Goal: Task Accomplishment & Management: Manage account settings

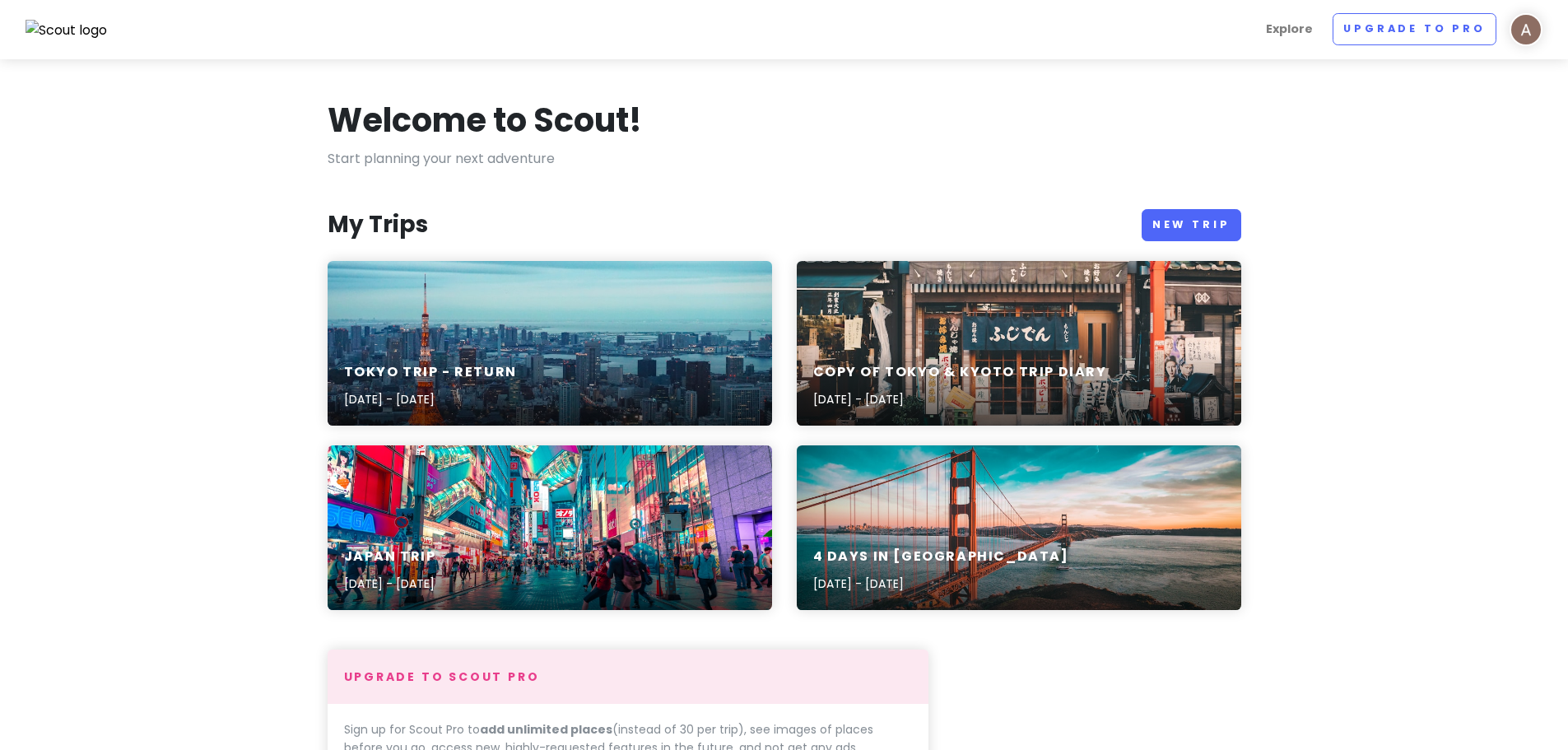
click at [621, 343] on div "Tokyo Trip - Return [DATE] - [DATE]" at bounding box center [549, 343] width 444 height 165
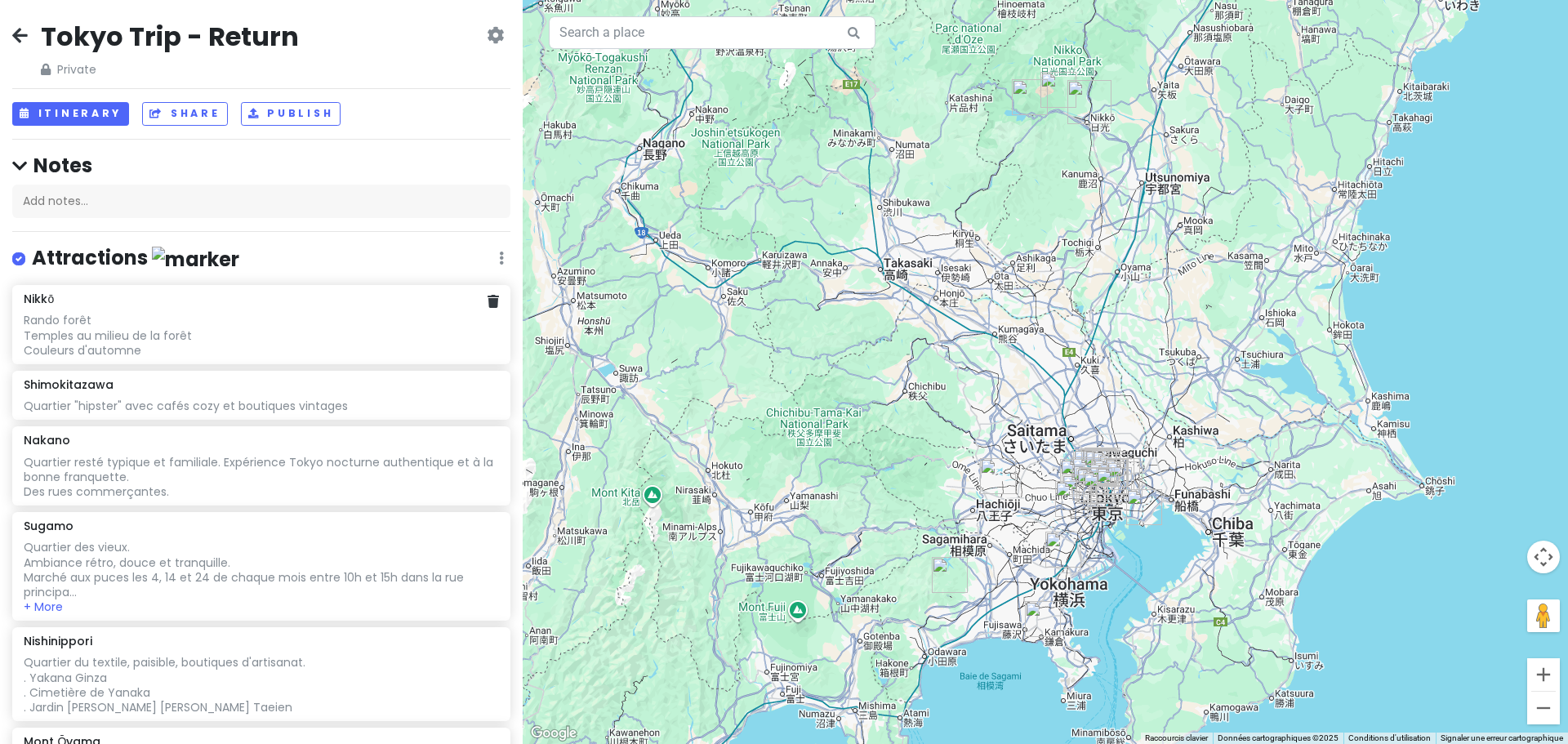
click at [255, 330] on div "Rando forêt Temples au milieu de la forêt Couleurs d'automne" at bounding box center [261, 335] width 474 height 45
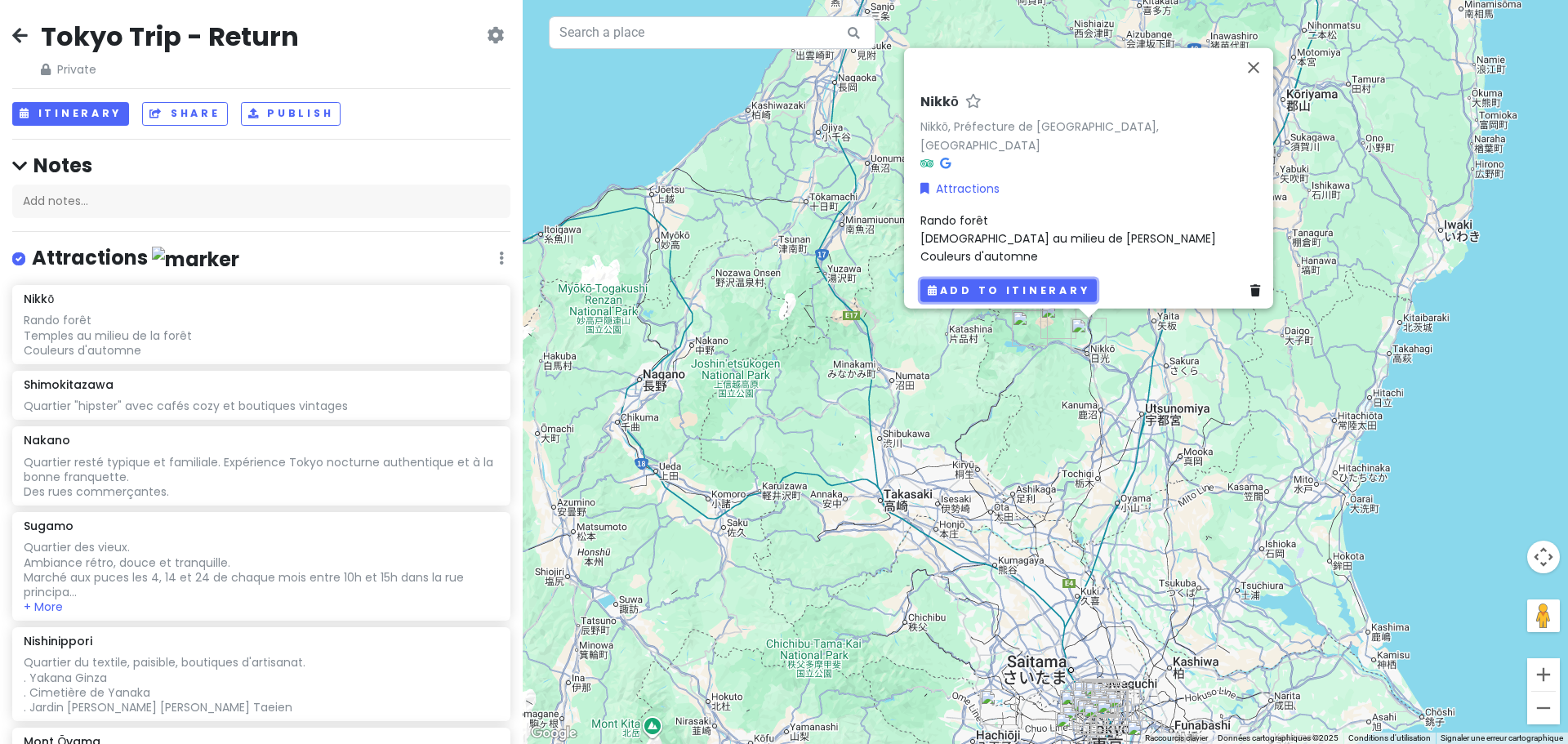
click at [1043, 289] on button "Add to itinerary" at bounding box center [1008, 290] width 177 height 24
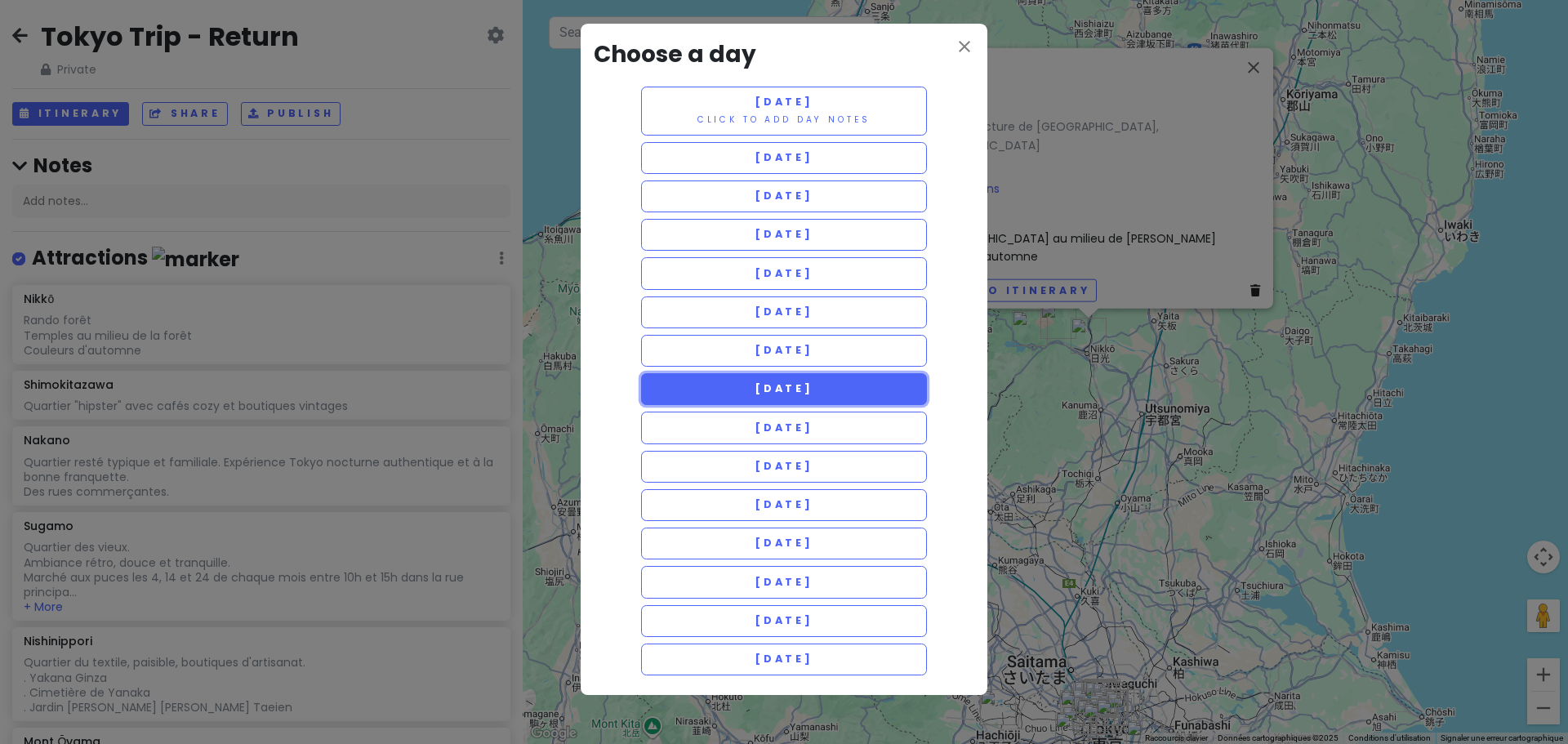
click at [846, 387] on button "[DATE]" at bounding box center [784, 389] width 286 height 32
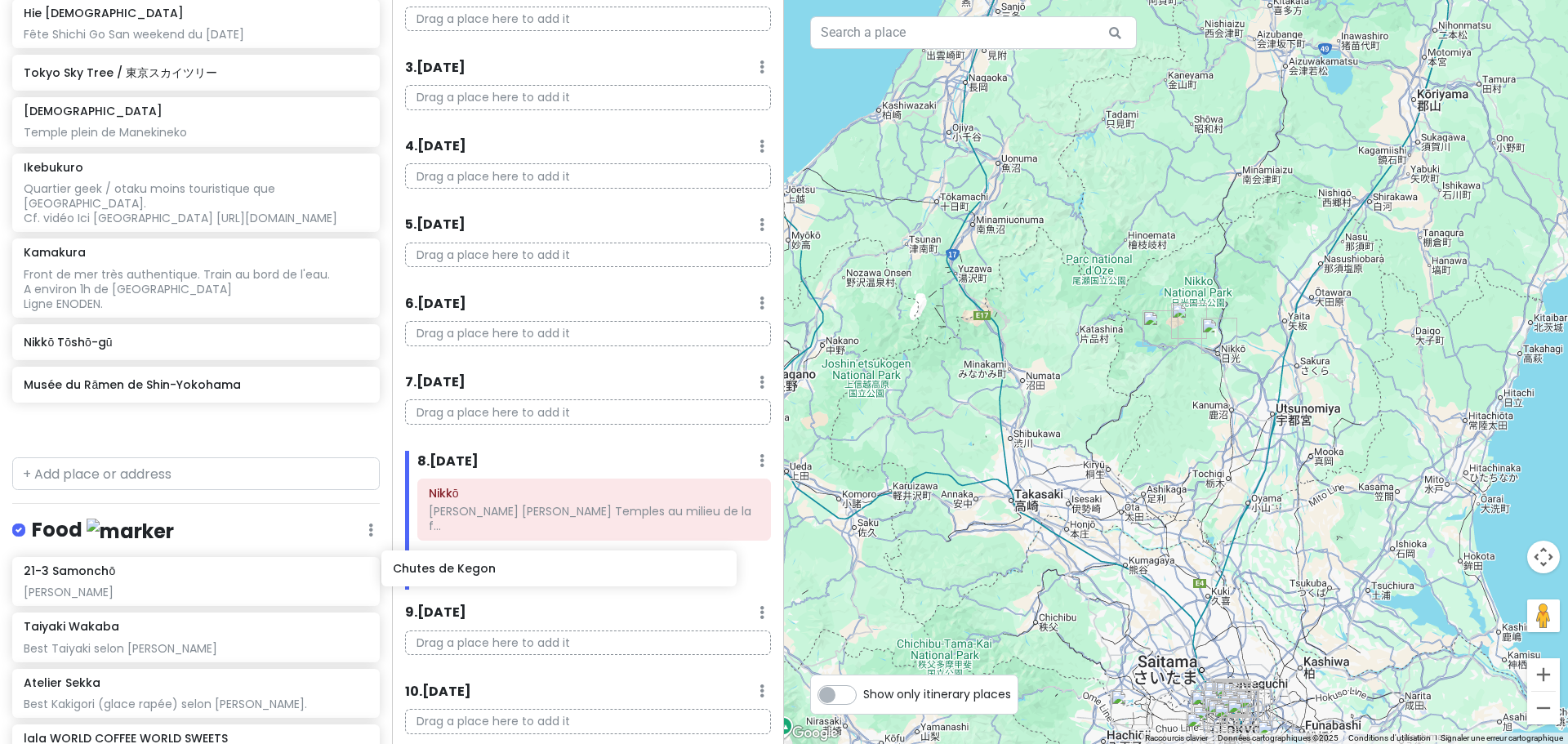
scroll to position [183, 0]
drag, startPoint x: 224, startPoint y: 373, endPoint x: 618, endPoint y: 547, distance: 430.7
click at [618, 547] on div "Tokyo Trip - Return Private Change Dates Make a Copy Delete Trip Go Pro ⚡️ Give…" at bounding box center [784, 372] width 1568 height 744
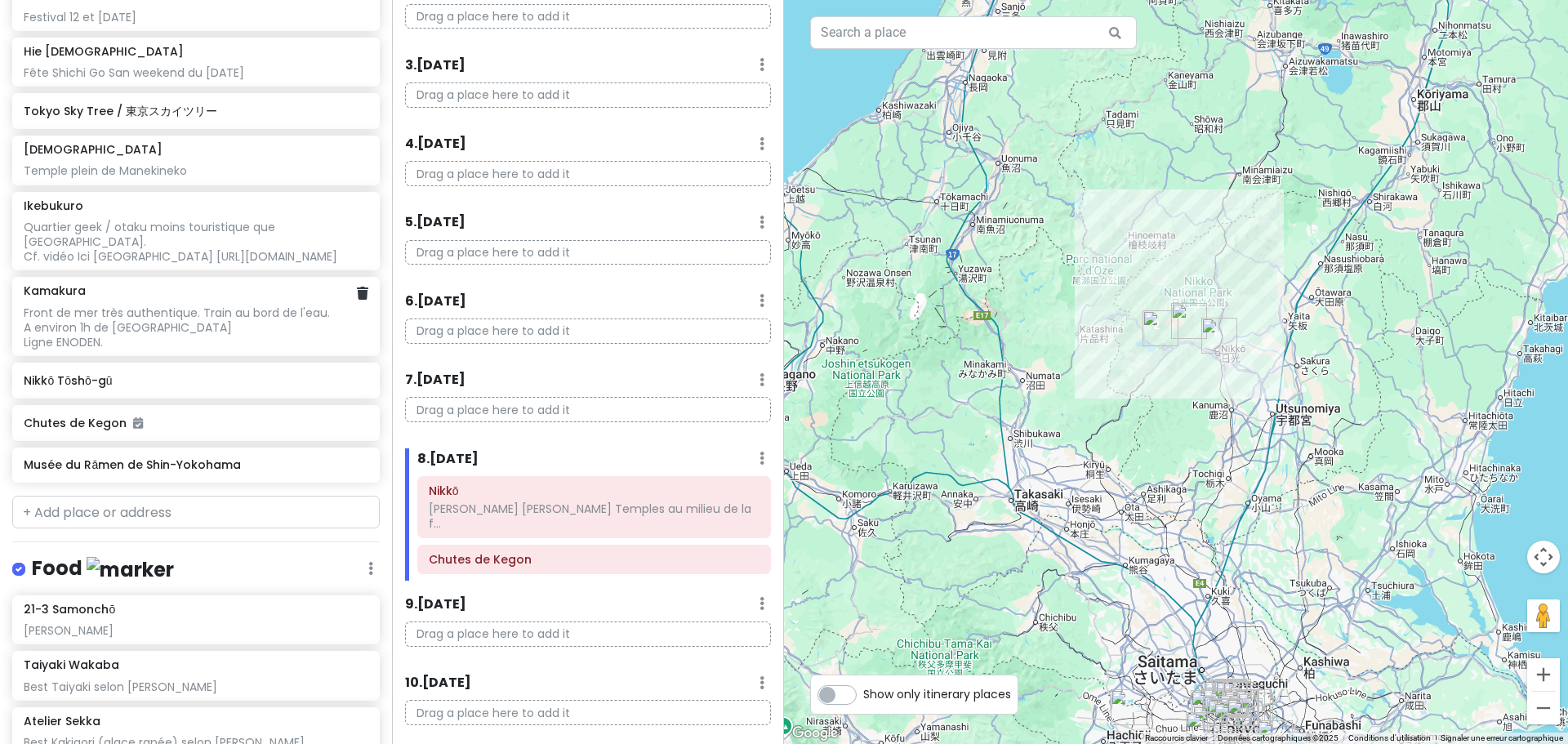
scroll to position [1265, 0]
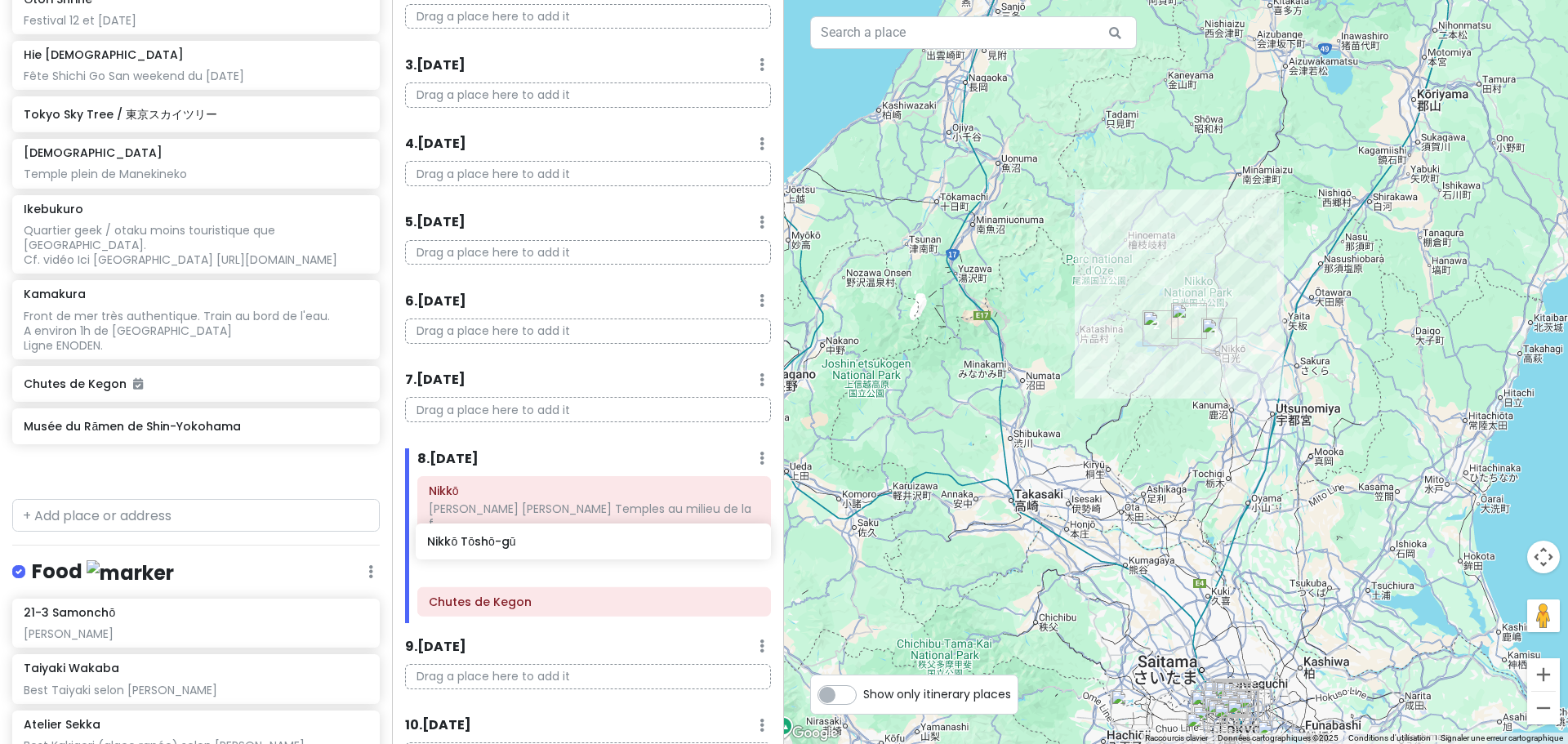
drag, startPoint x: 103, startPoint y: 374, endPoint x: 506, endPoint y: 548, distance: 439.0
click at [506, 548] on div "Tokyo Trip - Return Private Change Dates Make a Copy Delete Trip Go Pro ⚡️ Give…" at bounding box center [784, 372] width 1568 height 744
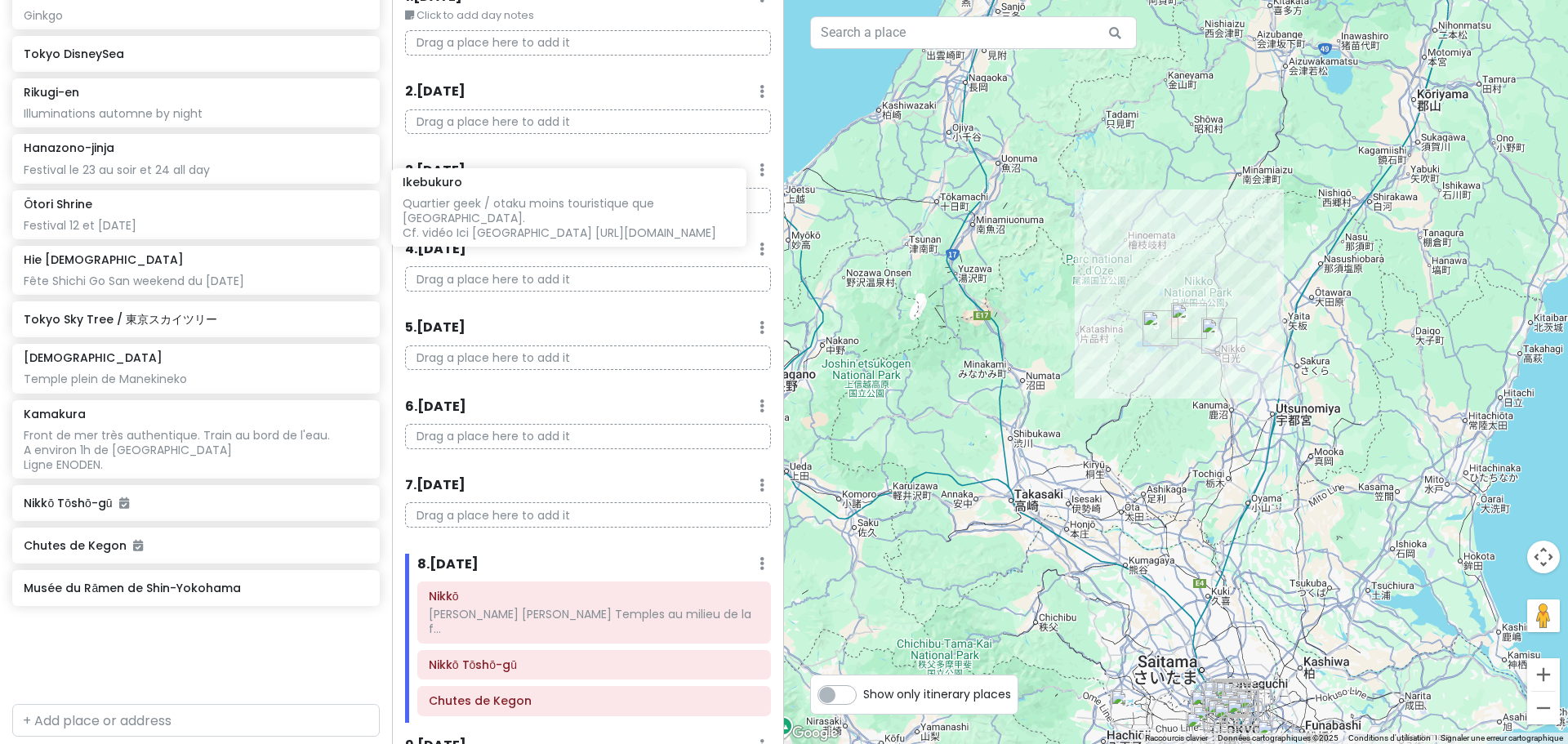
scroll to position [49, 0]
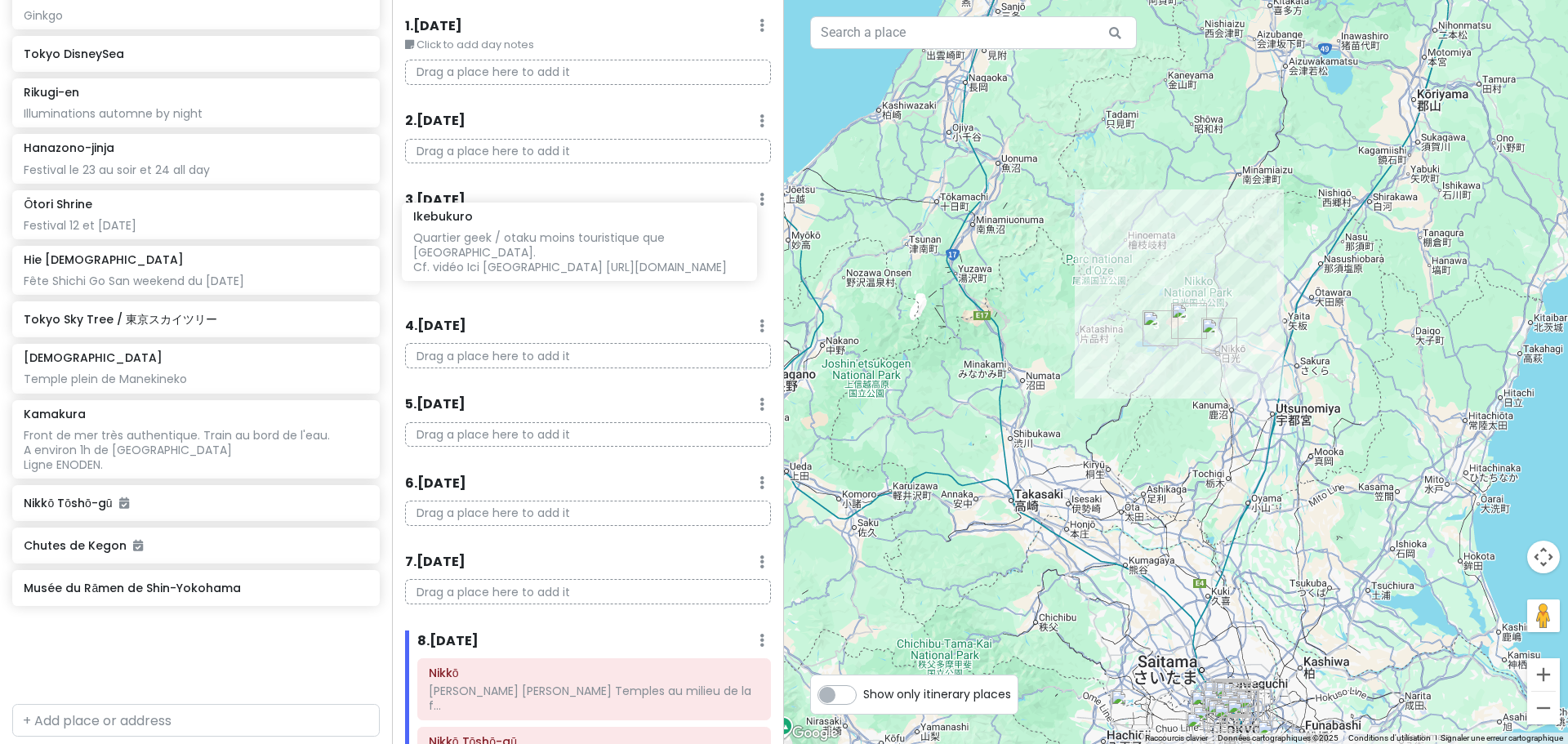
drag, startPoint x: 180, startPoint y: 416, endPoint x: 567, endPoint y: 234, distance: 427.7
click at [567, 234] on div "Tokyo Trip - Return Private Change Dates Make a Copy Delete Trip Go Pro ⚡️ Give…" at bounding box center [784, 372] width 1568 height 744
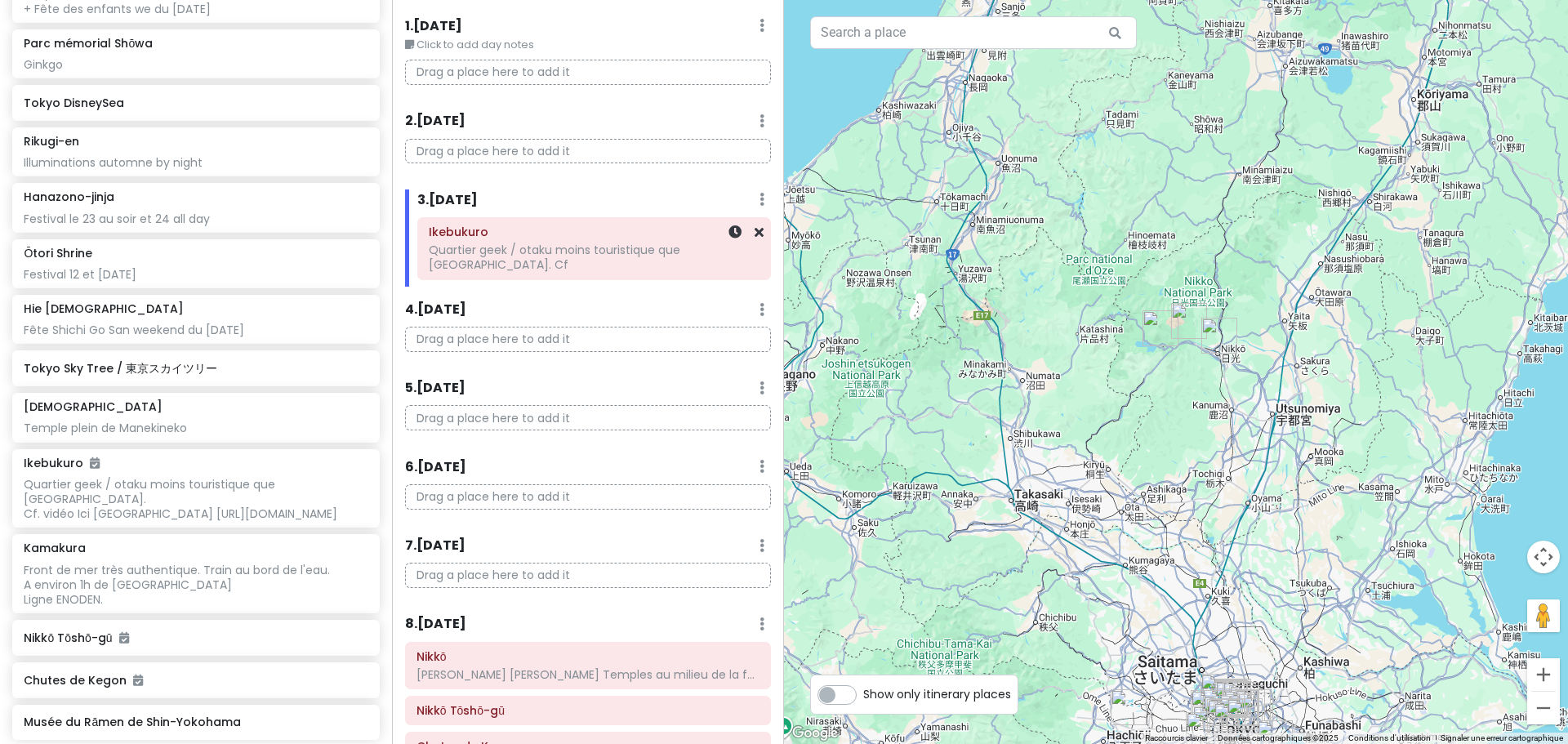
scroll to position [1010, 0]
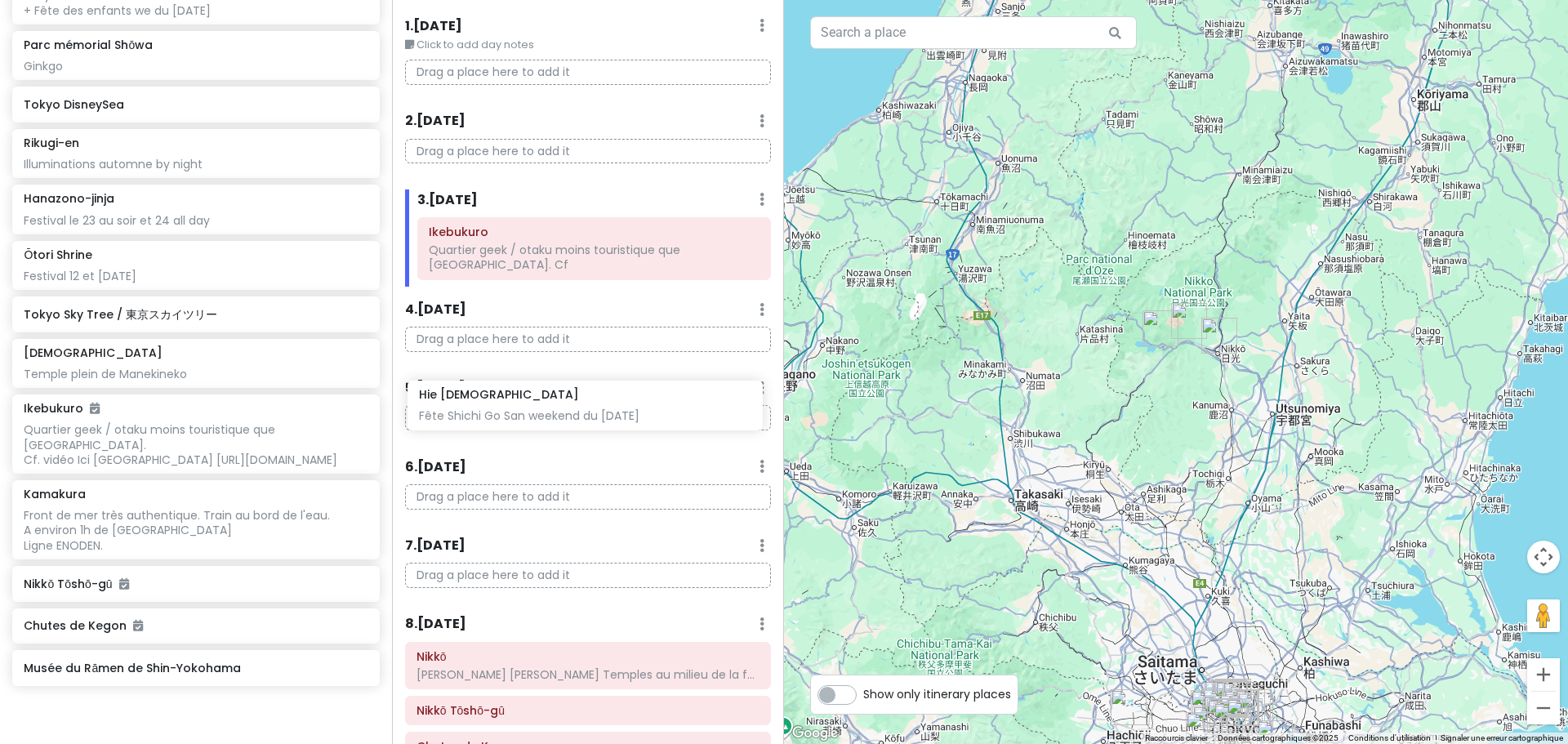
drag, startPoint x: 95, startPoint y: 314, endPoint x: 491, endPoint y: 415, distance: 408.7
click at [491, 415] on div "Tokyo Trip - Return Private Change Dates Make a Copy Delete Trip Go Pro ⚡️ Give…" at bounding box center [784, 372] width 1568 height 744
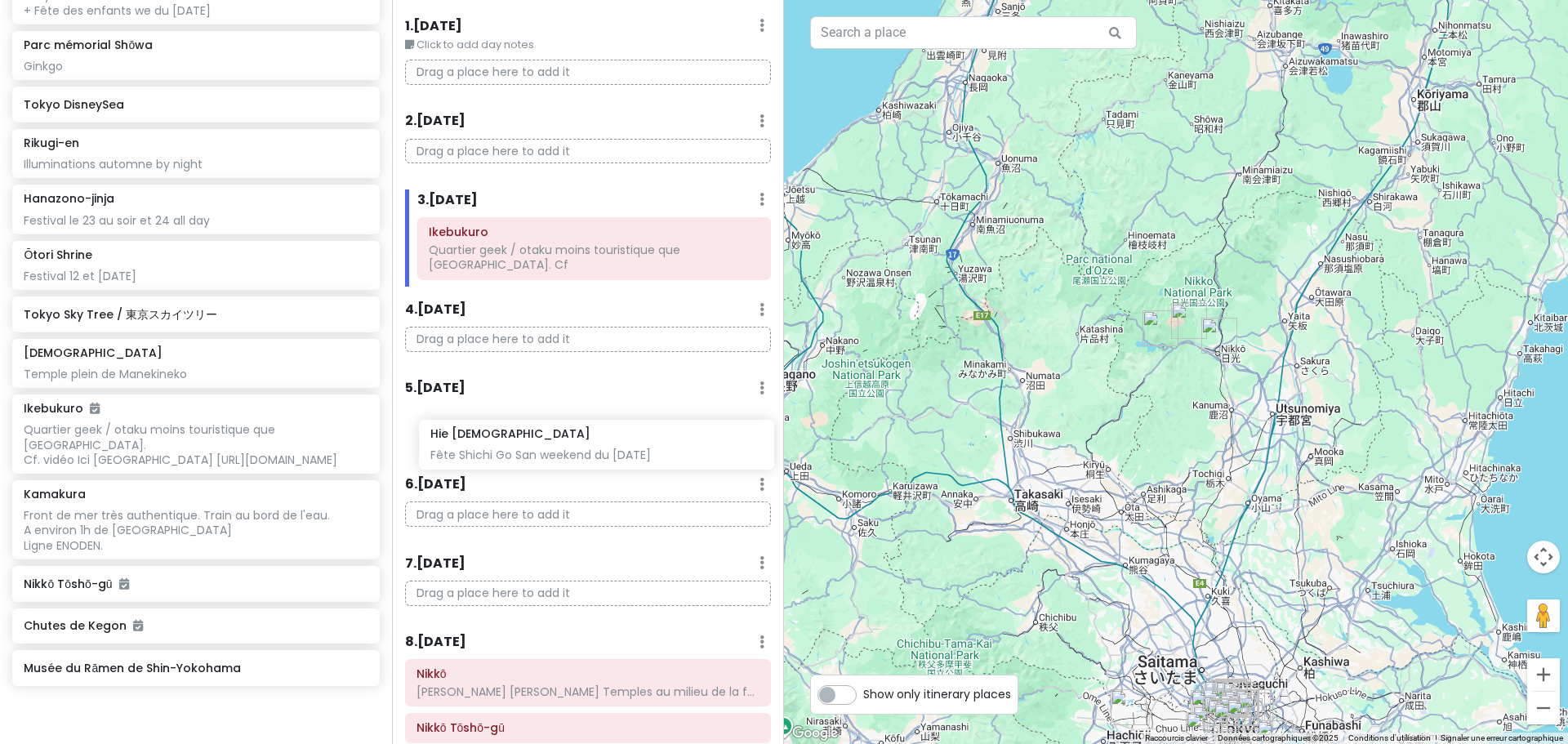
drag, startPoint x: 187, startPoint y: 312, endPoint x: 594, endPoint y: 451, distance: 430.1
click at [594, 451] on div "Tokyo Trip - Return Private Change Dates Make a Copy Delete Trip Go Pro ⚡️ Give…" at bounding box center [784, 372] width 1568 height 744
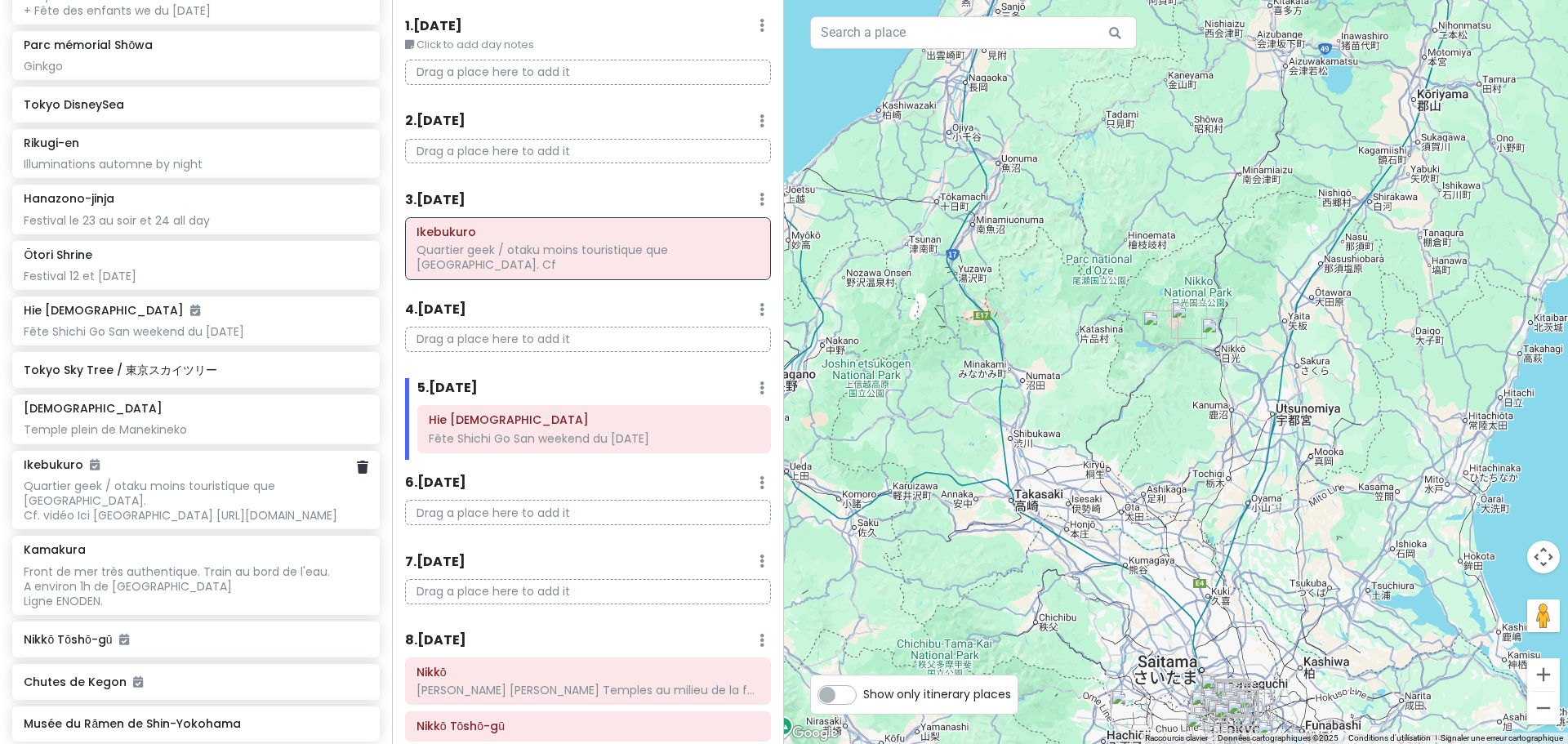
scroll to position [1005, 0]
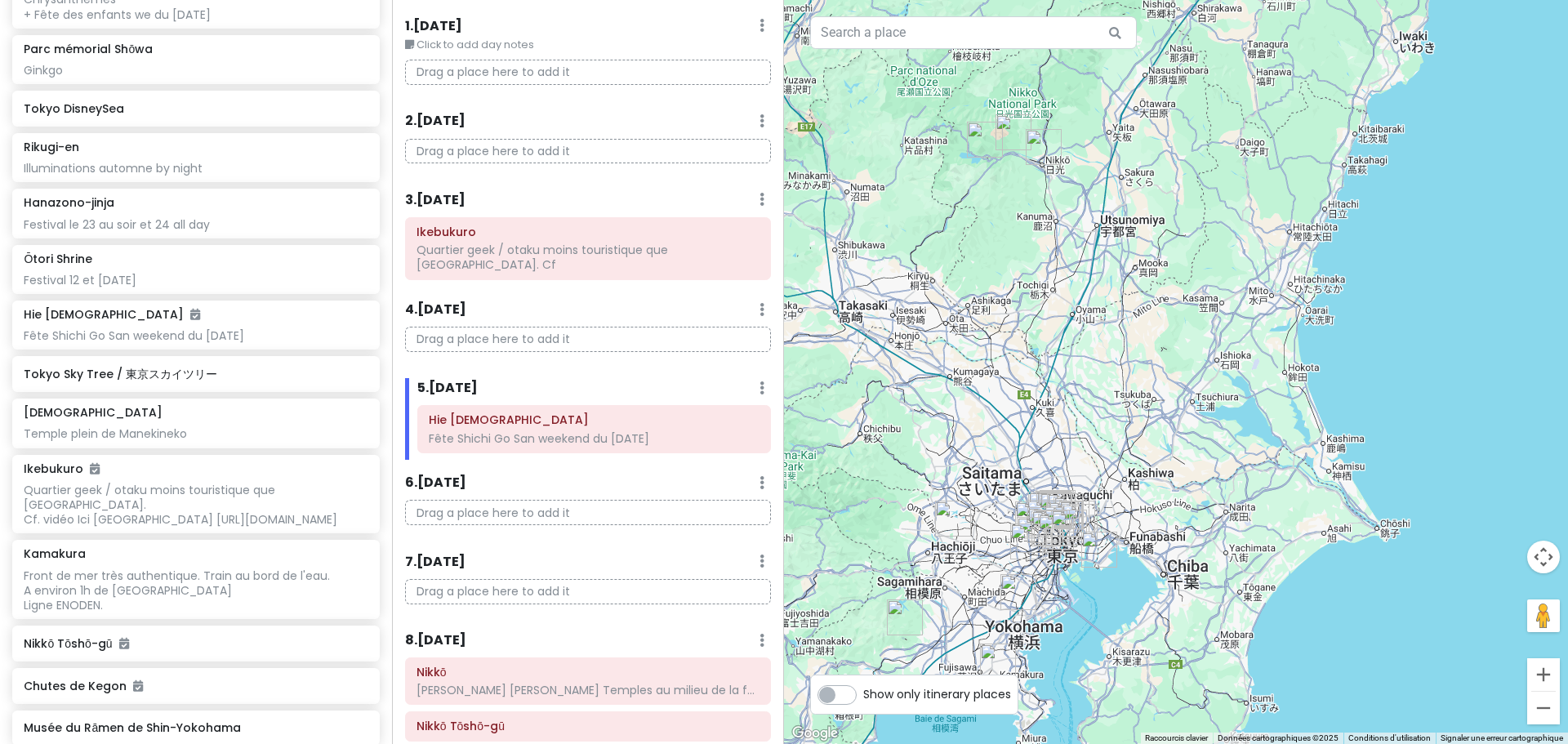
drag, startPoint x: 1259, startPoint y: 602, endPoint x: 1070, endPoint y: 392, distance: 282.5
click at [1070, 392] on div at bounding box center [1177, 372] width 784 height 744
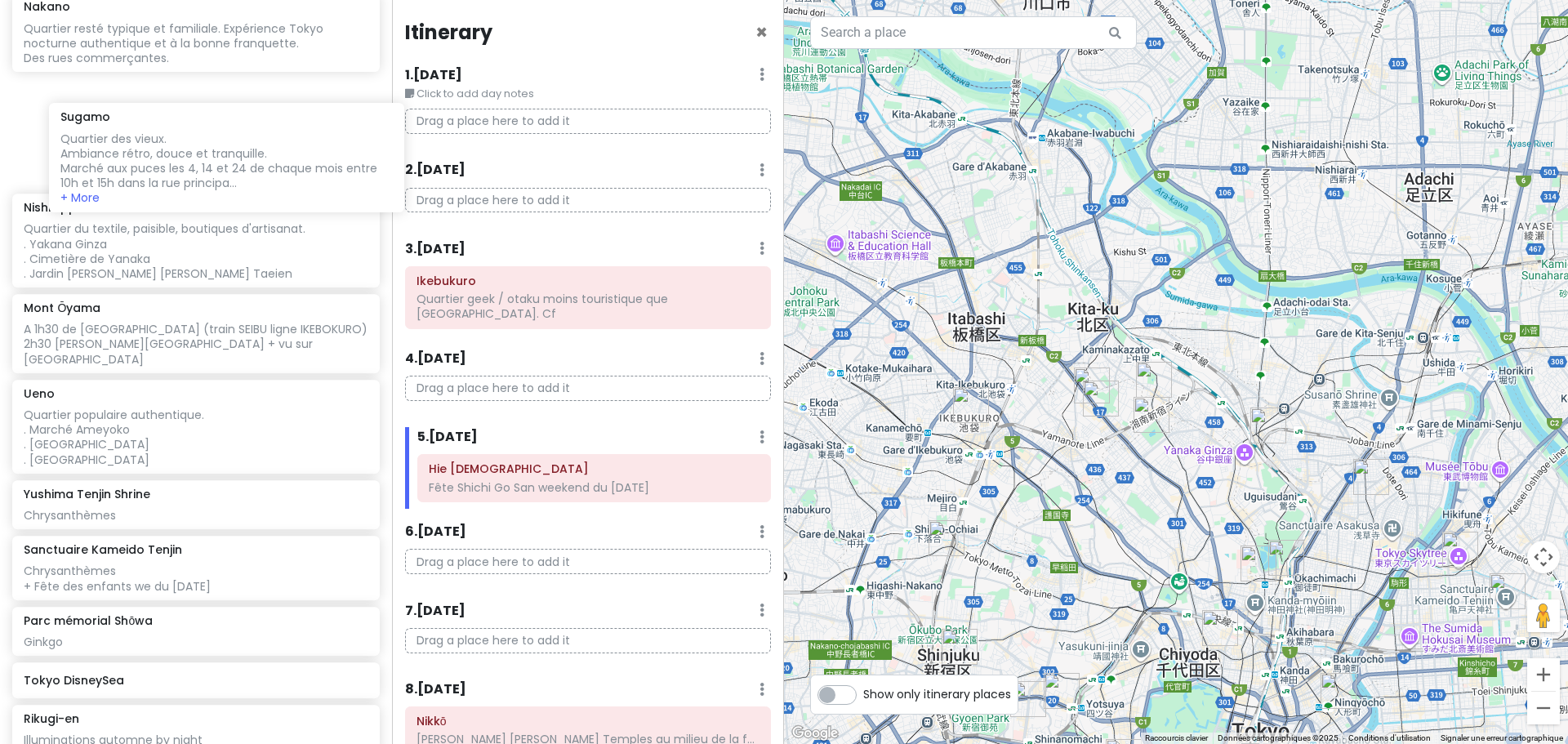
scroll to position [430, 0]
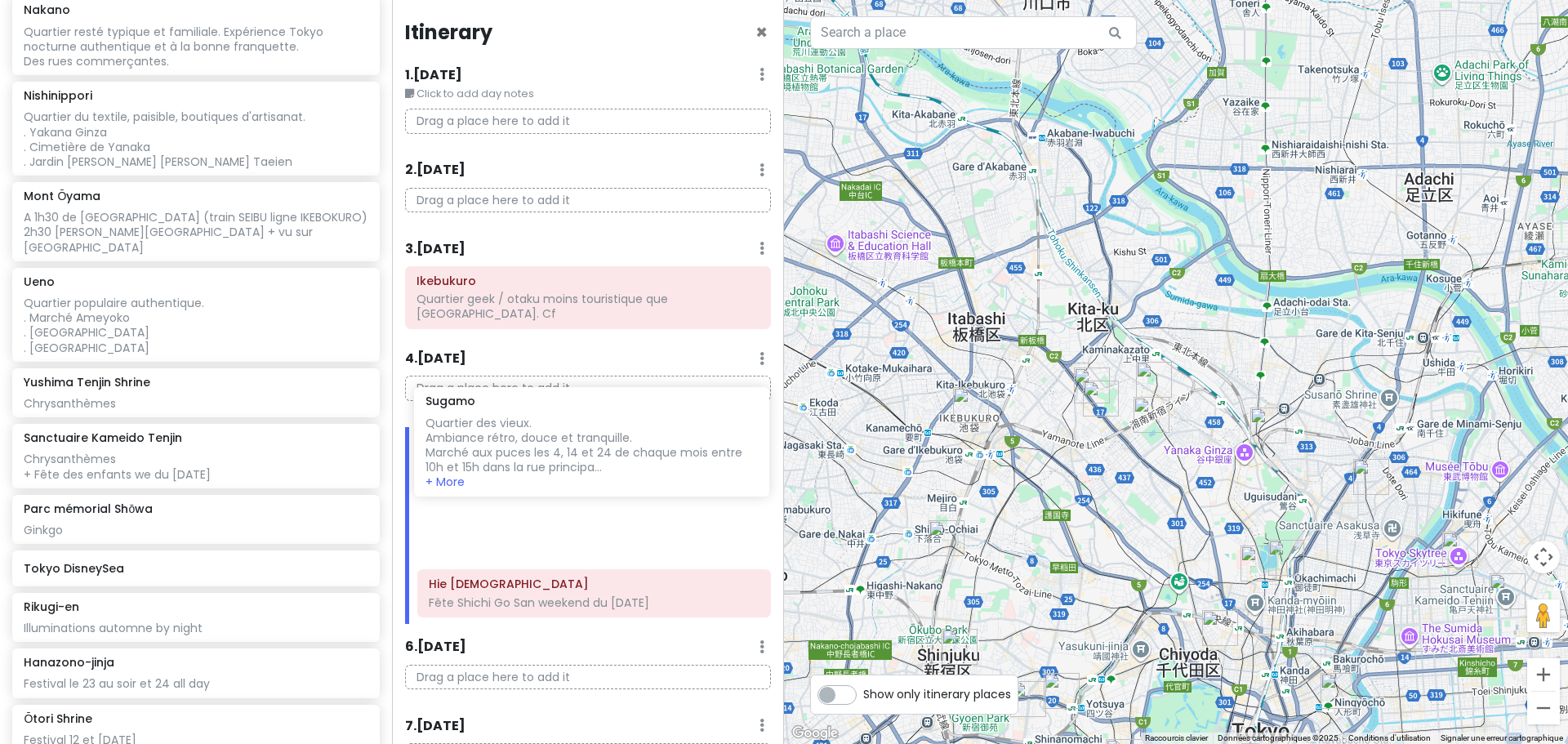
drag, startPoint x: 132, startPoint y: 130, endPoint x: 534, endPoint y: 440, distance: 507.6
click at [534, 440] on div "Tokyo Trip - Return Private Change Dates Make a Copy Delete Trip Go Pro ⚡️ Give…" at bounding box center [784, 372] width 1568 height 744
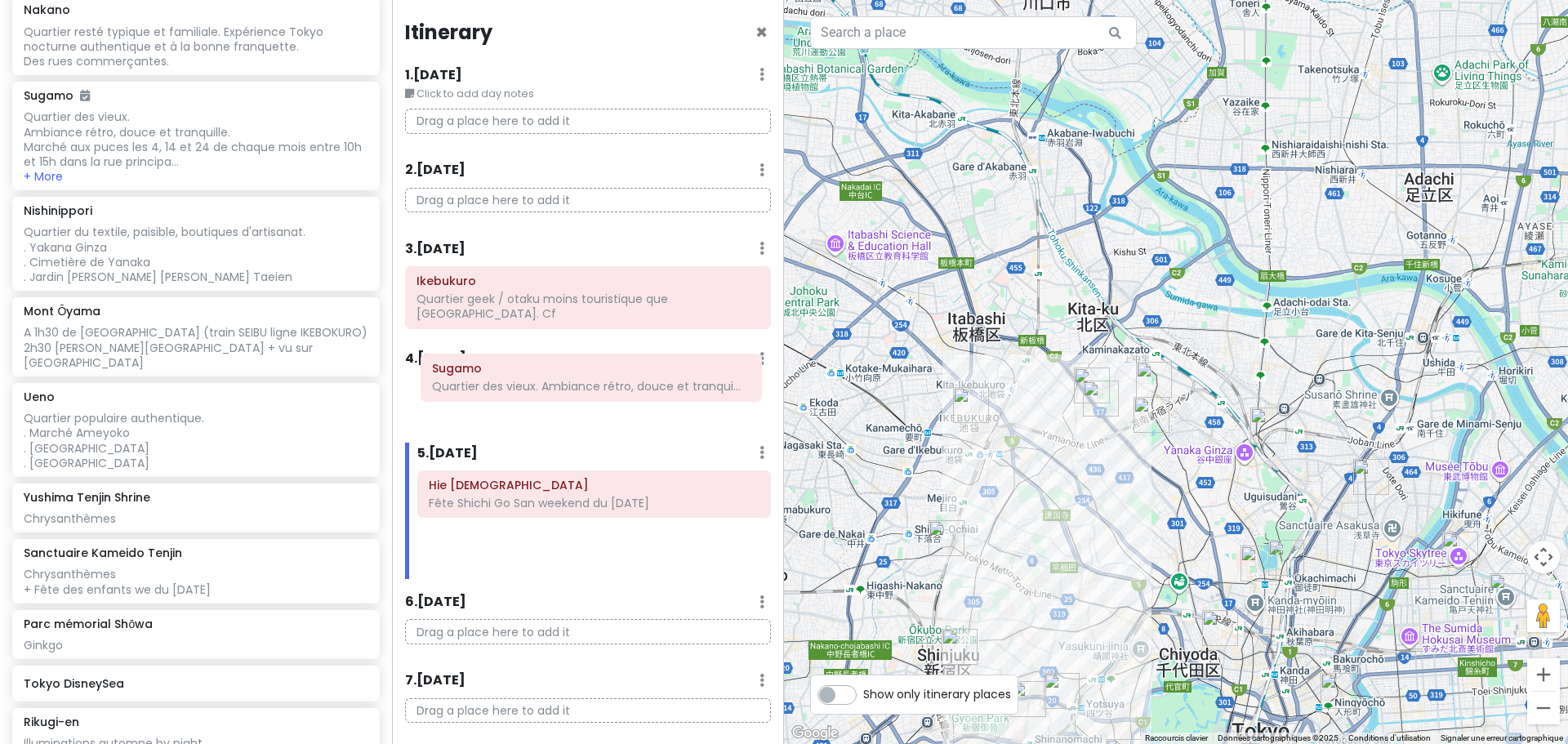
drag, startPoint x: 536, startPoint y: 463, endPoint x: 539, endPoint y: 377, distance: 86.1
click at [539, 377] on div "Itinerary × 1 . [DATE] Edit Day Notes Delete Day Click to add day notes Drag a …" at bounding box center [588, 372] width 392 height 744
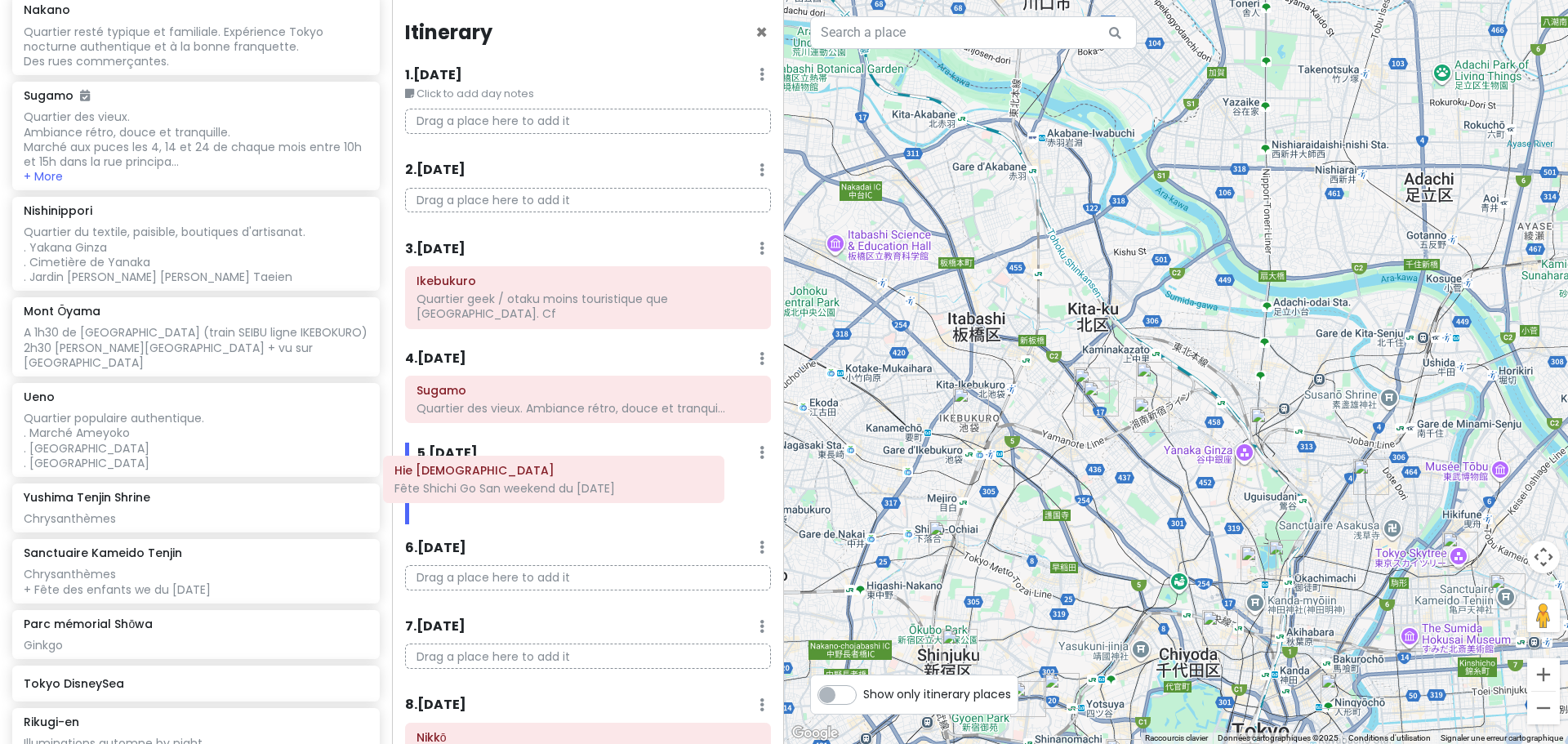
drag, startPoint x: 481, startPoint y: 475, endPoint x: 446, endPoint y: 475, distance: 35.0
click at [446, 475] on div "Hie Shrine Fête Shichi Go San weekend du [DATE]" at bounding box center [594, 497] width 378 height 54
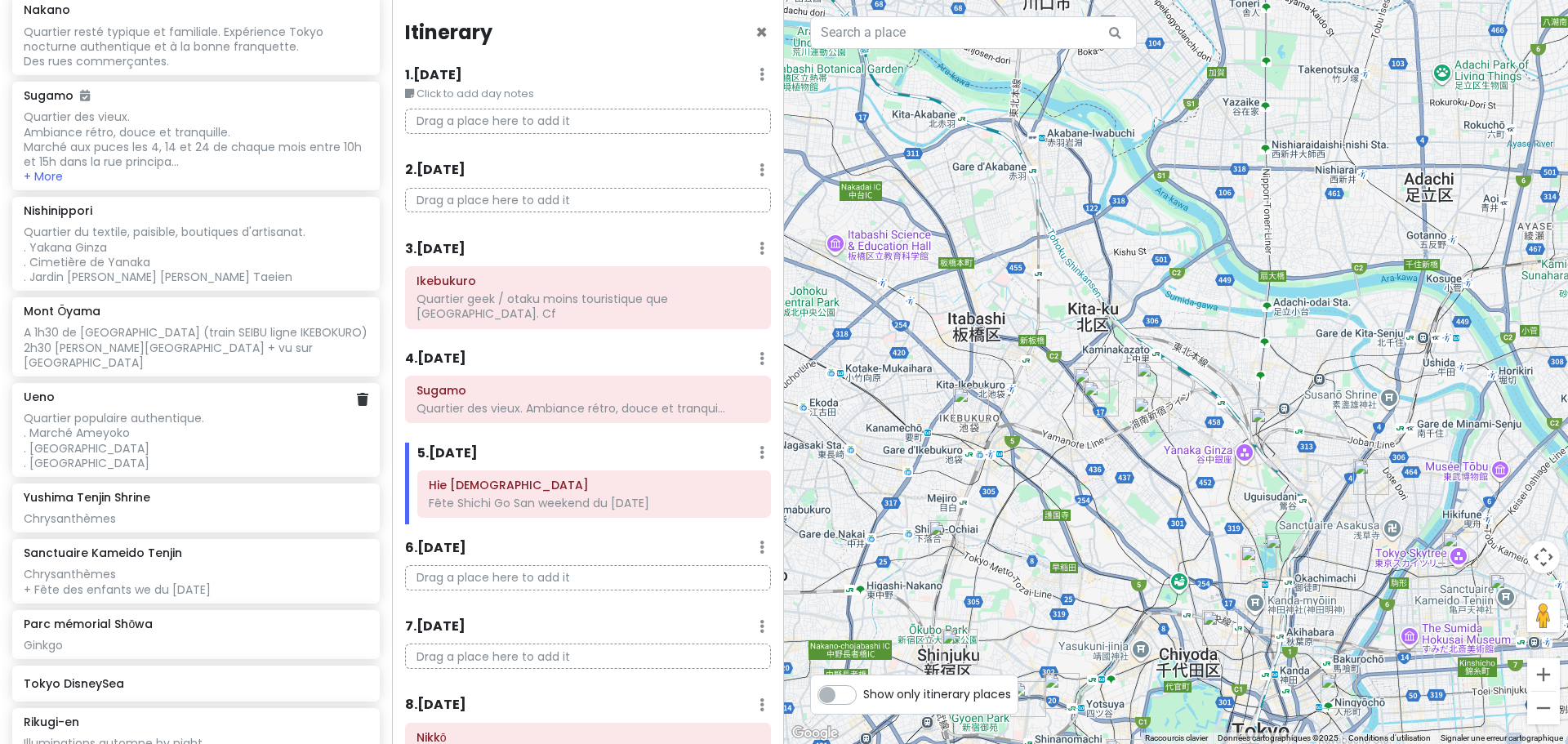
scroll to position [512, 0]
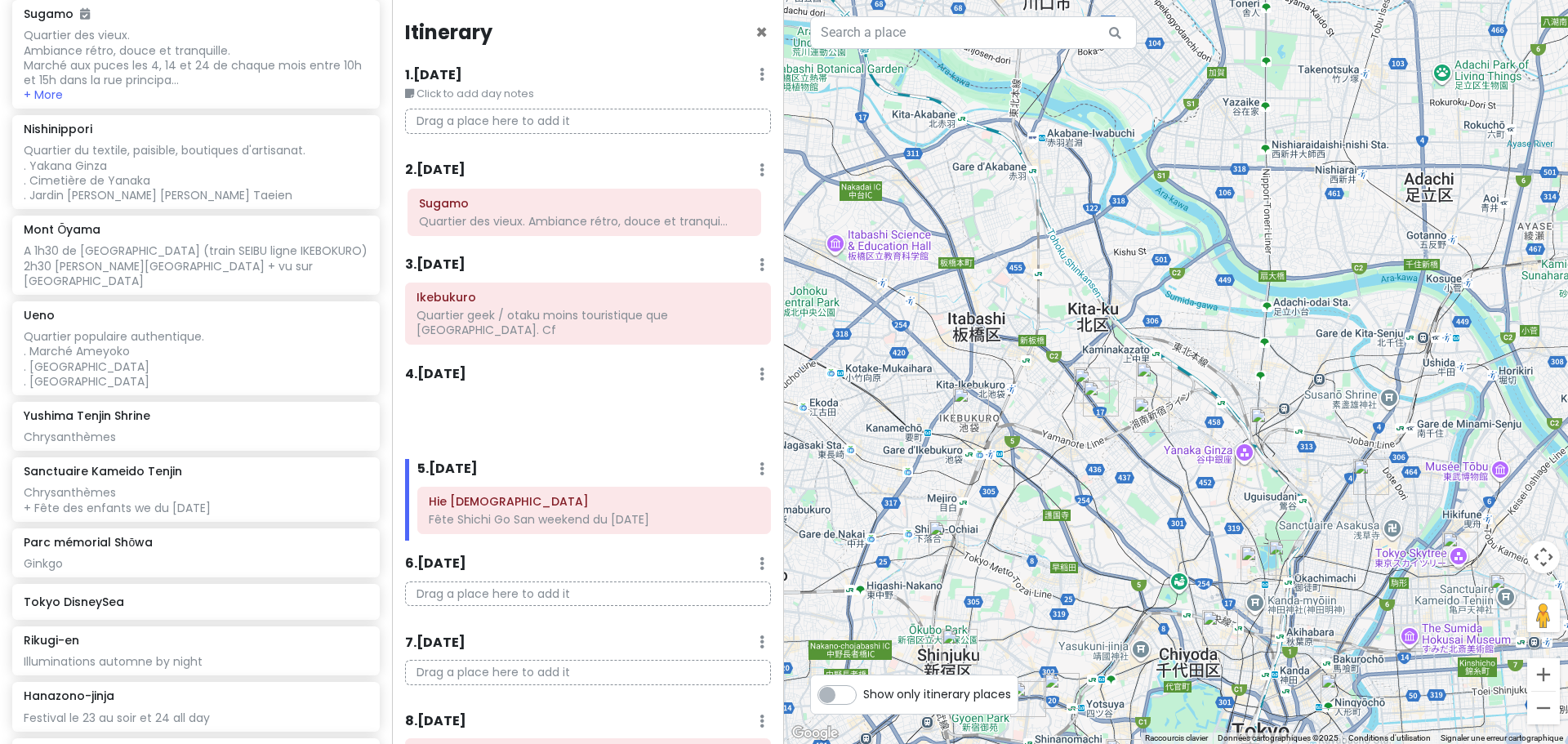
drag, startPoint x: 530, startPoint y: 394, endPoint x: 532, endPoint y: 221, distance: 173.0
click at [532, 221] on div "Itinerary × 1 . [DATE] Edit Day Notes Delete Day Click to add day notes Drag a …" at bounding box center [588, 372] width 392 height 744
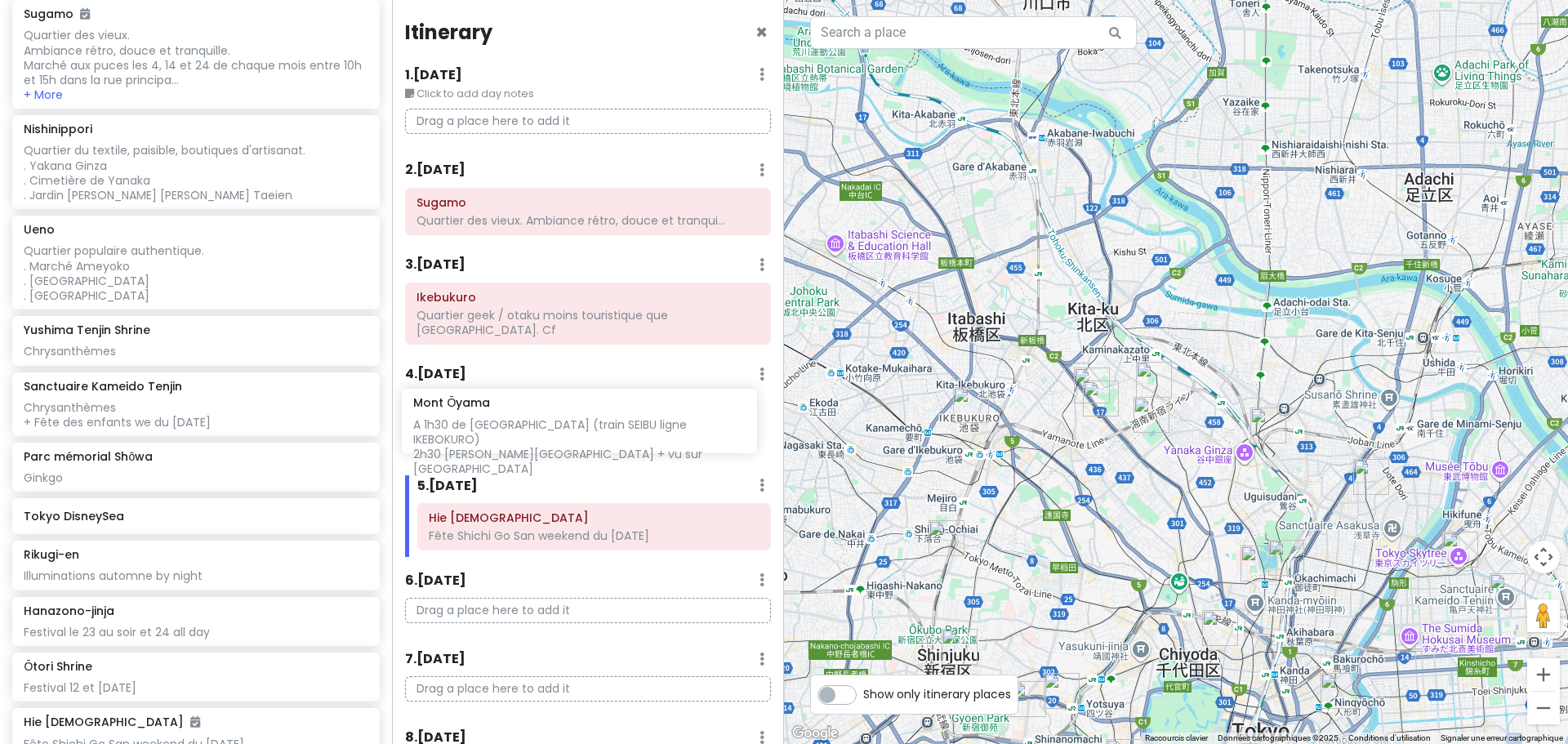
drag, startPoint x: 141, startPoint y: 243, endPoint x: 531, endPoint y: 418, distance: 427.5
click at [531, 418] on div "Tokyo Trip - Return Private Change Dates Make a Copy Delete Trip Go Pro ⚡️ Give…" at bounding box center [784, 372] width 1568 height 744
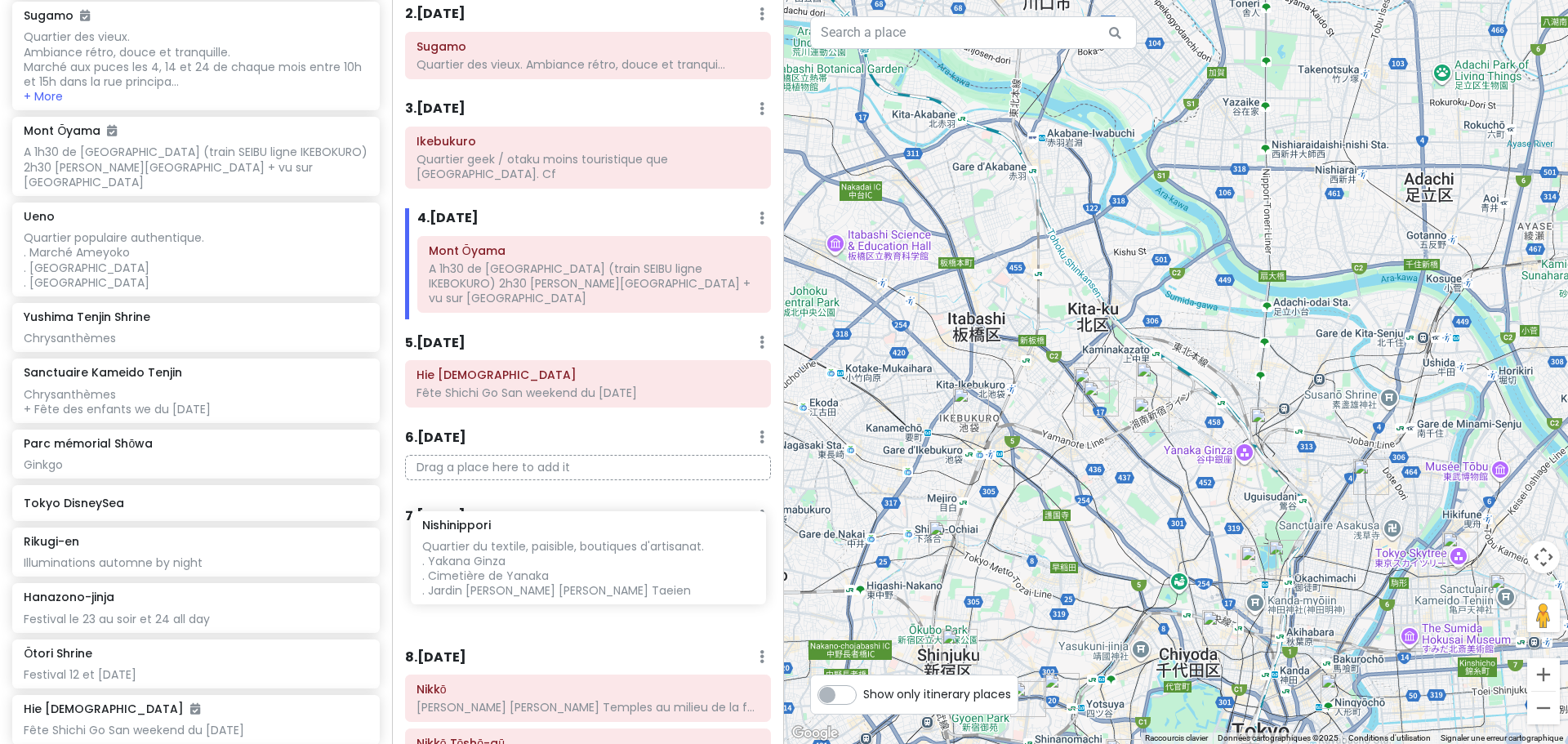
scroll to position [161, 0]
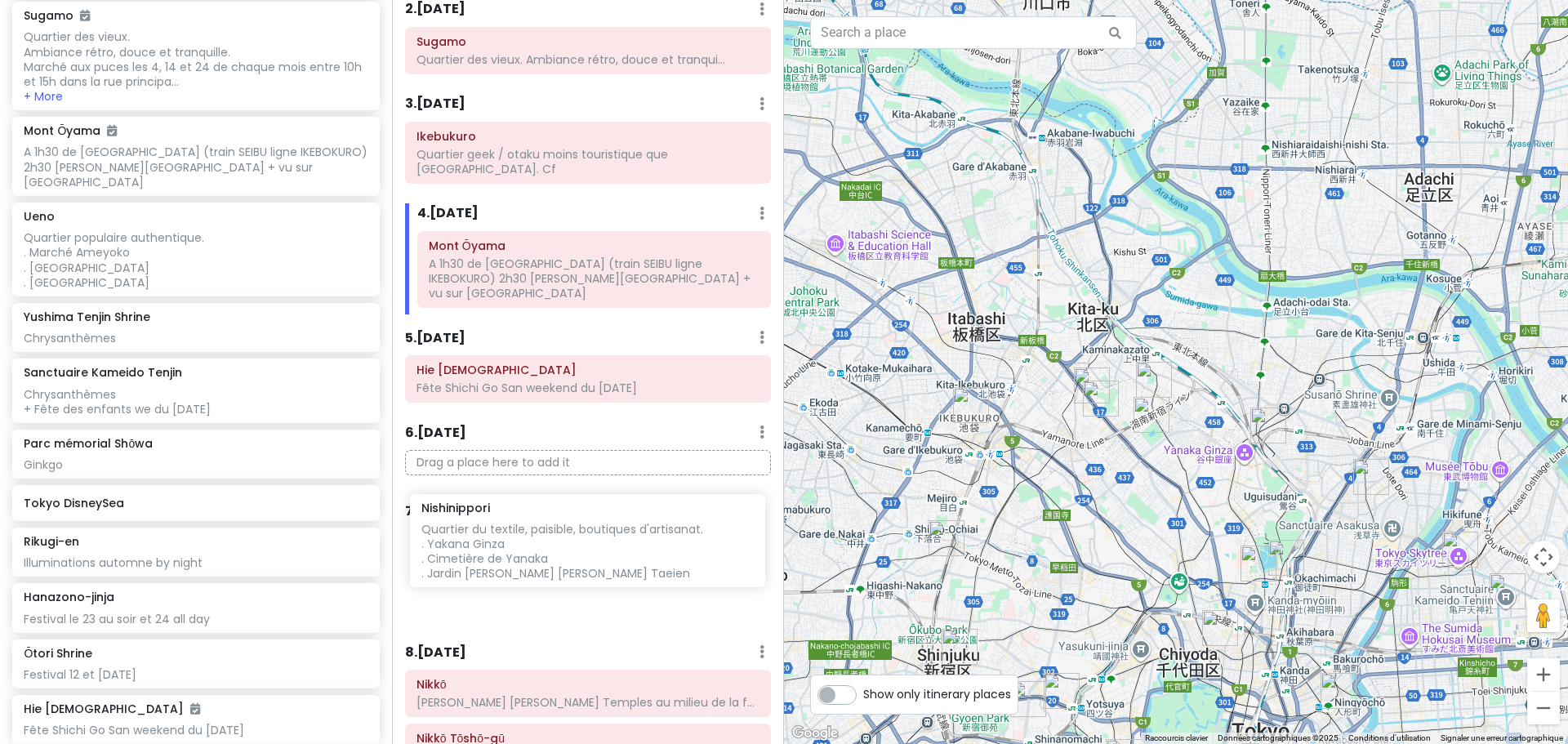
drag, startPoint x: 143, startPoint y: 169, endPoint x: 541, endPoint y: 548, distance: 549.6
click at [541, 548] on div "Tokyo Trip - Return Private Change Dates Make a Copy Delete Trip Go Pro ⚡️ Give…" at bounding box center [784, 372] width 1568 height 744
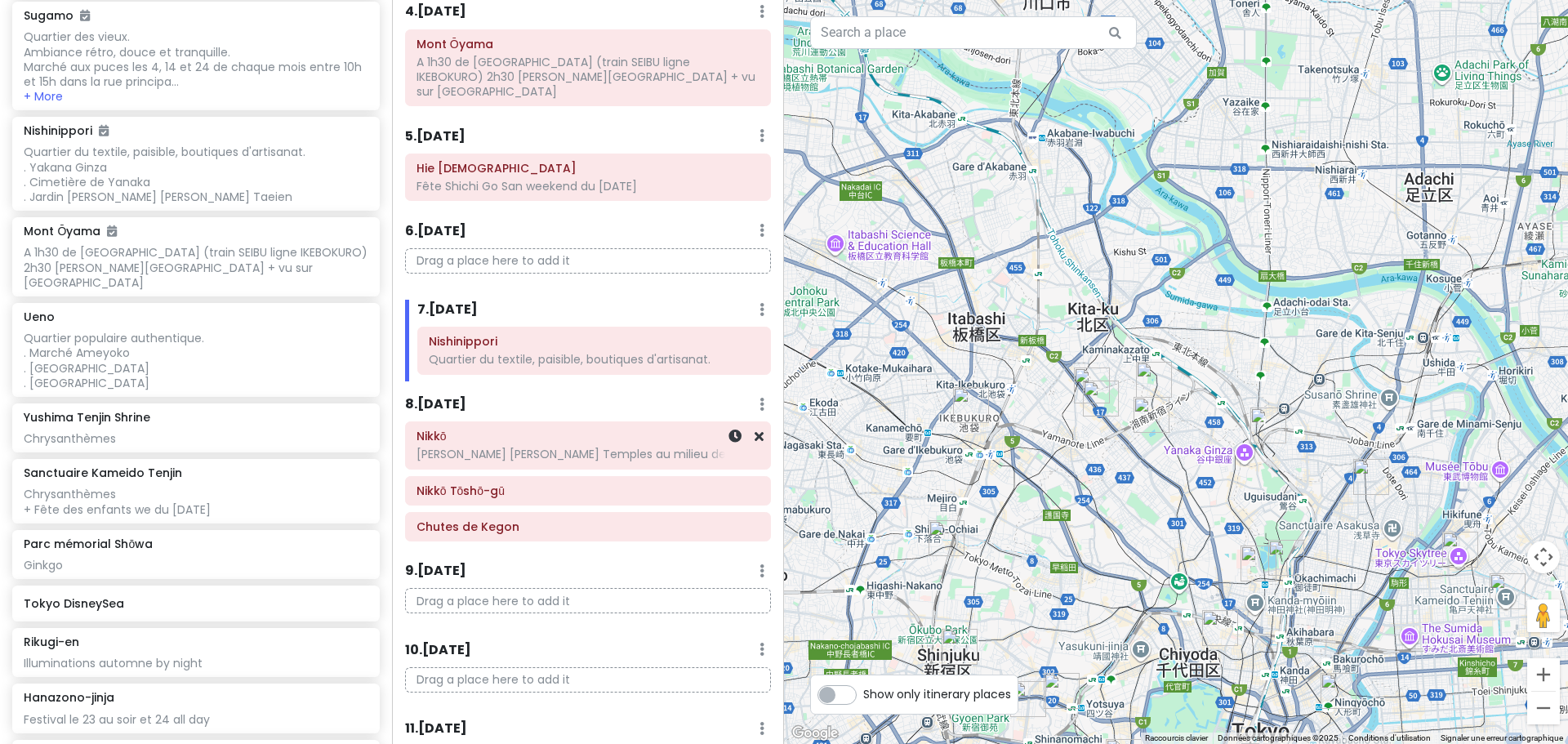
scroll to position [409, 0]
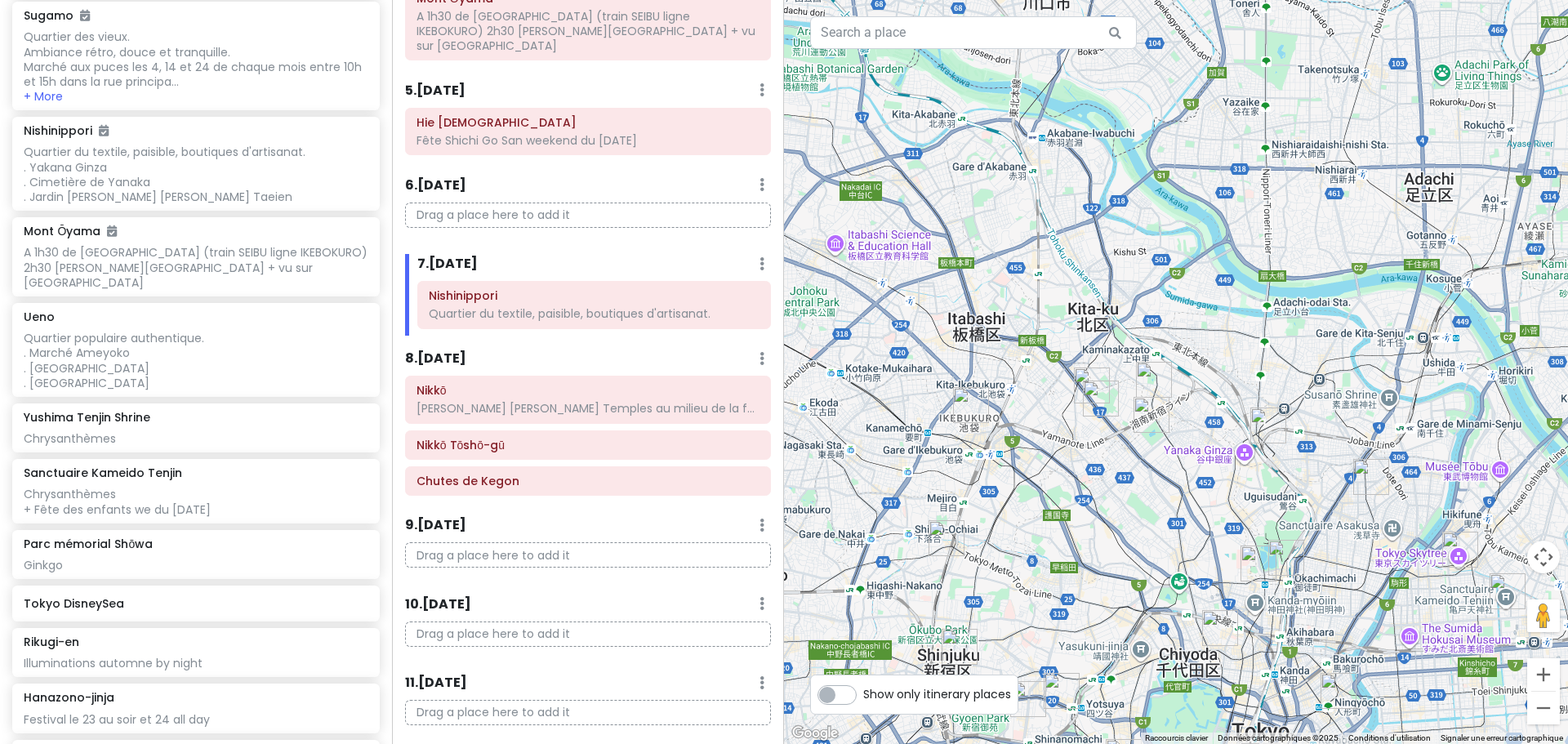
click at [863, 694] on label "Show only itinerary places" at bounding box center [937, 691] width 148 height 20
click at [863, 691] on input "Show only itinerary places" at bounding box center [868, 686] width 11 height 11
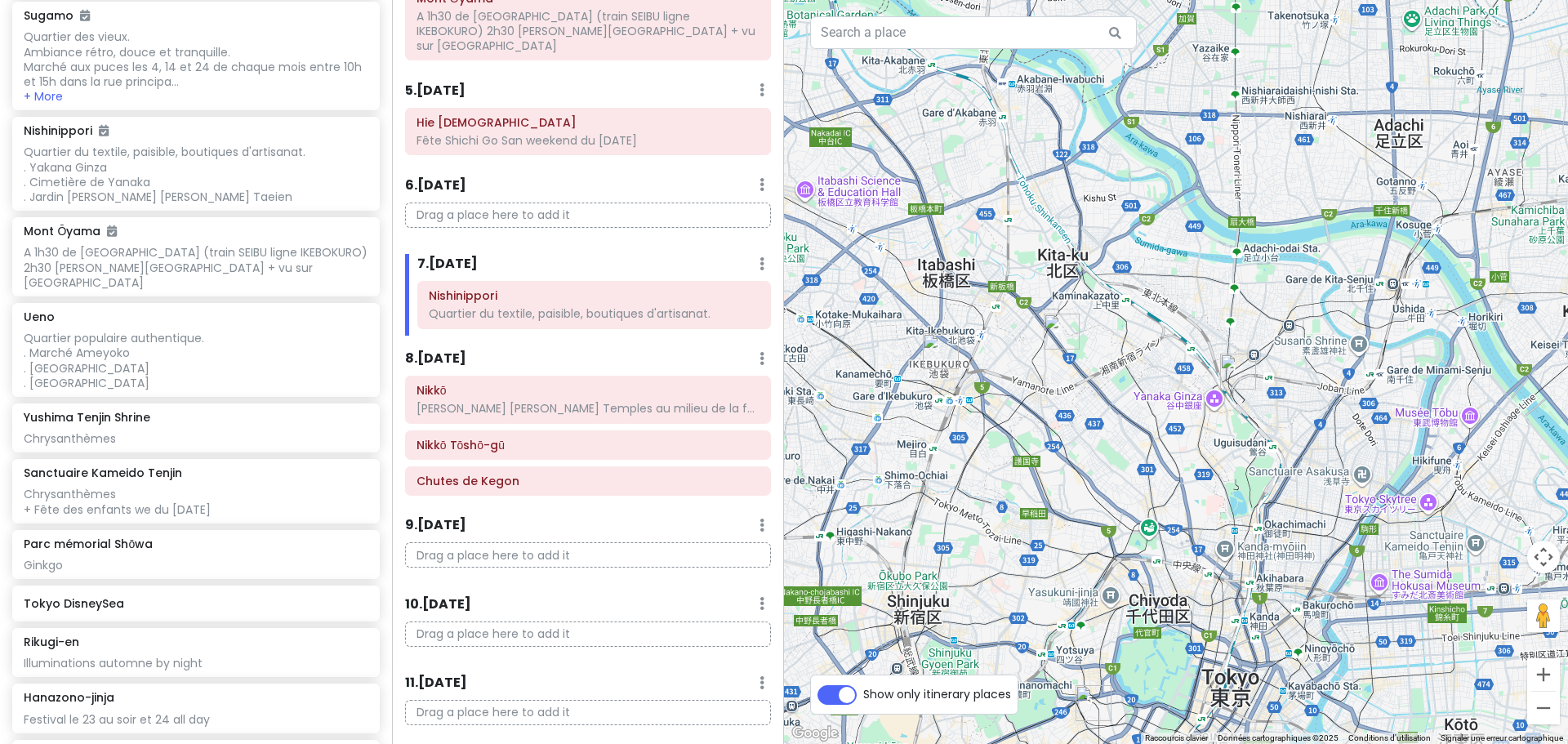
click at [863, 696] on label "Show only itinerary places" at bounding box center [937, 691] width 148 height 20
click at [863, 691] on input "Show only itinerary places" at bounding box center [868, 686] width 11 height 11
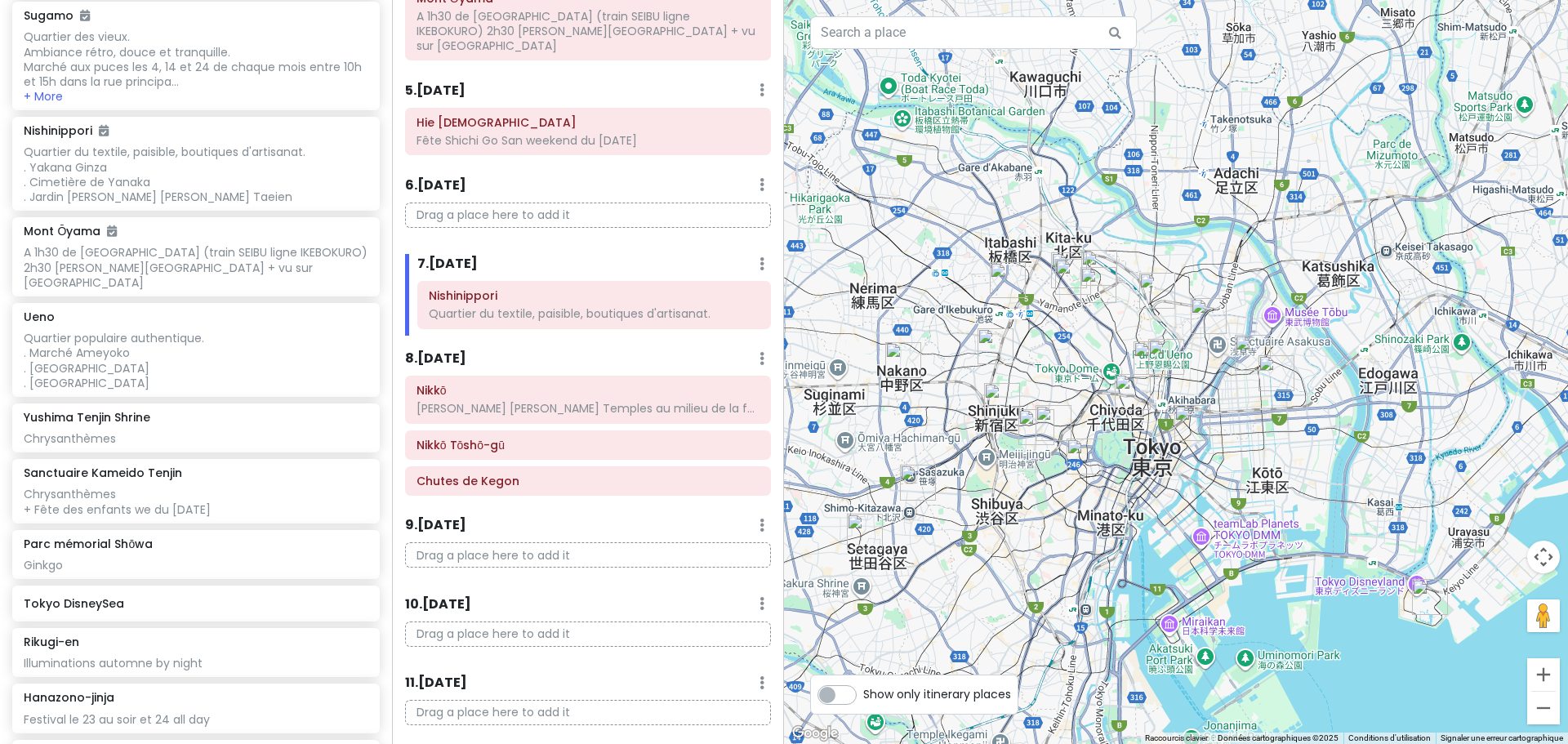
drag, startPoint x: 1250, startPoint y: 598, endPoint x: 1161, endPoint y: 423, distance: 196.3
click at [1161, 423] on div at bounding box center [1177, 372] width 784 height 744
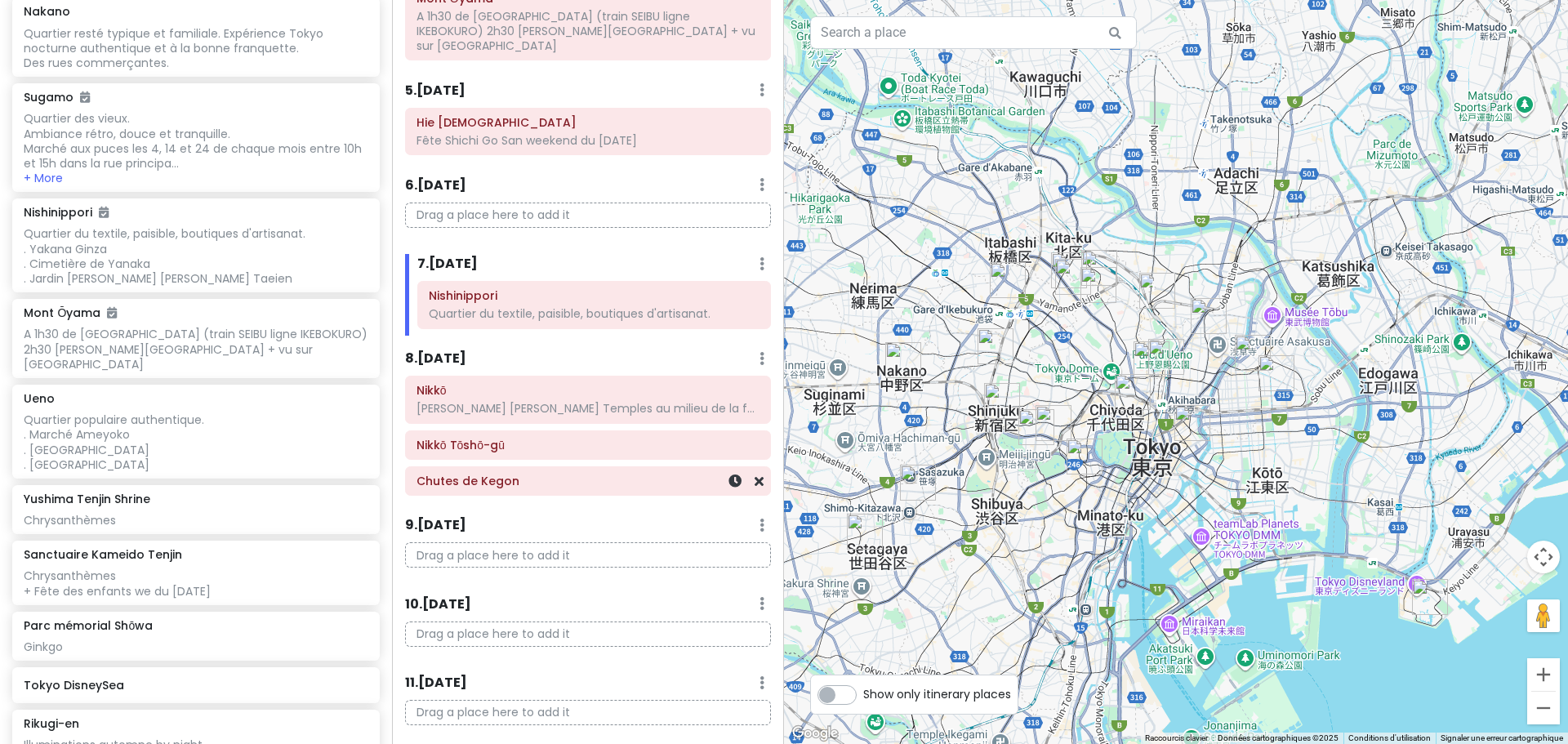
scroll to position [245, 0]
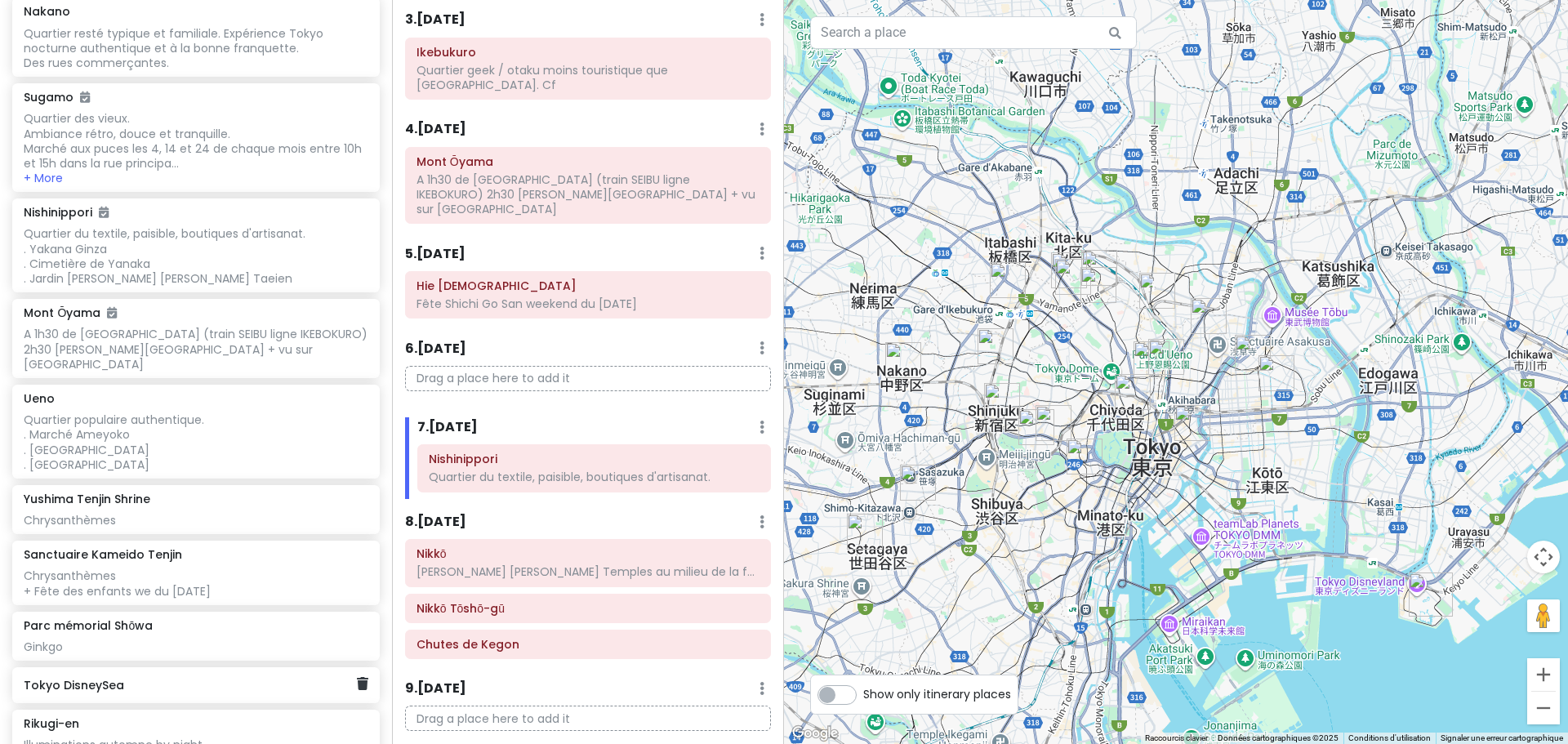
click at [164, 682] on div "Tokyo DisneySea" at bounding box center [196, 685] width 368 height 36
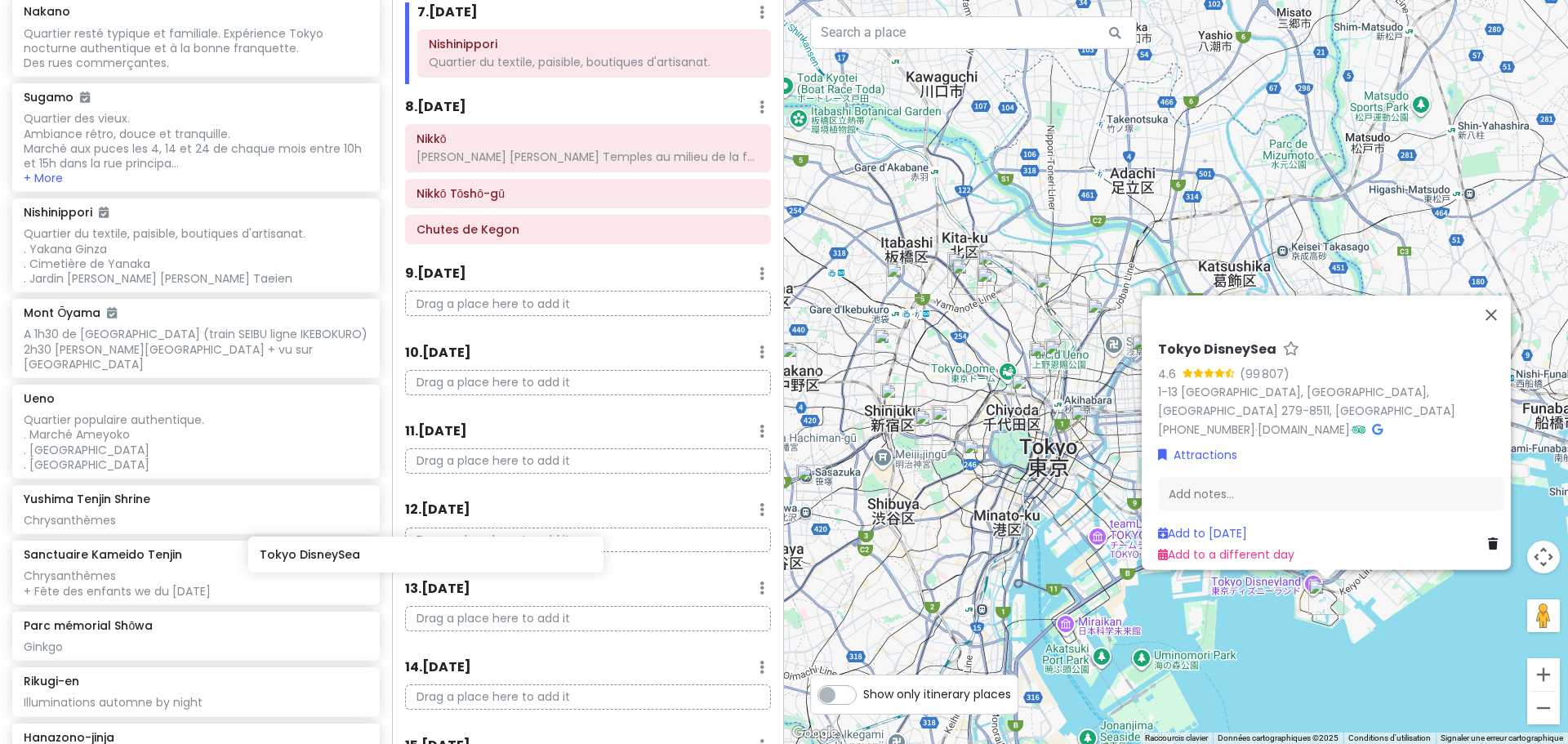
scroll to position [434, 0]
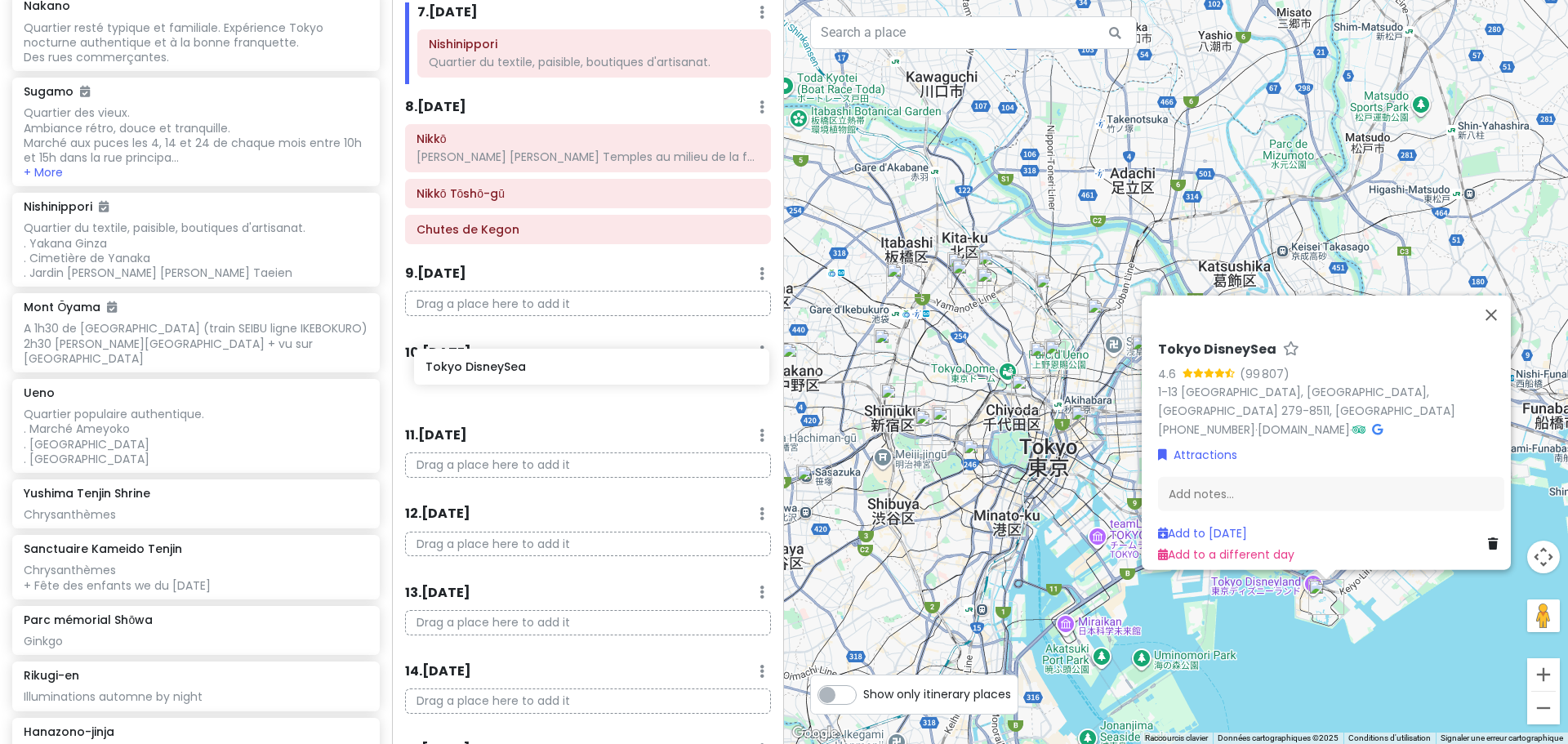
drag, startPoint x: 134, startPoint y: 680, endPoint x: 533, endPoint y: 377, distance: 501.0
click at [533, 377] on div "Tokyo Trip - Return Private Change Dates Make a Copy Delete Trip Go Pro ⚡️ Give…" at bounding box center [784, 372] width 1568 height 744
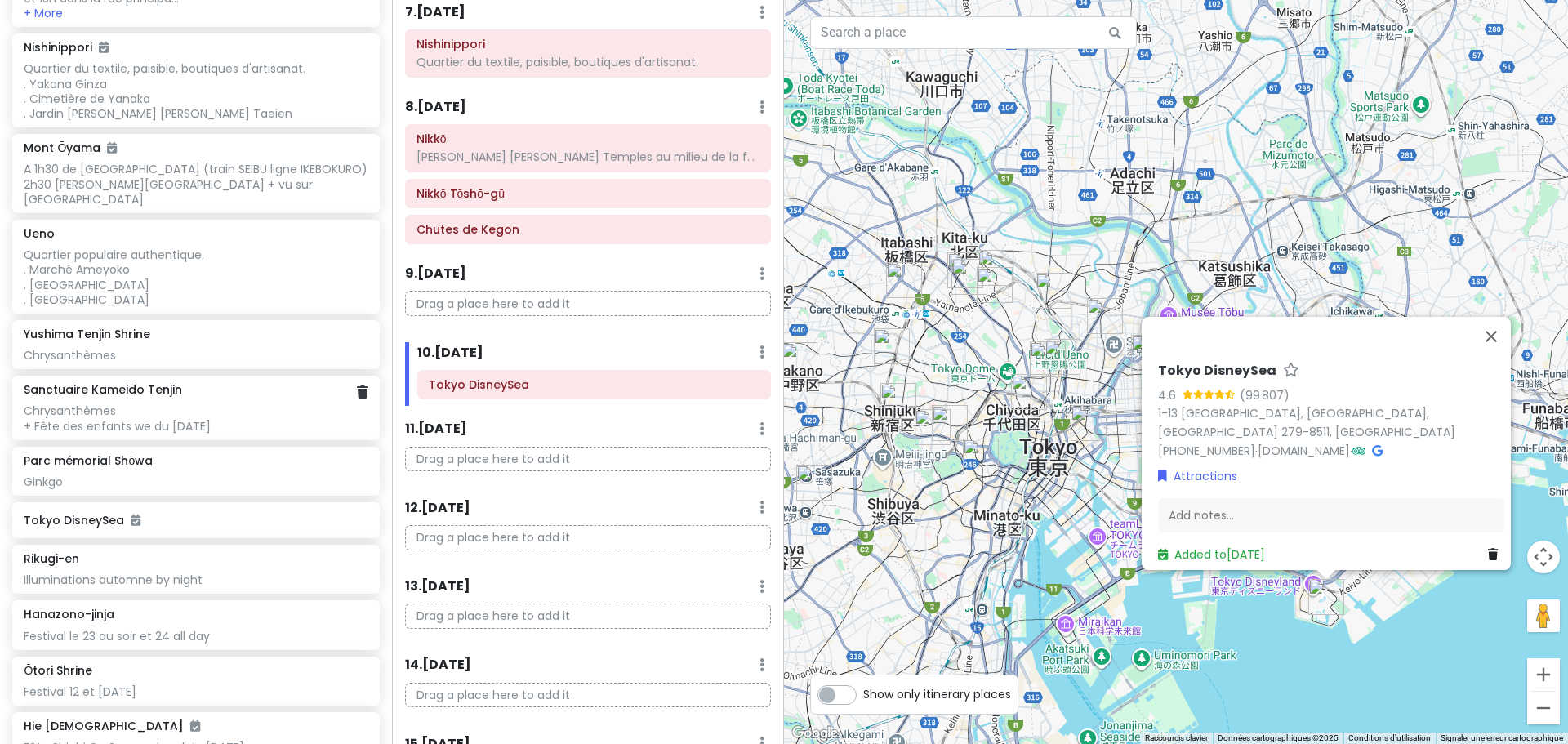
scroll to position [598, 0]
click at [209, 568] on div "Illuminations automne by night" at bounding box center [196, 575] width 344 height 15
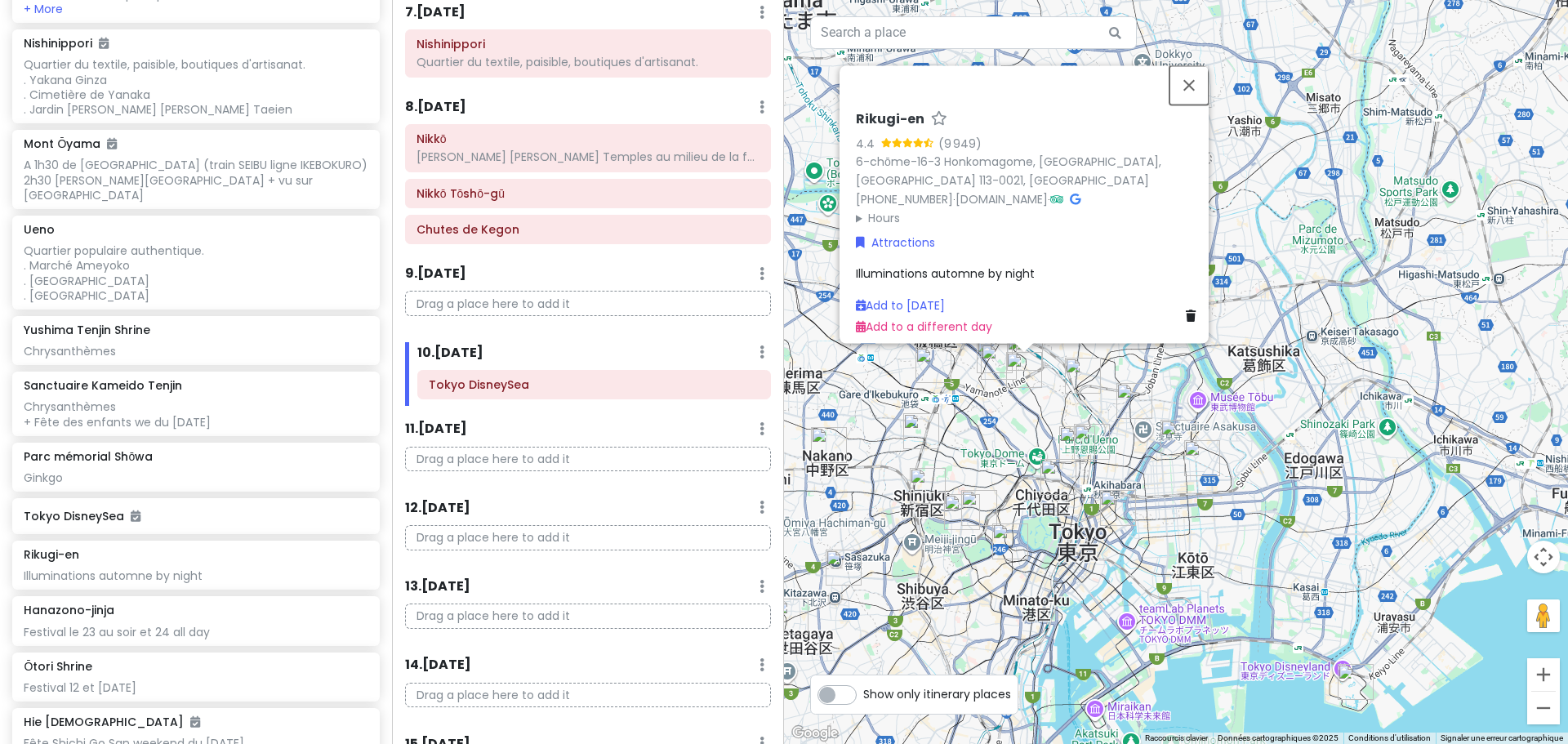
click at [1188, 71] on button "Fermer" at bounding box center [1189, 85] width 39 height 39
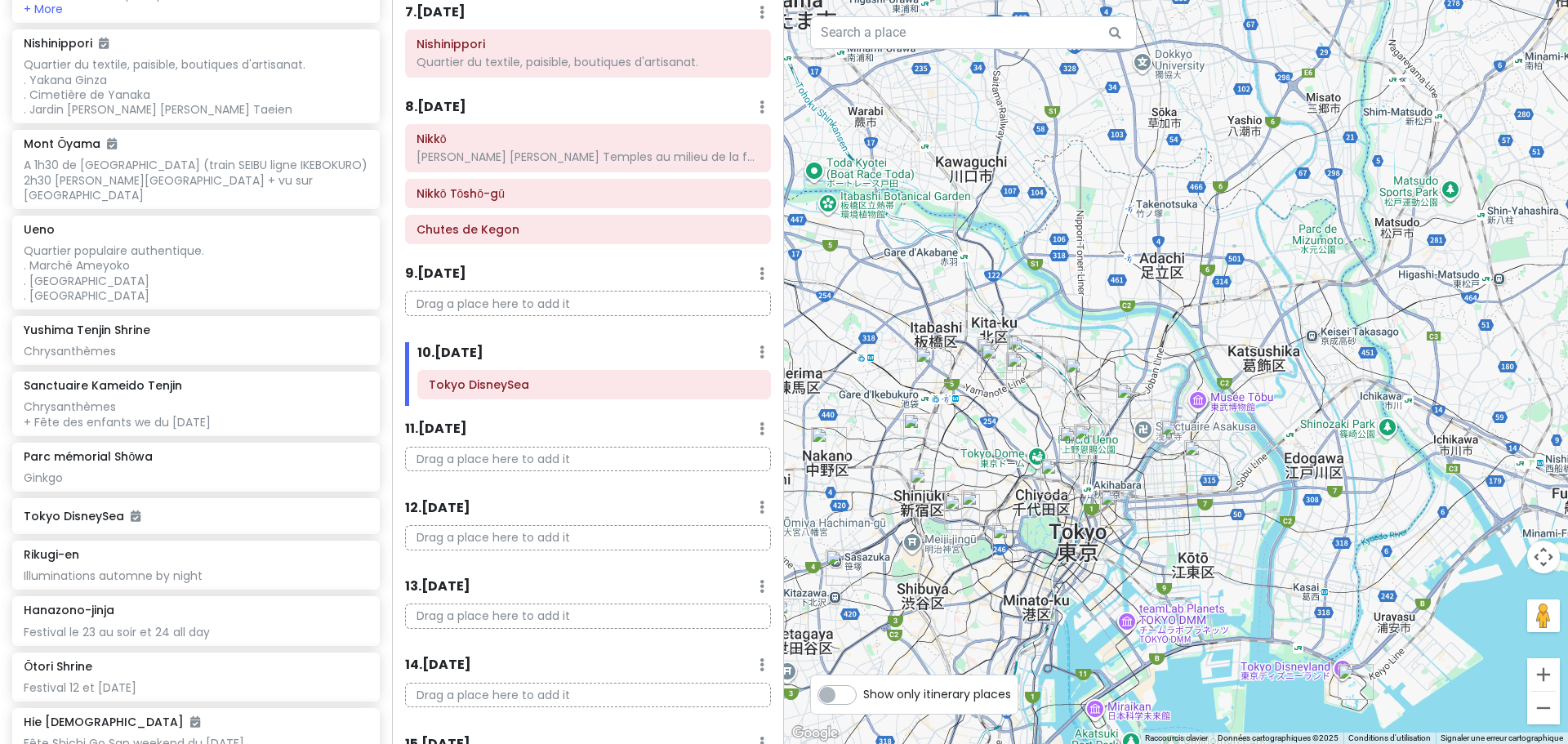
click at [990, 340] on img "Sugamo" at bounding box center [995, 355] width 36 height 36
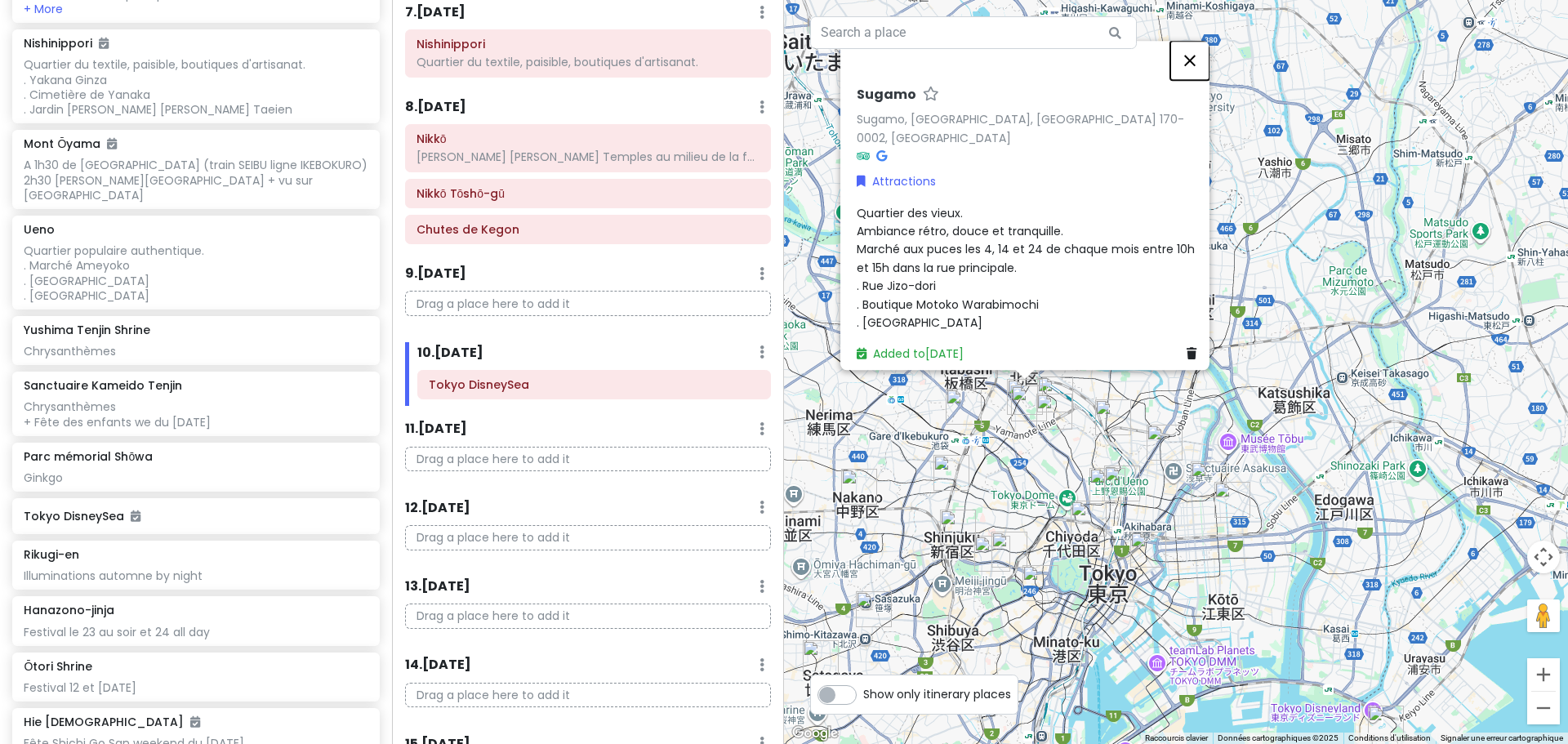
click at [1191, 67] on button "Fermer" at bounding box center [1190, 61] width 39 height 39
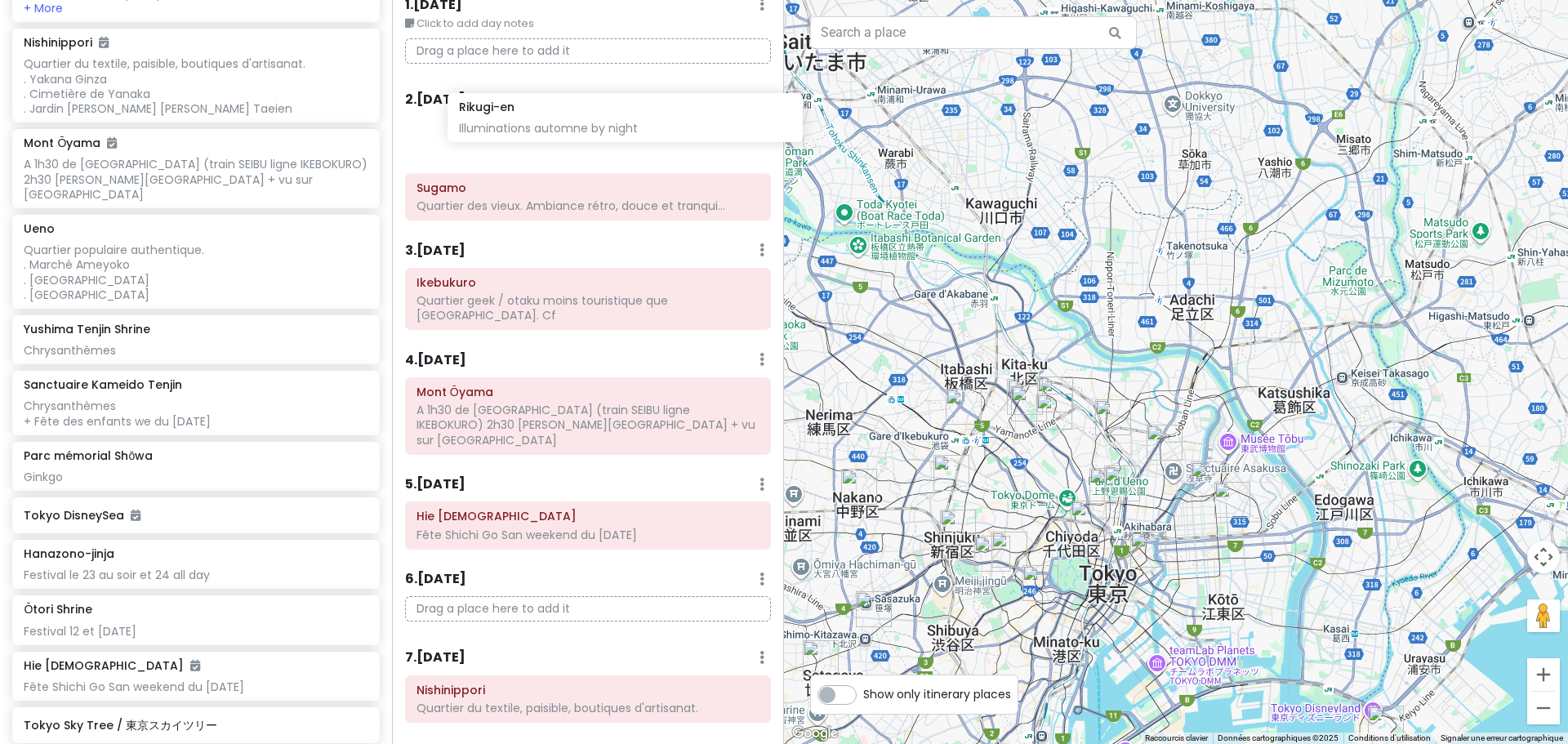
scroll to position [65, 0]
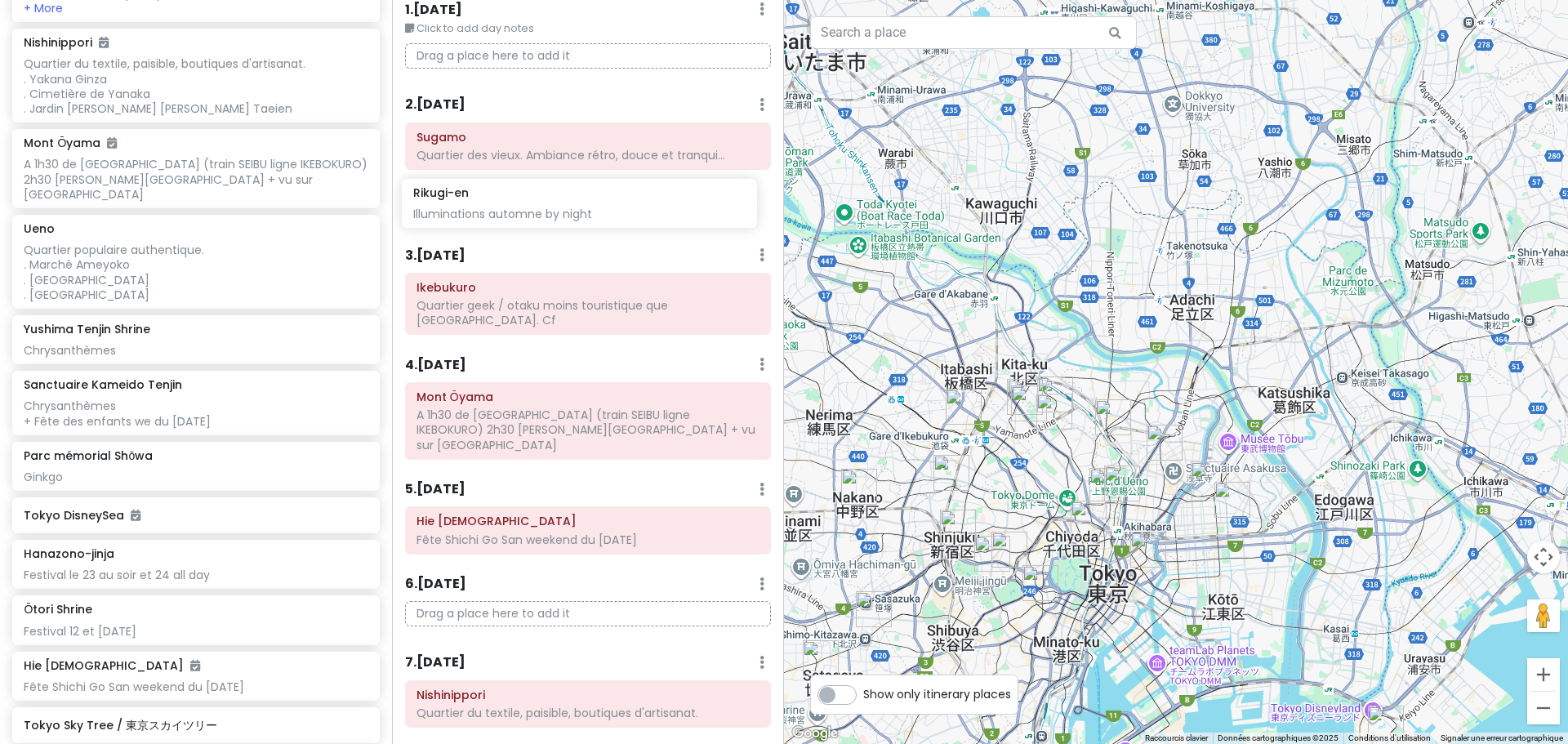
drag, startPoint x: 138, startPoint y: 565, endPoint x: 528, endPoint y: 220, distance: 520.7
click at [528, 220] on div "Tokyo Trip - Return Private Change Dates Make a Copy Delete Trip Go Pro ⚡️ Give…" at bounding box center [784, 372] width 1568 height 744
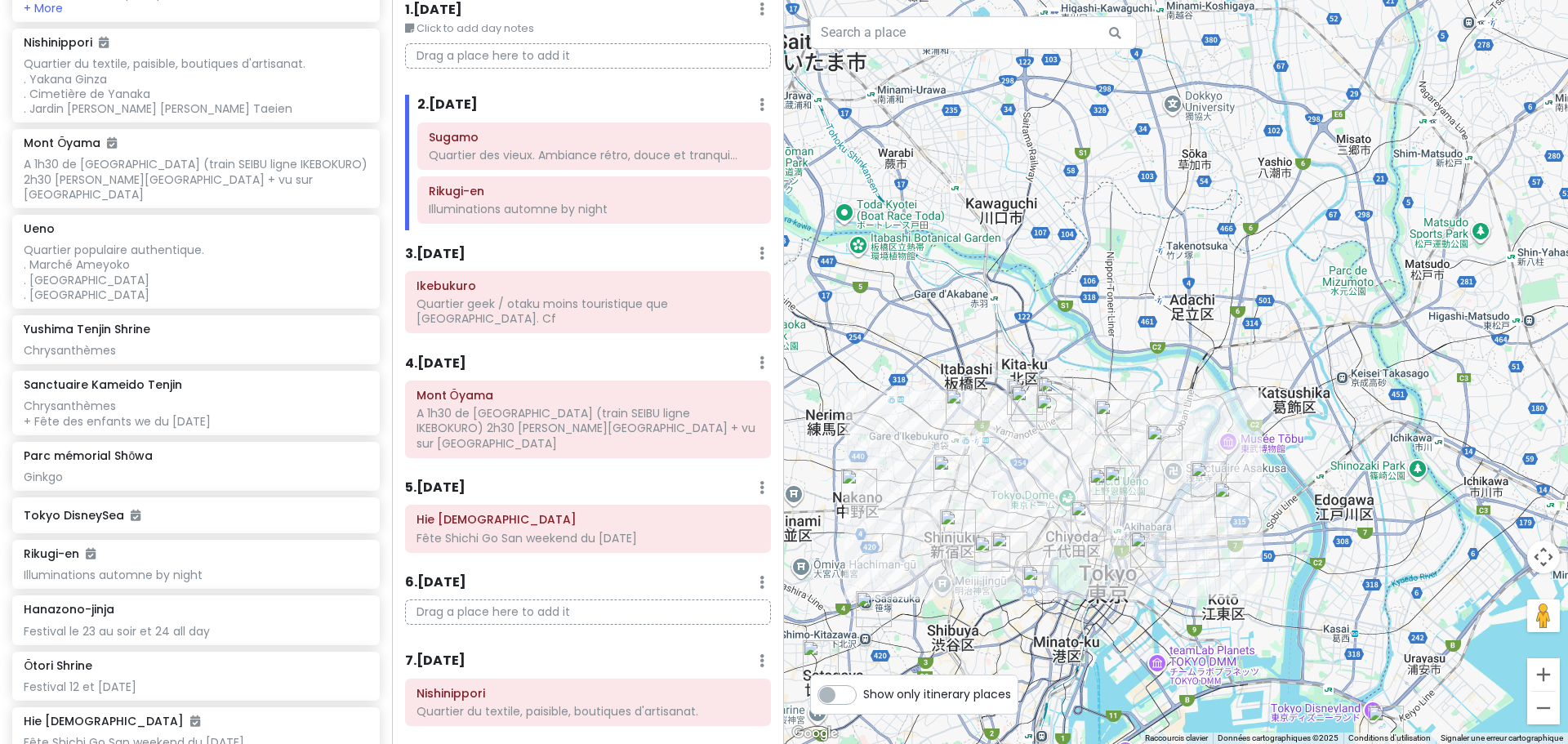
click at [1052, 386] on img "lala WORLD COFFEE WORLD SWEETS" at bounding box center [1055, 395] width 36 height 36
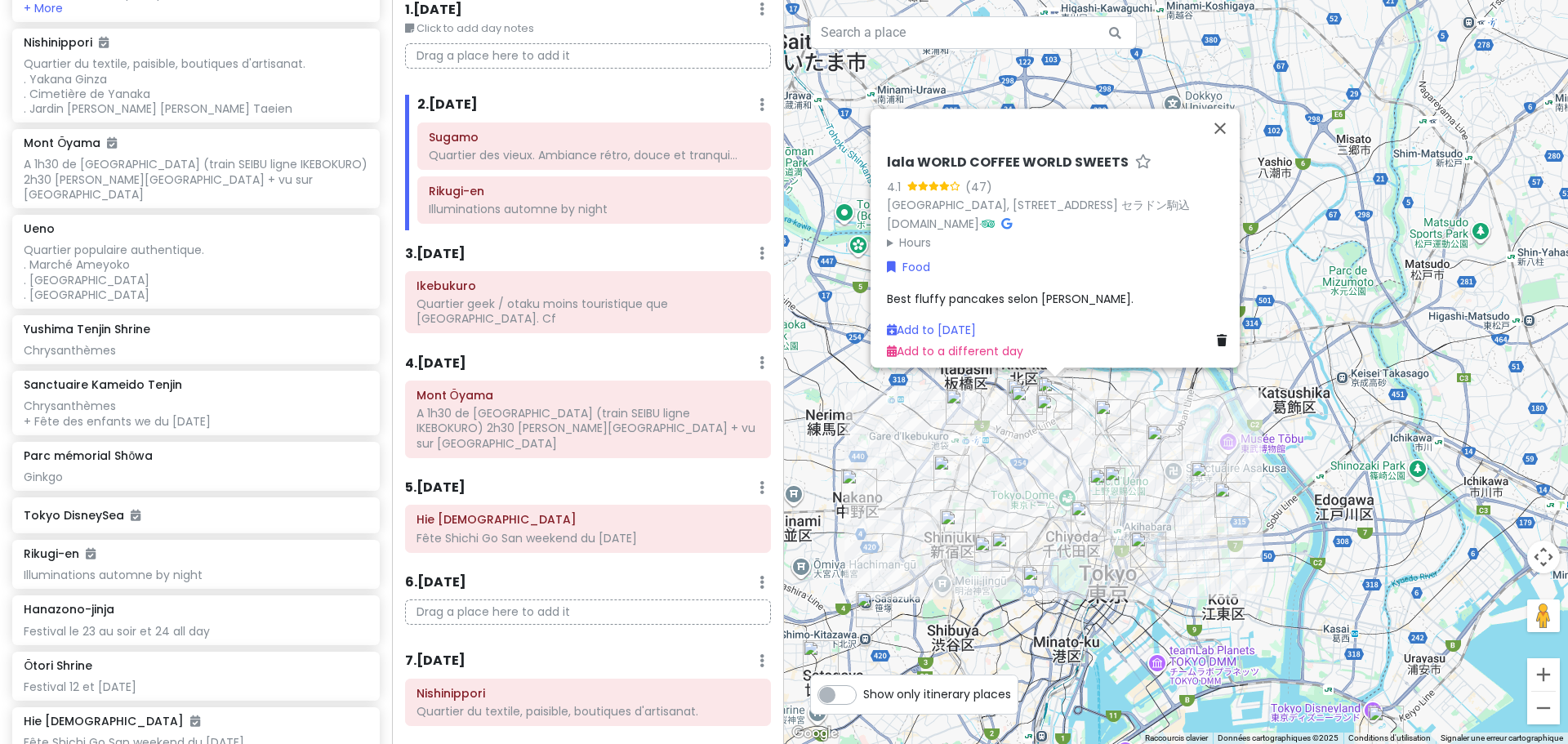
click at [1027, 397] on img "Atelier Sekka" at bounding box center [1029, 404] width 36 height 36
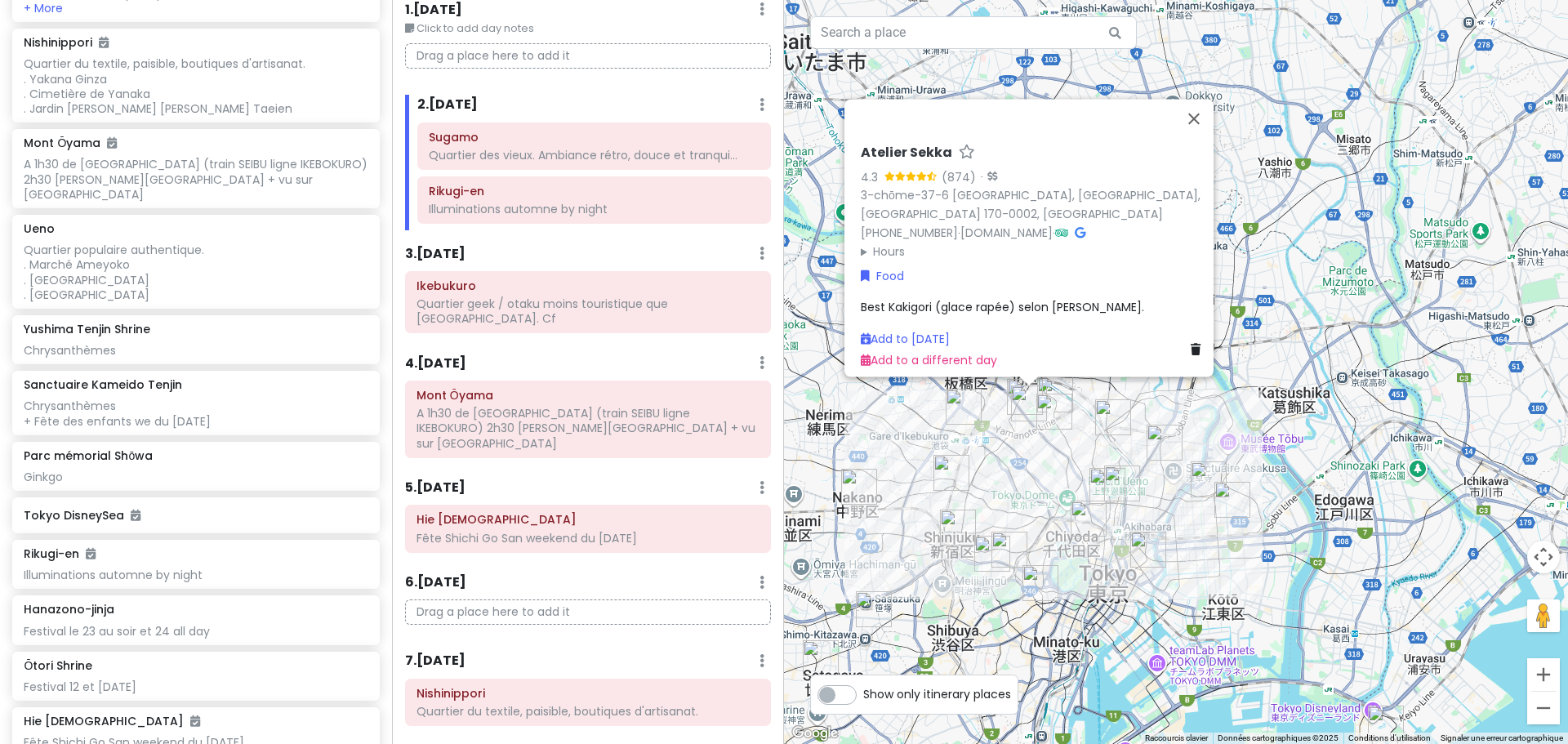
click at [1047, 387] on img "lala WORLD COFFEE WORLD SWEETS" at bounding box center [1055, 395] width 36 height 36
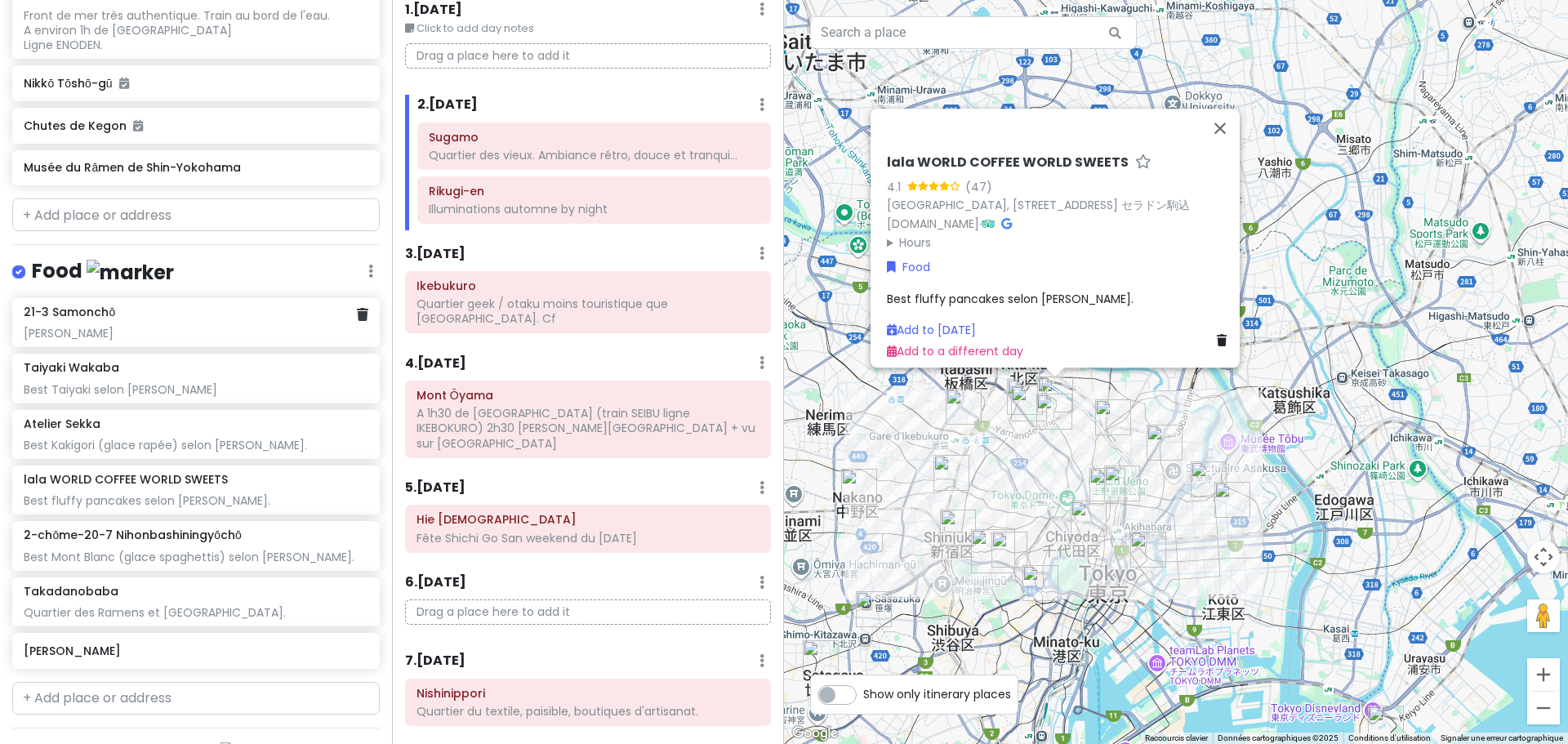
scroll to position [1578, 0]
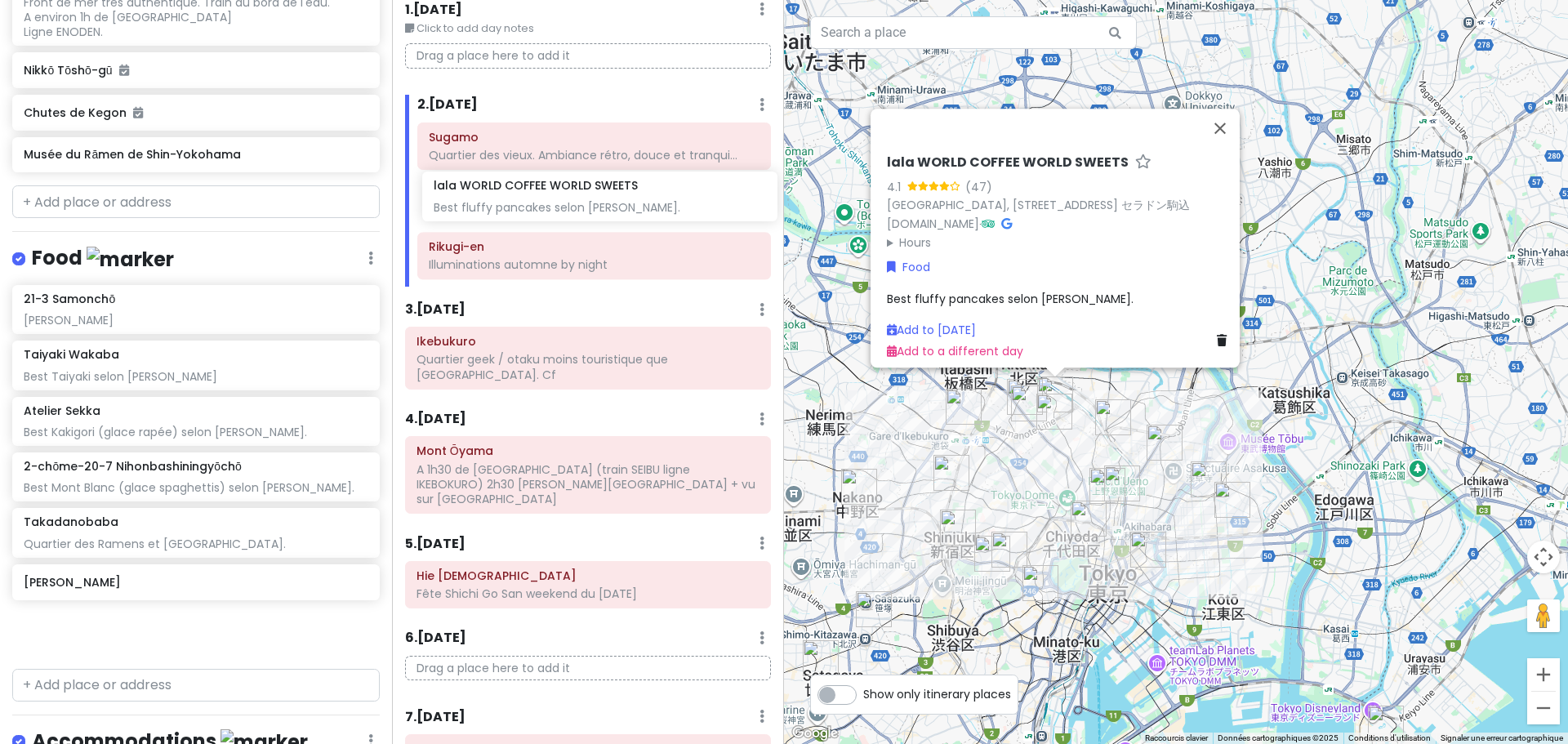
drag, startPoint x: 180, startPoint y: 453, endPoint x: 590, endPoint y: 190, distance: 487.1
click at [590, 190] on div "Tokyo Trip - Return Private Change Dates Make a Copy Delete Trip Go Pro ⚡️ Give…" at bounding box center [784, 372] width 1568 height 744
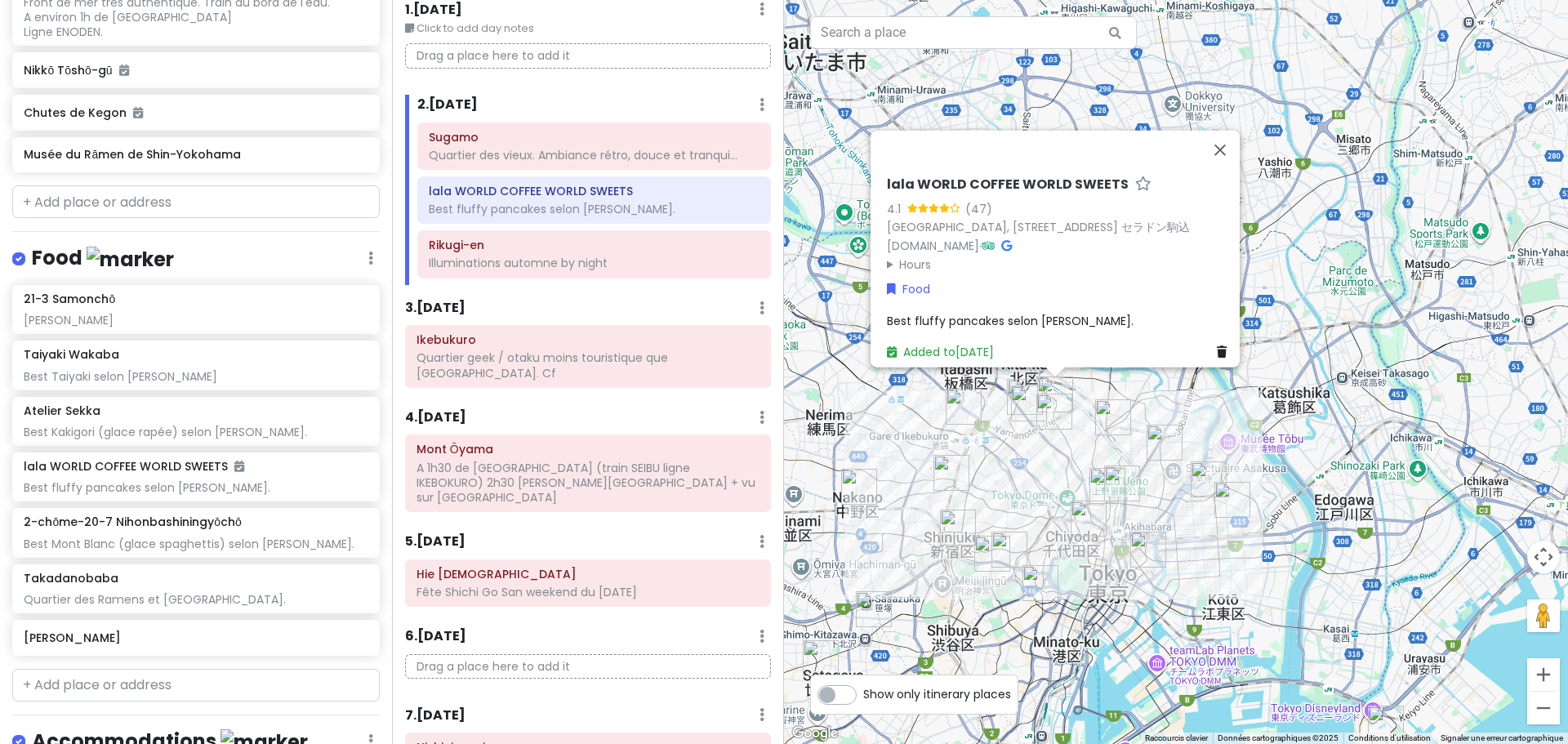
click at [1018, 404] on img "Atelier Sekka" at bounding box center [1029, 404] width 36 height 36
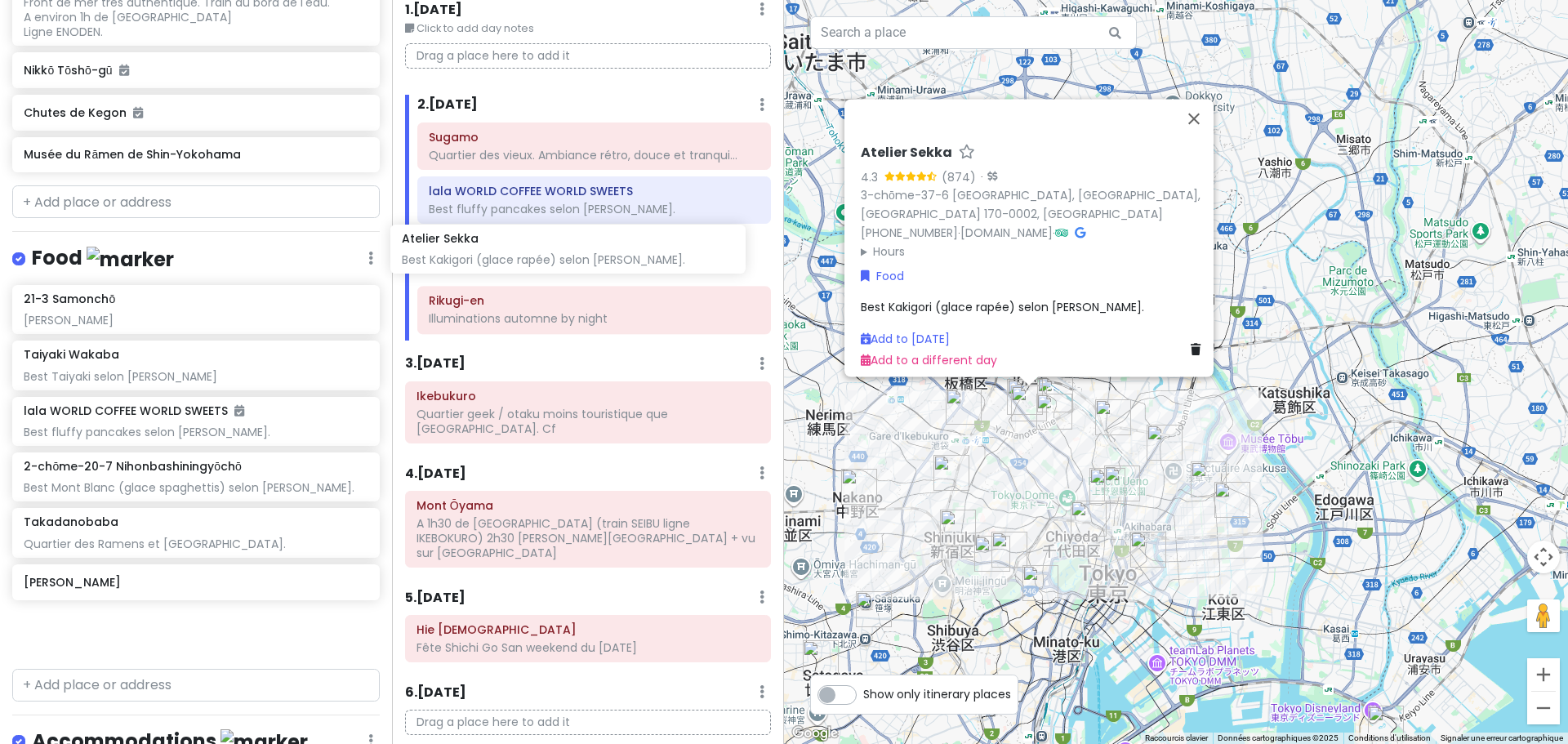
drag, startPoint x: 146, startPoint y: 410, endPoint x: 525, endPoint y: 256, distance: 409.1
click at [525, 256] on div "Tokyo Trip - Return Private Change Dates Make a Copy Delete Trip Go Pro ⚡️ Give…" at bounding box center [784, 372] width 1568 height 744
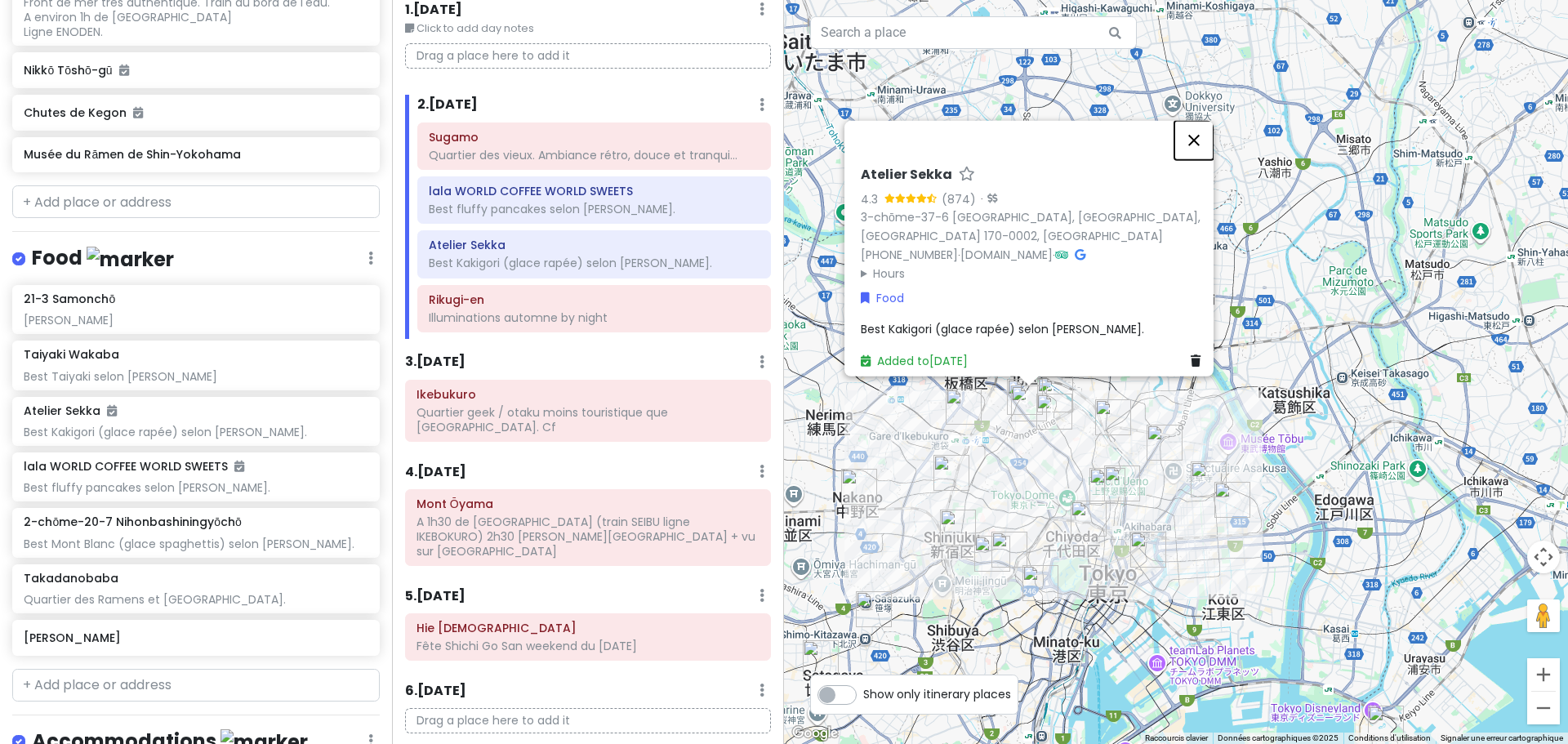
click at [1201, 128] on button "Fermer" at bounding box center [1194, 140] width 39 height 39
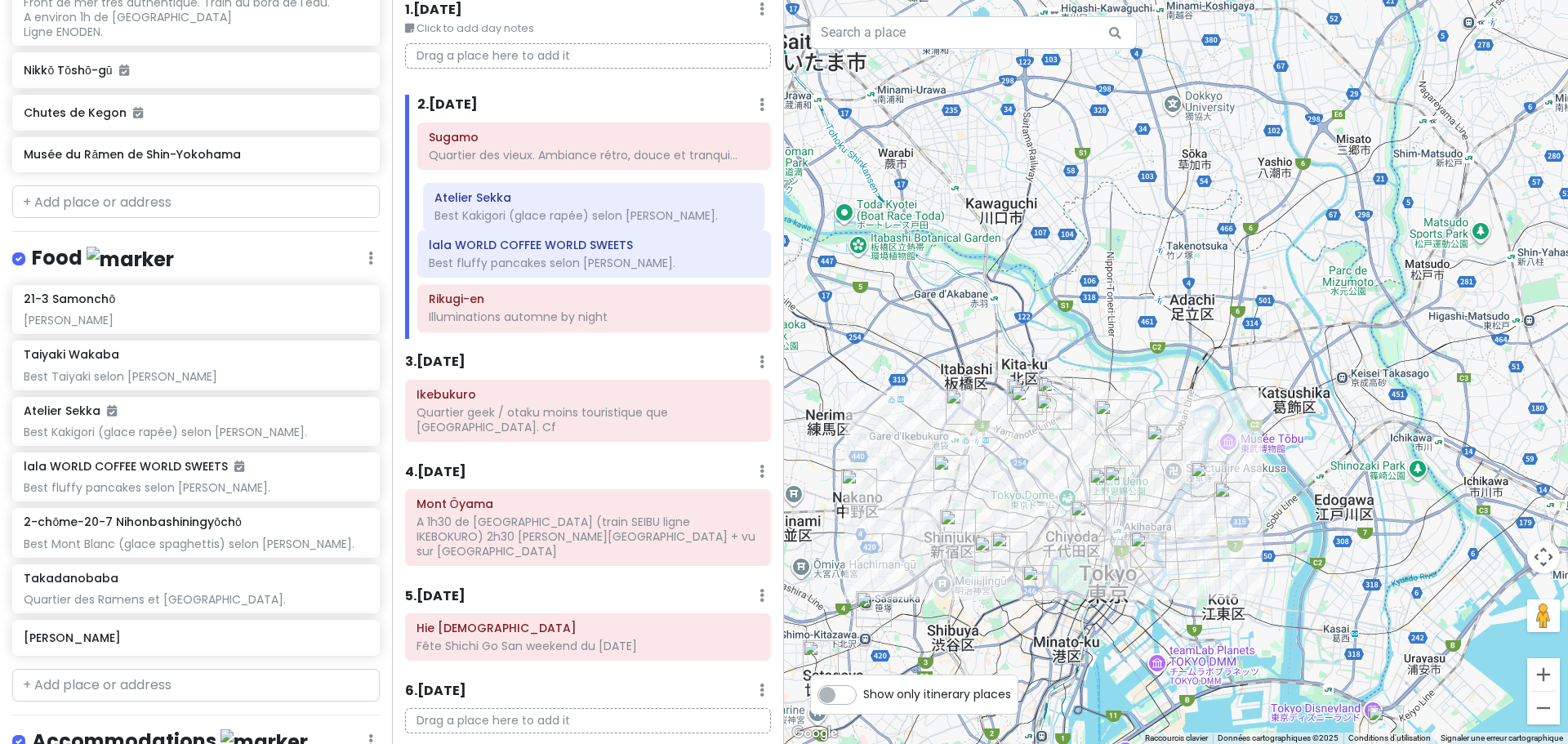
drag, startPoint x: 610, startPoint y: 265, endPoint x: 617, endPoint y: 214, distance: 51.5
click at [617, 214] on div "Sugamo Quartier des vieux. Ambiance rétro, douce et tranqui... lala WORLD COFFE…" at bounding box center [594, 230] width 378 height 216
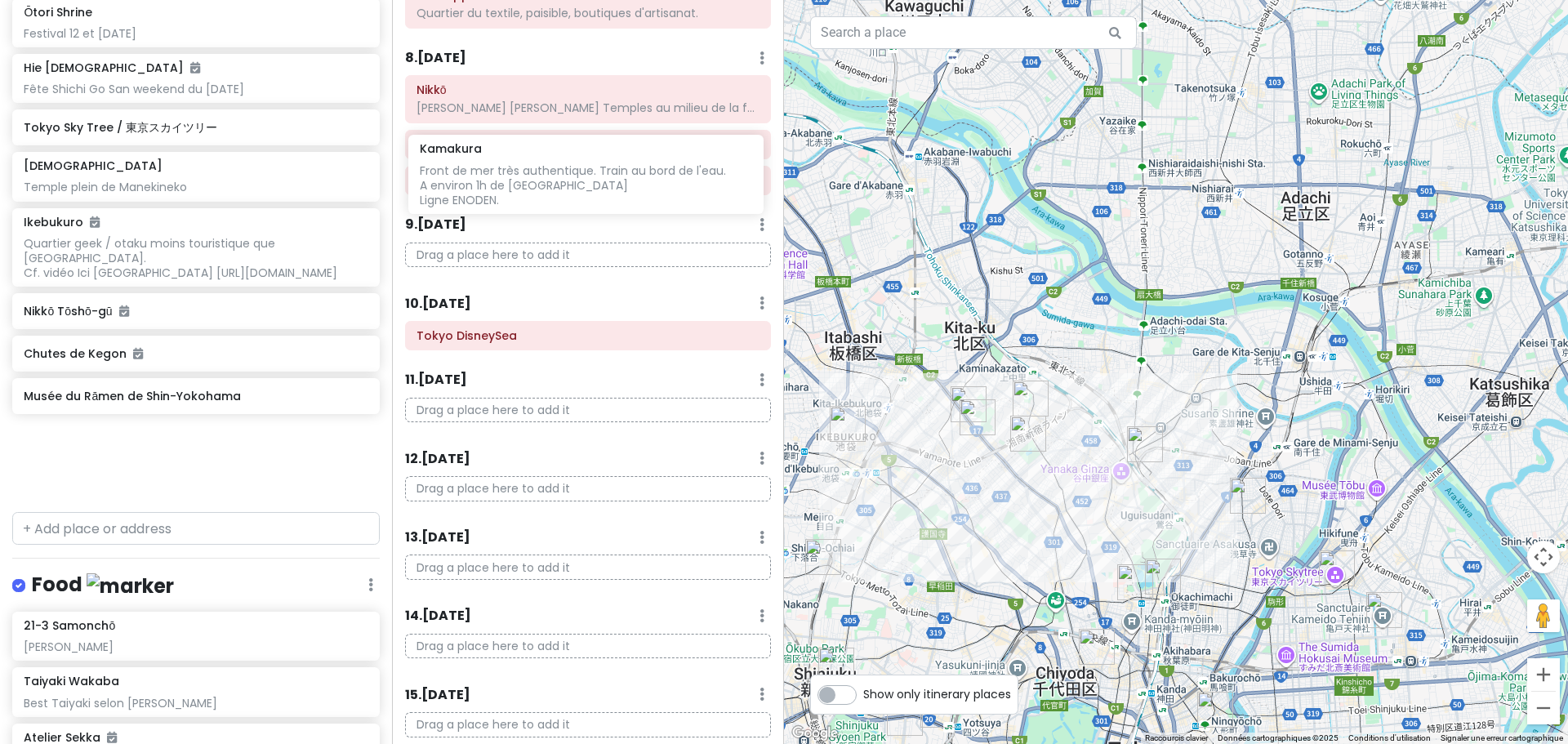
scroll to position [870, 0]
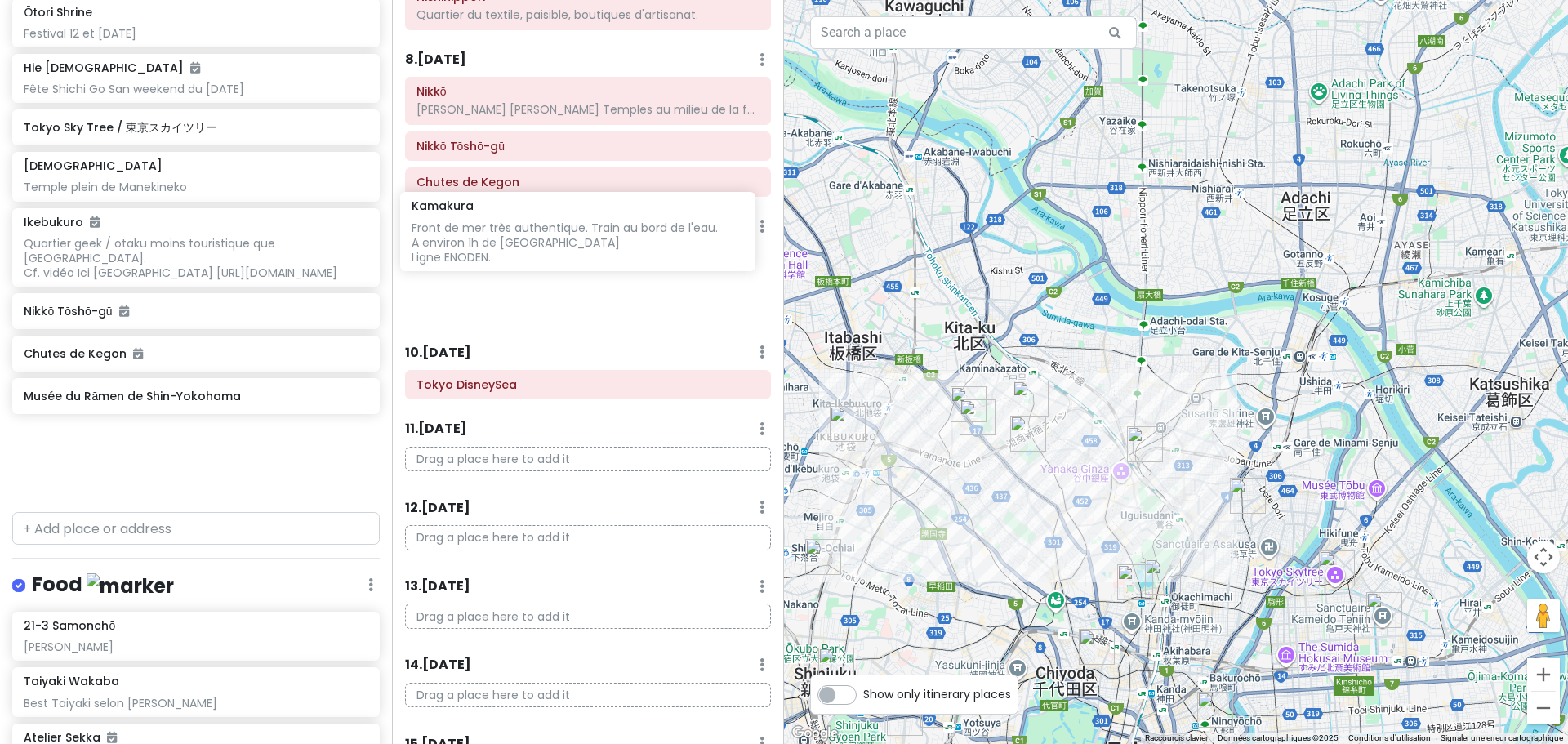
drag, startPoint x: 113, startPoint y: 322, endPoint x: 502, endPoint y: 238, distance: 398.0
click at [502, 238] on div "Tokyo Trip - Return Private Change Dates Make a Copy Delete Trip Go Pro ⚡️ Give…" at bounding box center [784, 372] width 1568 height 744
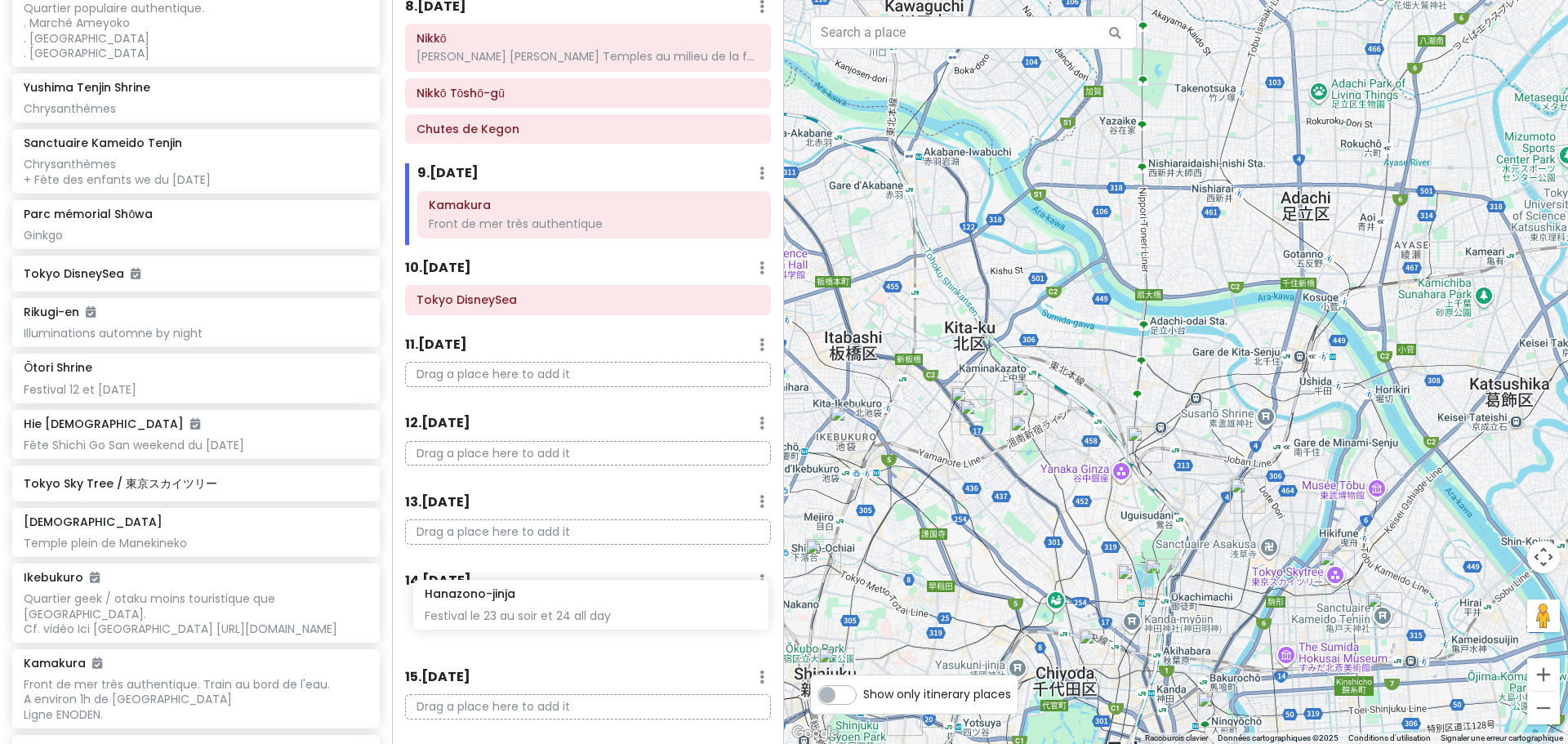
scroll to position [937, 0]
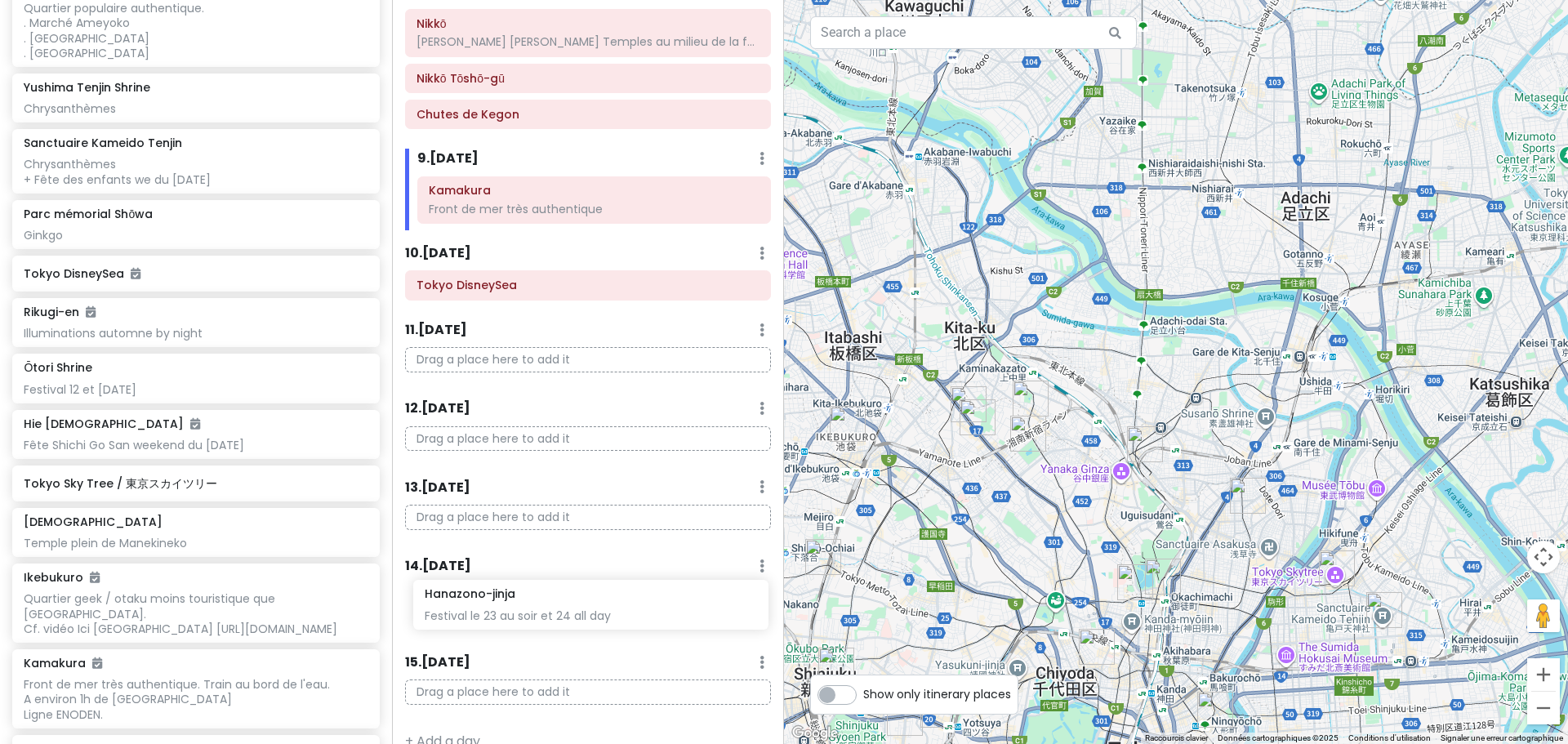
drag, startPoint x: 137, startPoint y: 369, endPoint x: 539, endPoint y: 612, distance: 469.7
click at [539, 612] on div "Tokyo Trip - Return Private Change Dates Make a Copy Delete Trip Go Pro ⚡️ Give…" at bounding box center [784, 372] width 1568 height 744
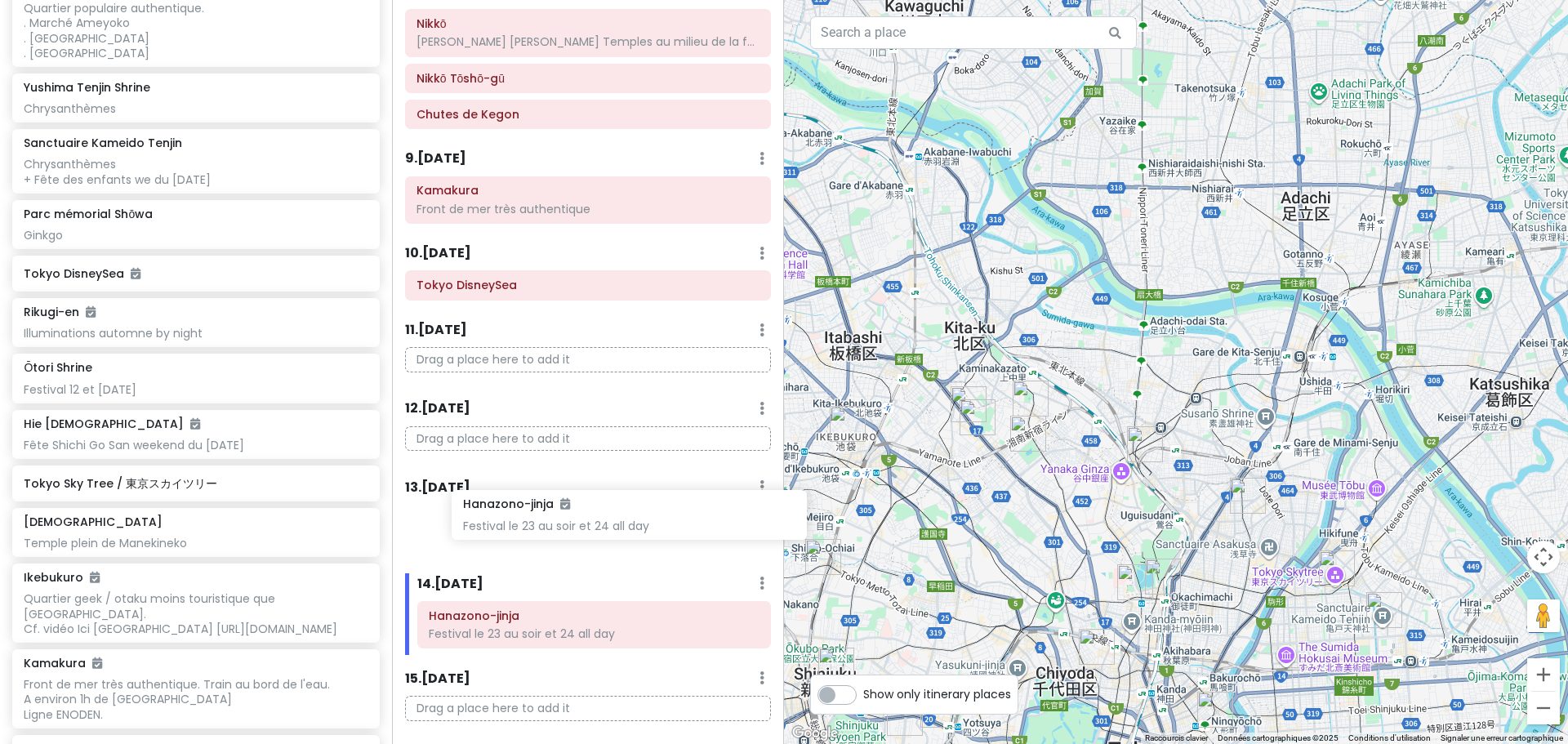
drag, startPoint x: 111, startPoint y: 365, endPoint x: 519, endPoint y: 510, distance: 433.0
click at [519, 510] on div "Tokyo Trip - Return Private Change Dates Make a Copy Delete Trip Go Pro ⚡️ Give…" at bounding box center [784, 372] width 1568 height 744
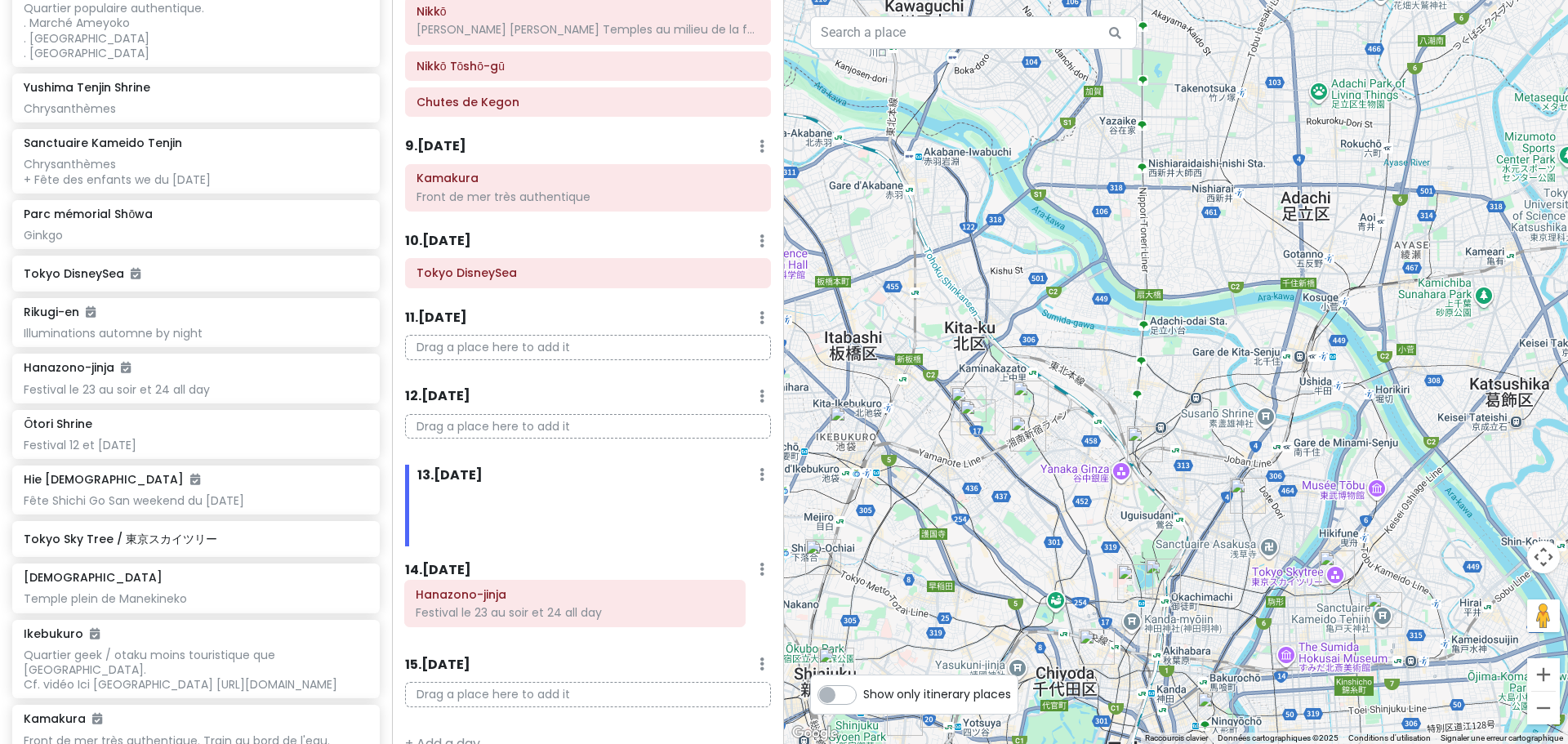
drag, startPoint x: 557, startPoint y: 507, endPoint x: 545, endPoint y: 608, distance: 101.7
click at [545, 608] on div "Itinerary × 1 . [DATE] Edit Day Notes Delete Day Click to add day notes Drag a …" at bounding box center [588, 372] width 392 height 744
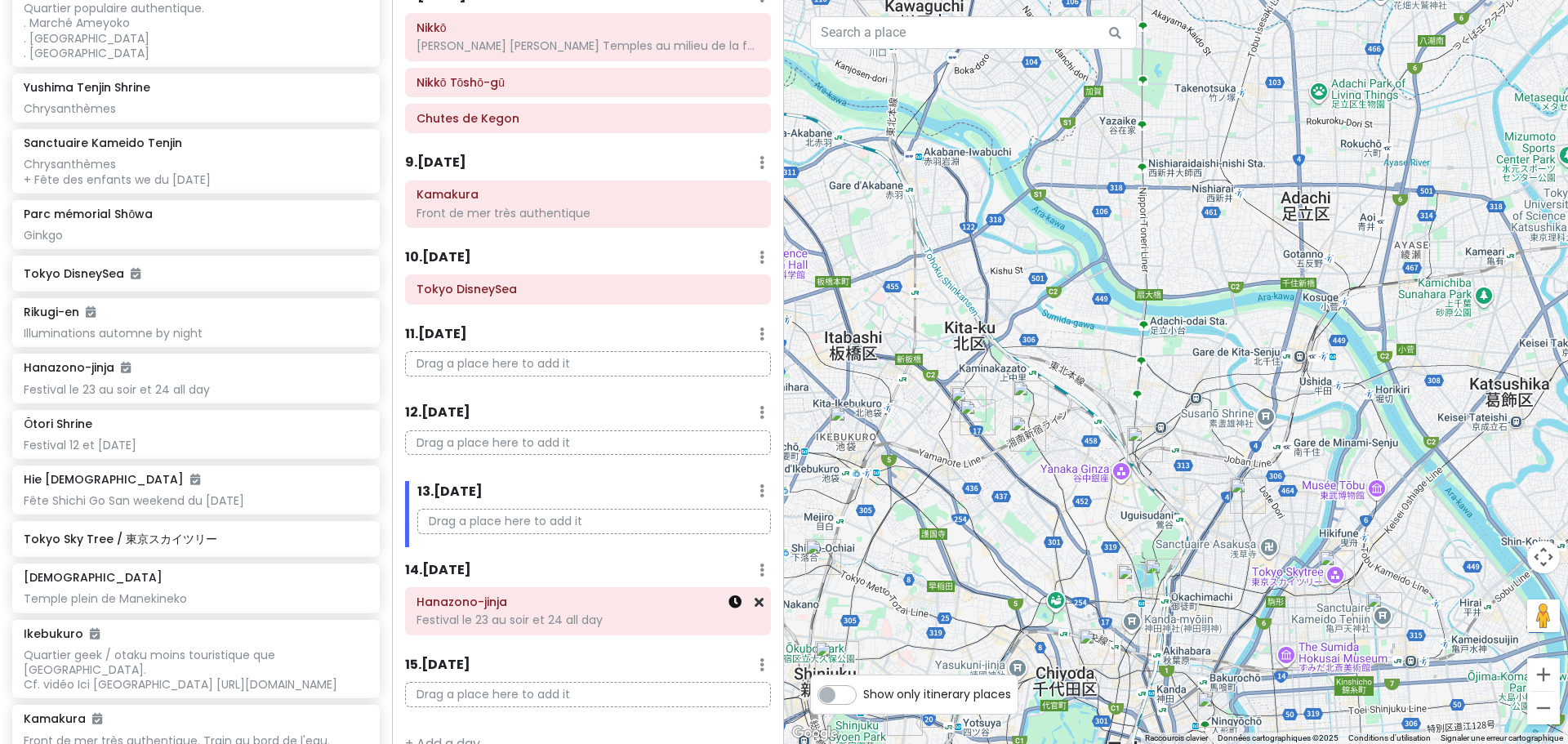
click at [728, 595] on icon at bounding box center [735, 602] width 13 height 13
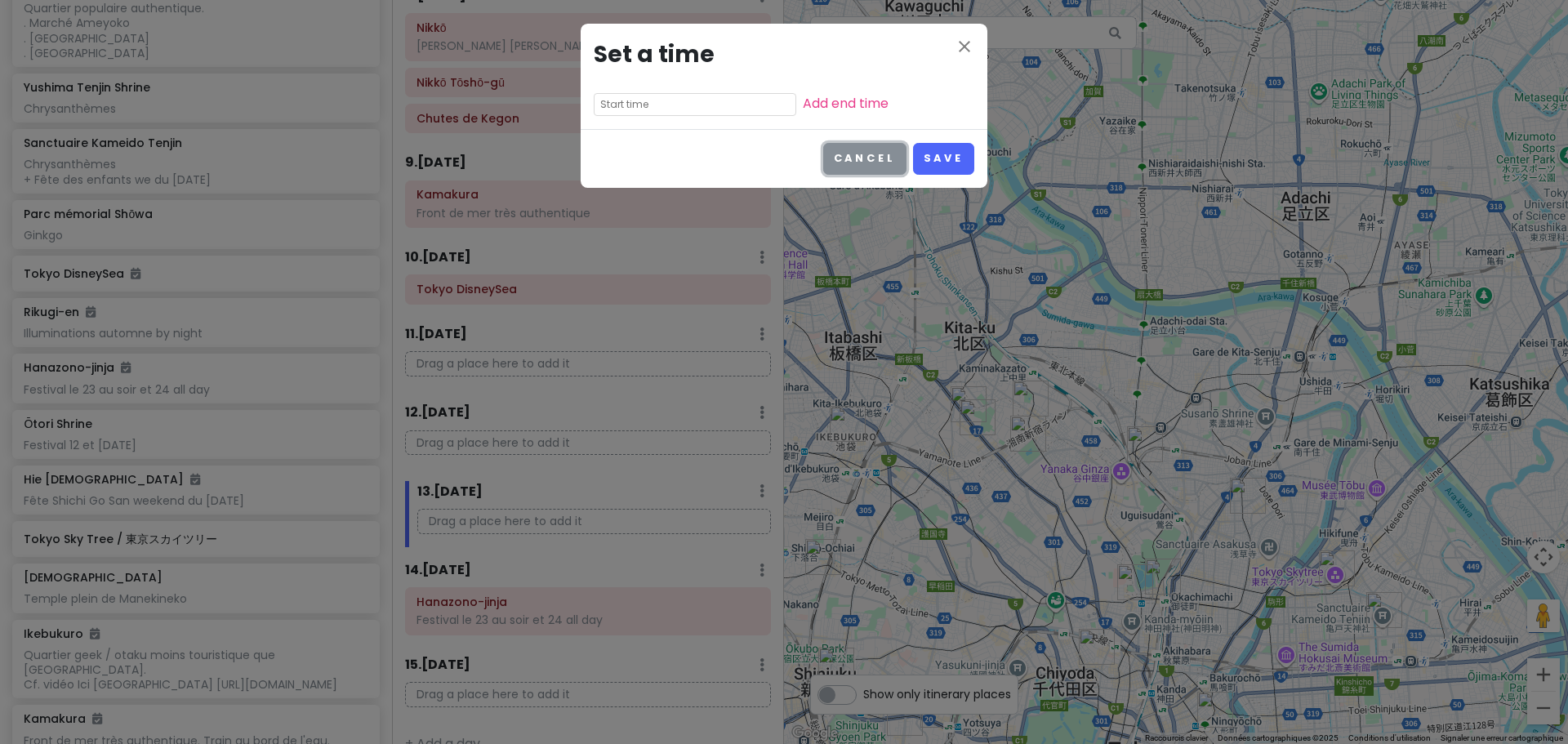
click at [879, 171] on button "Cancel" at bounding box center [864, 159] width 83 height 32
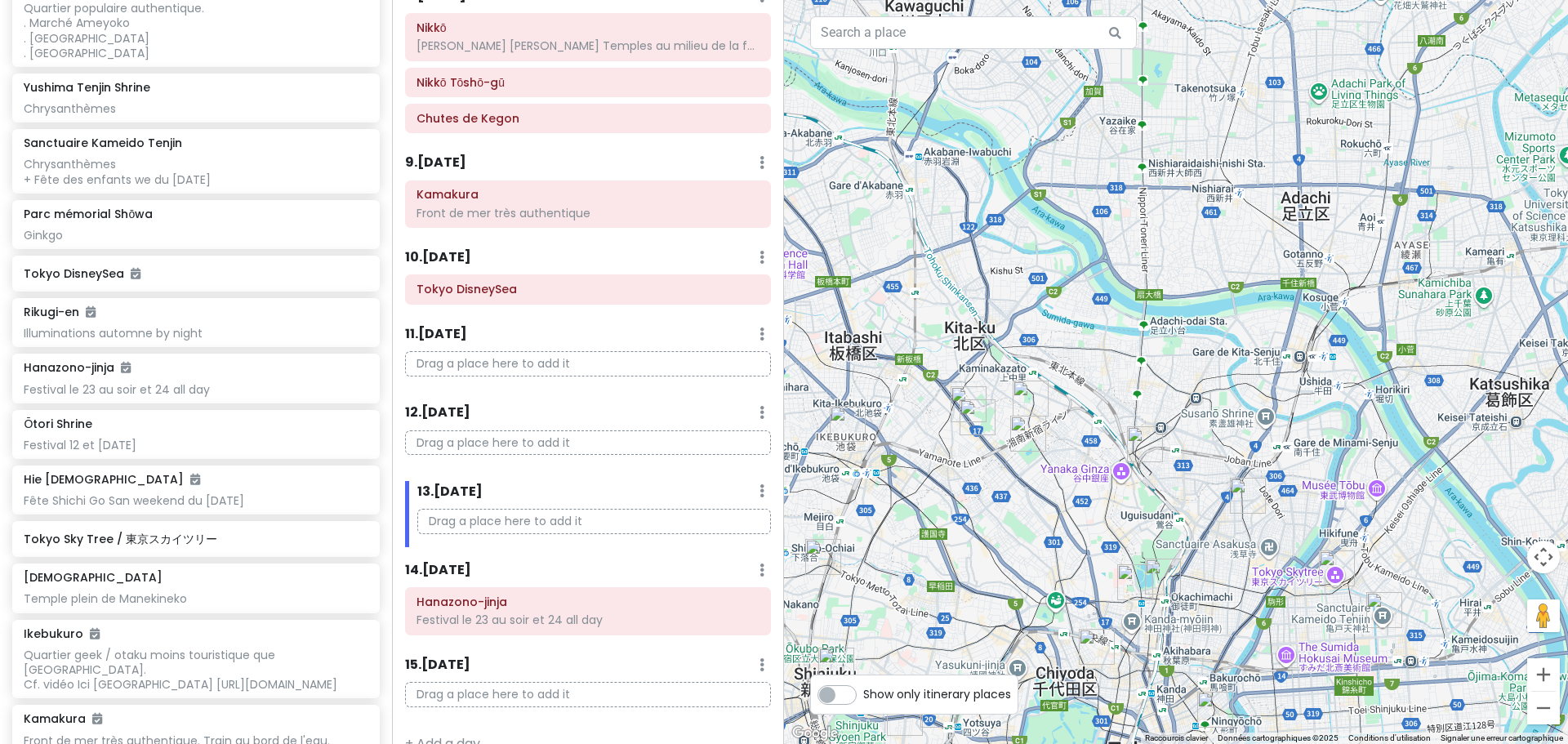
click at [1377, 608] on img "Sanctuaire Kameido Tenjin" at bounding box center [1385, 610] width 36 height 36
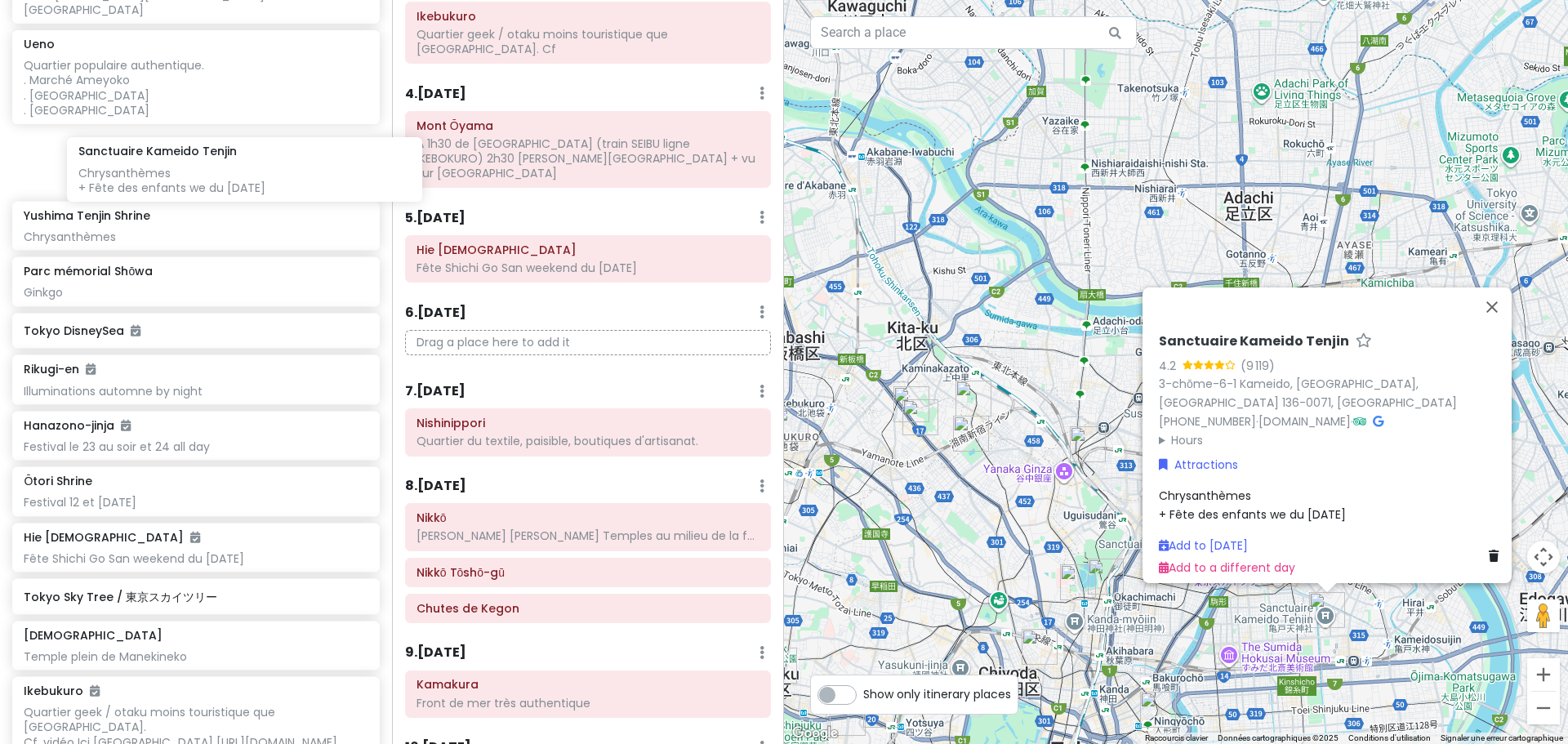
scroll to position [783, 0]
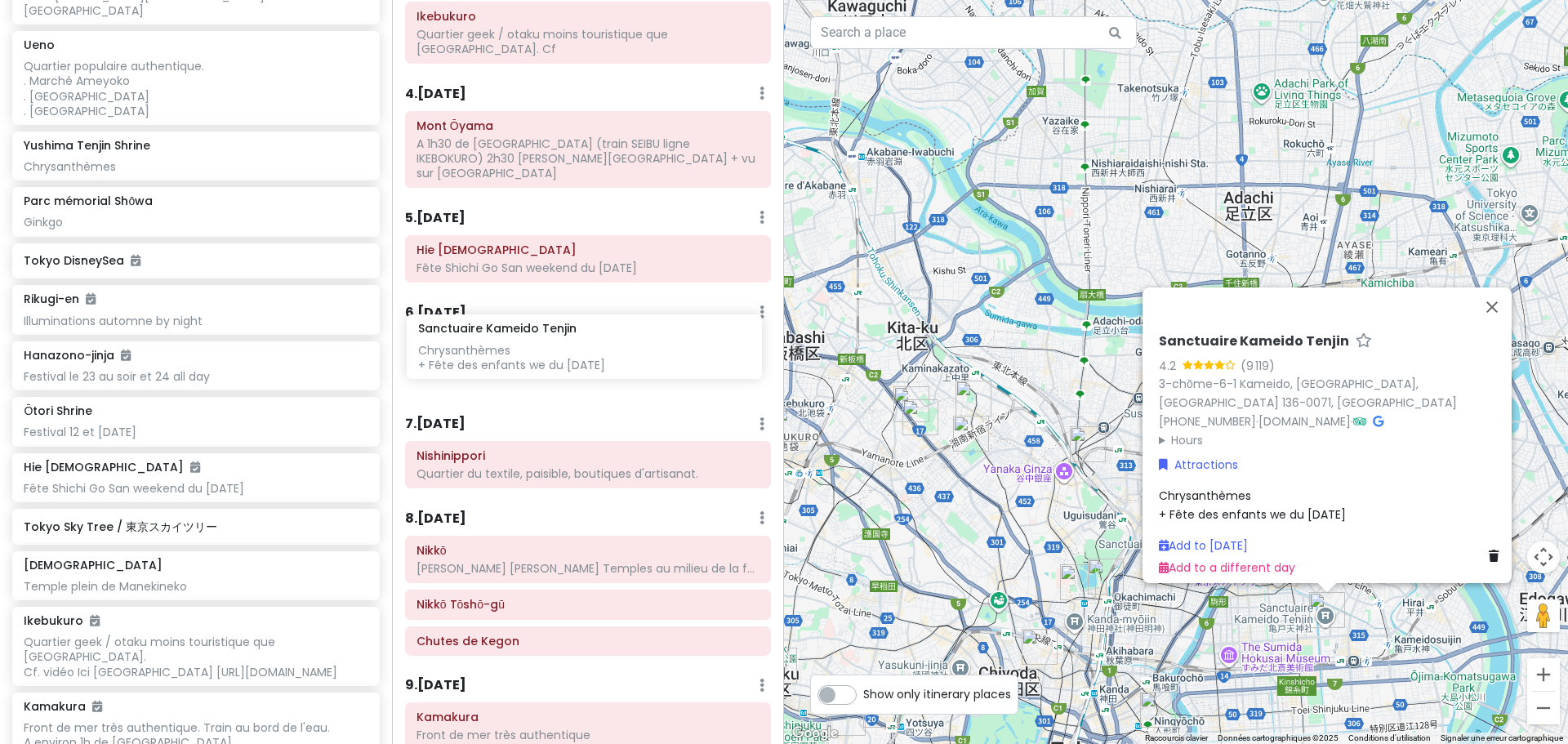
drag, startPoint x: 174, startPoint y: 136, endPoint x: 568, endPoint y: 337, distance: 442.3
click at [568, 337] on div "Tokyo Trip - Return Private Change Dates Make a Copy Delete Trip Go Pro ⚡️ Give…" at bounding box center [784, 372] width 1568 height 744
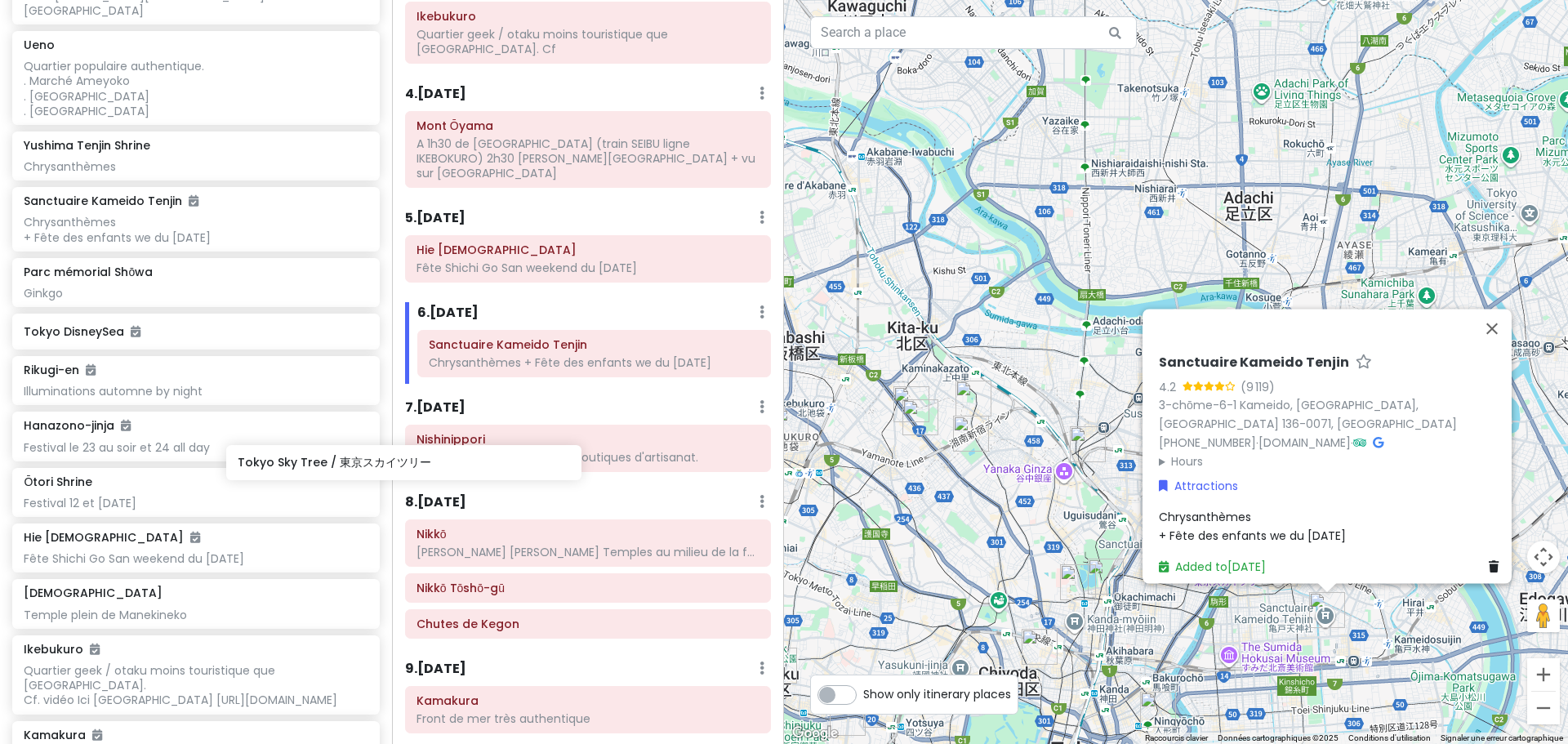
scroll to position [784, 0]
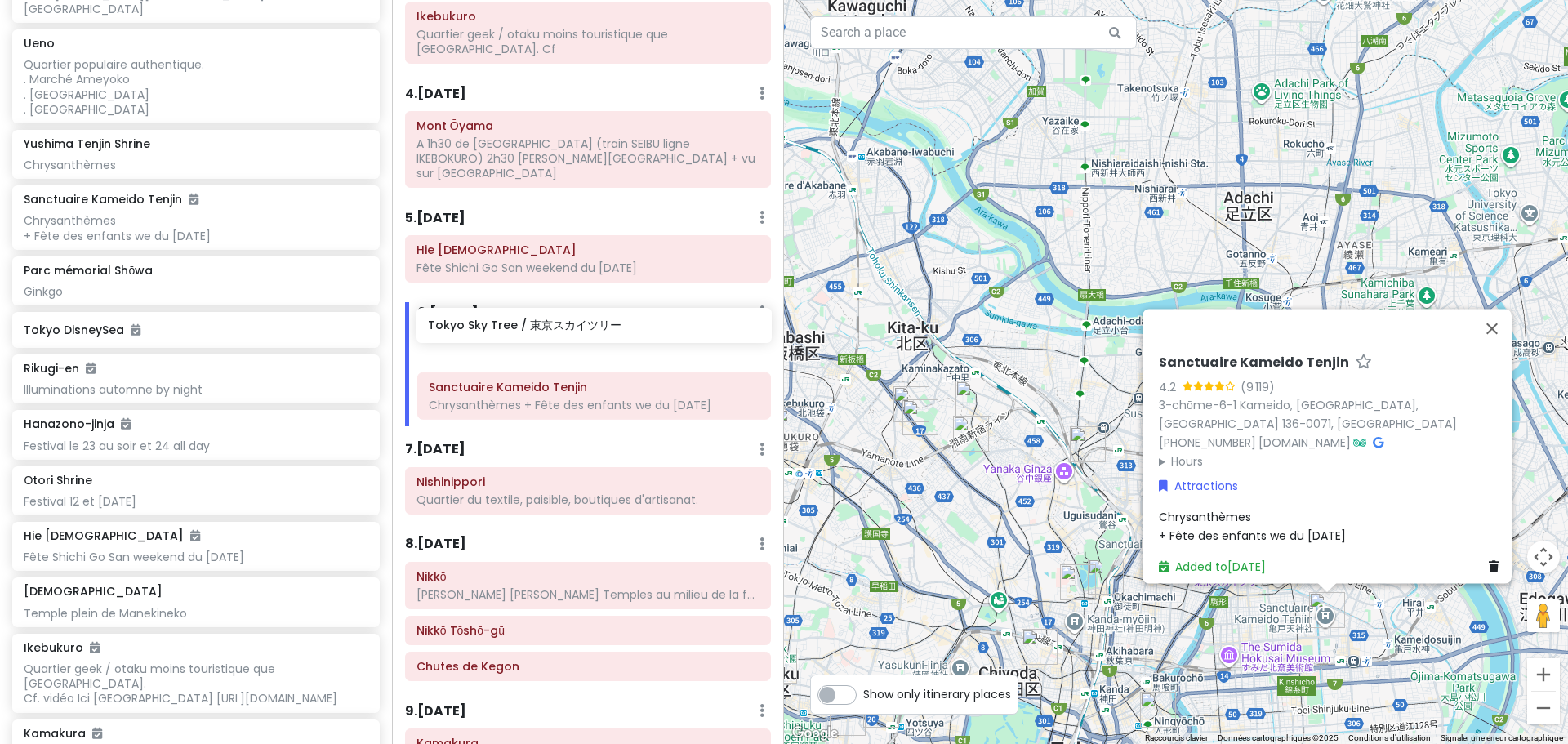
drag, startPoint x: 150, startPoint y: 588, endPoint x: 553, endPoint y: 332, distance: 477.4
click at [553, 332] on div "Tokyo Trip - Return Private Change Dates Make a Copy Delete Trip Go Pro ⚡️ Give…" at bounding box center [784, 372] width 1568 height 744
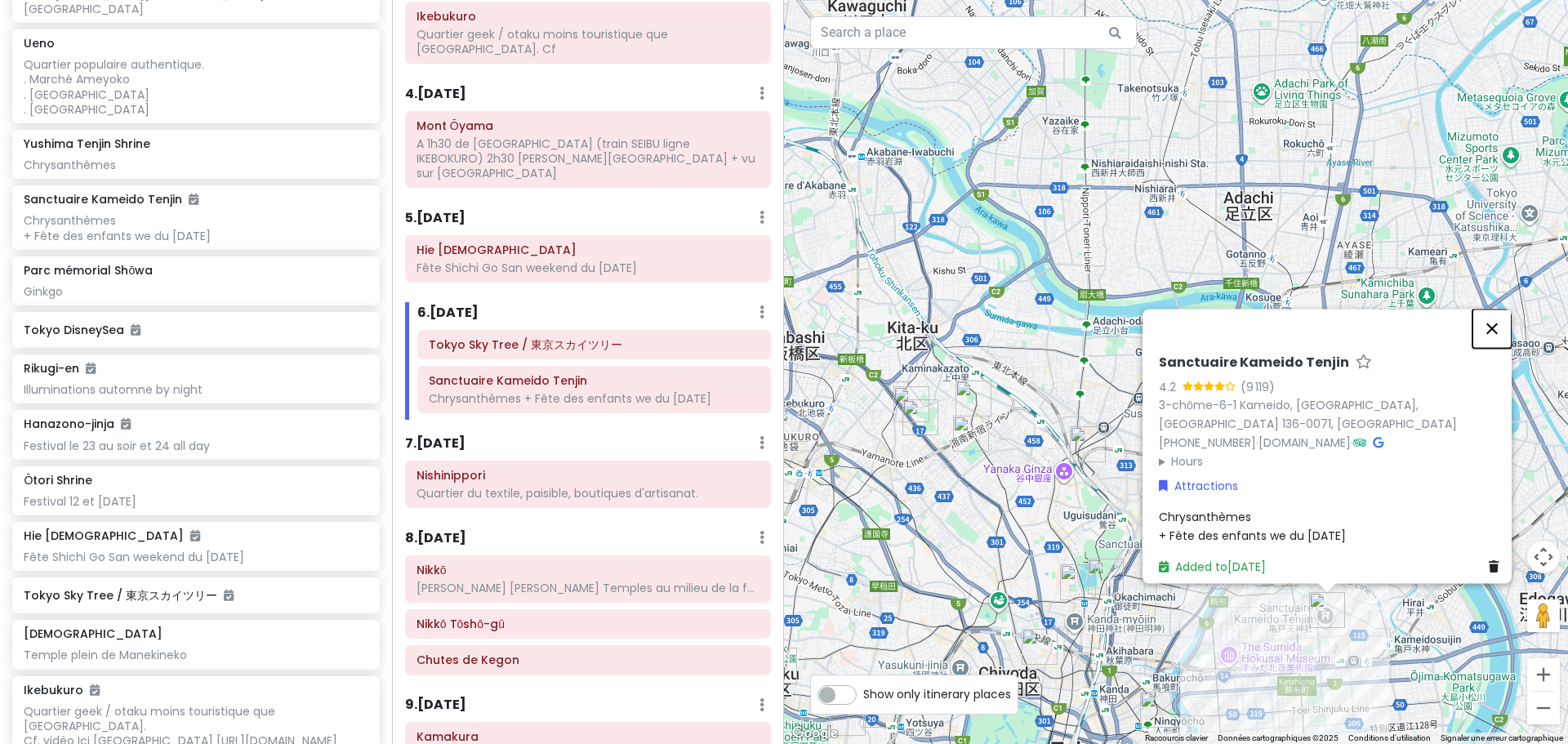
click at [1510, 344] on button "Fermer" at bounding box center [1492, 328] width 39 height 39
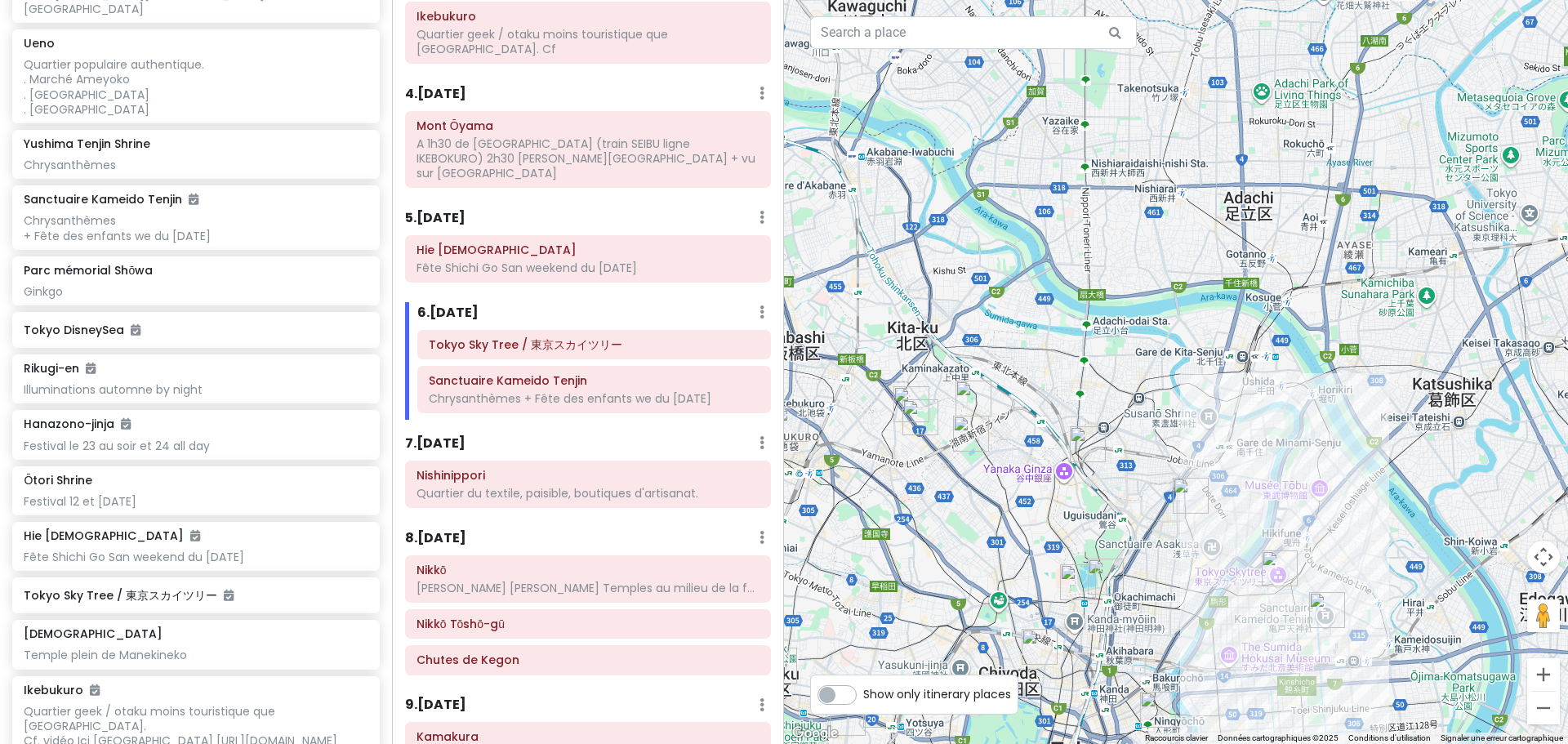
click at [1182, 501] on img "Ōtori Shrine" at bounding box center [1191, 496] width 36 height 36
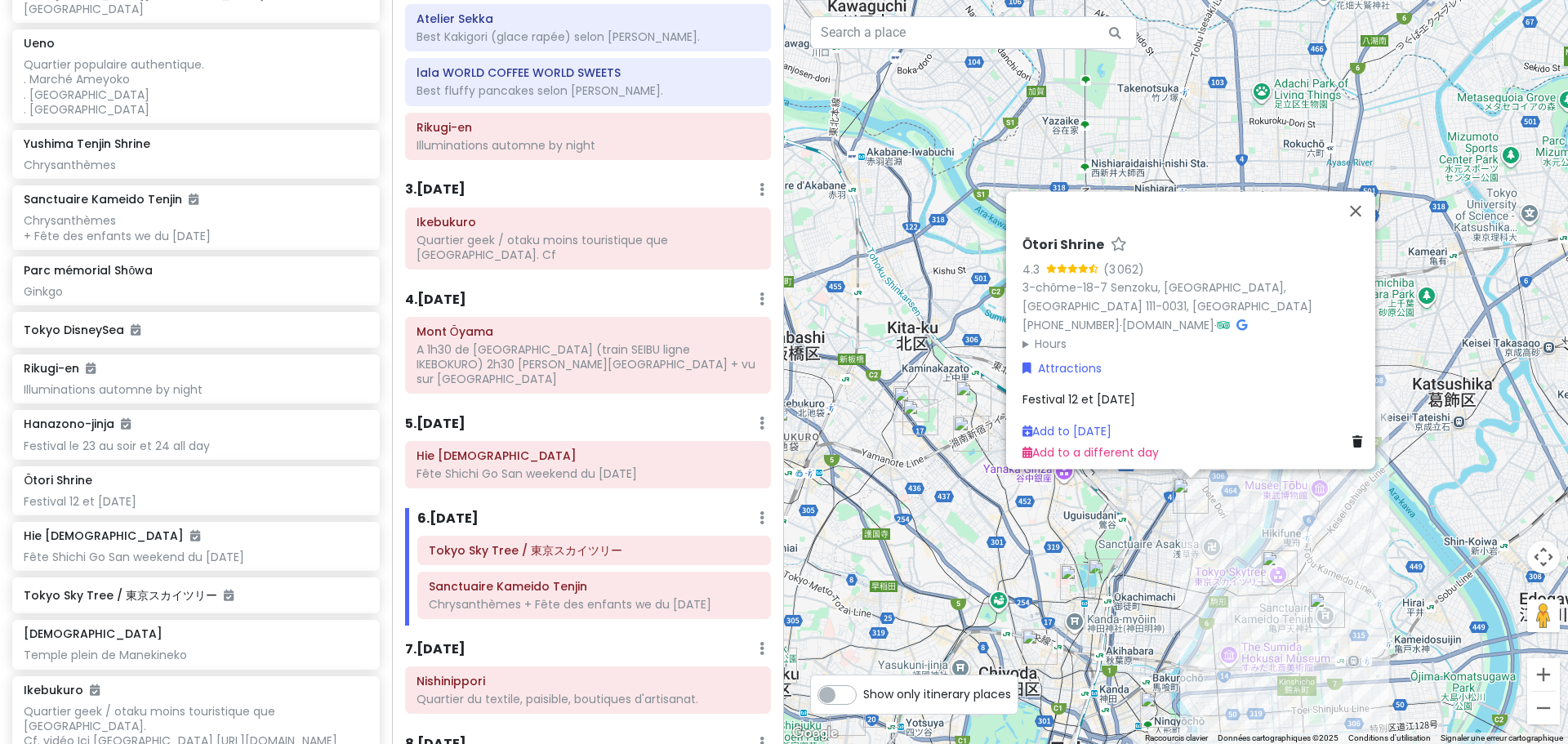
scroll to position [0, 0]
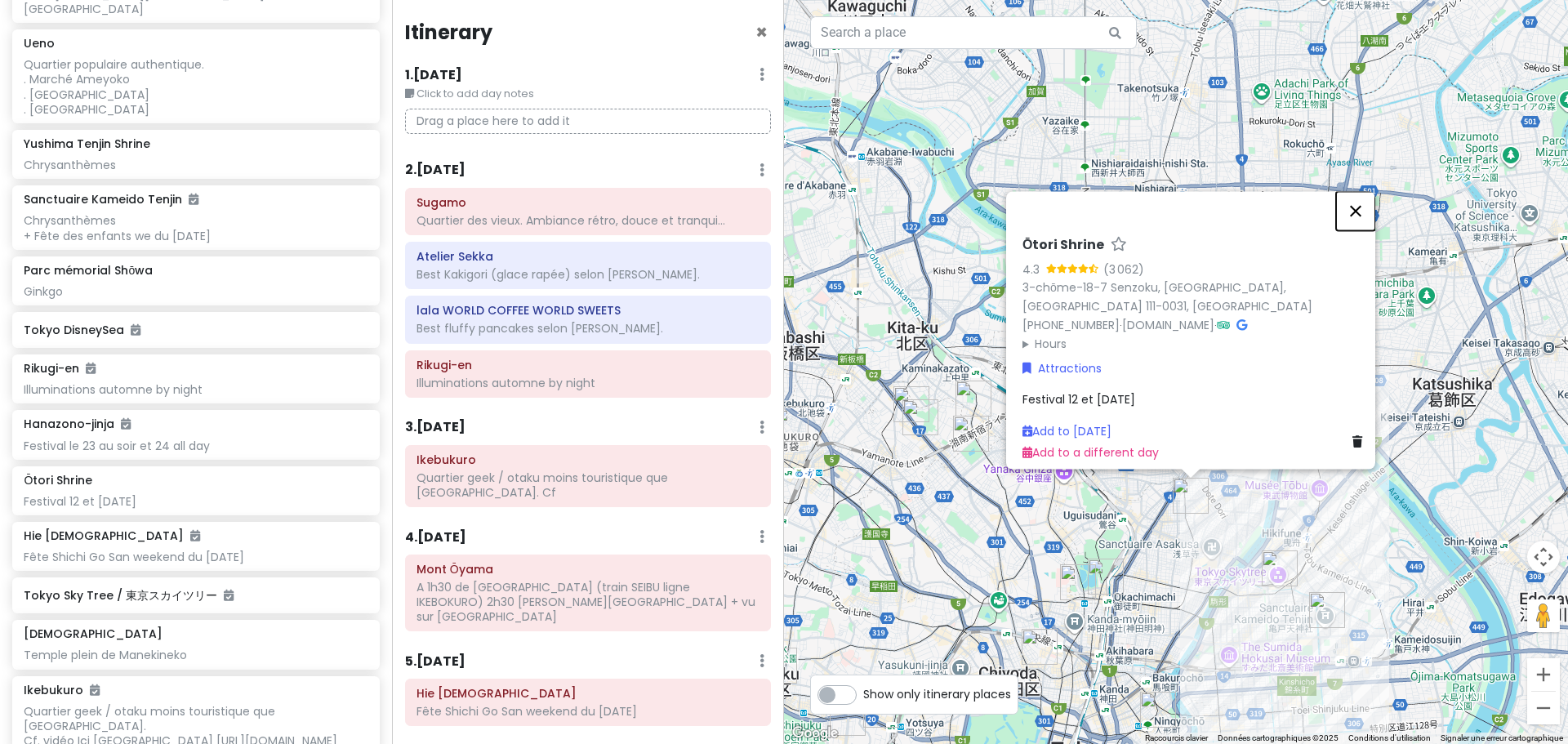
click at [1367, 221] on button "Fermer" at bounding box center [1356, 210] width 39 height 39
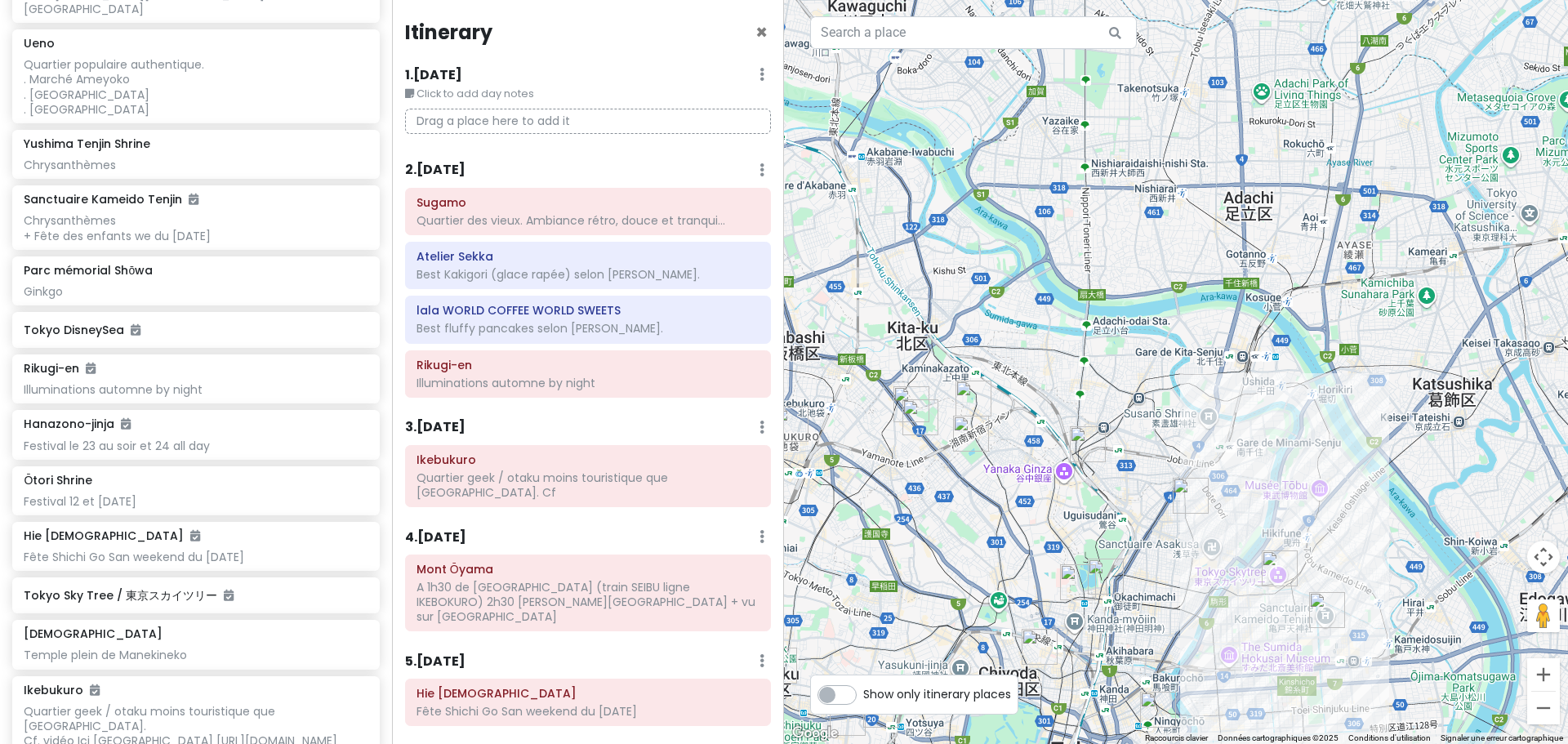
click at [760, 170] on icon at bounding box center [762, 170] width 5 height 13
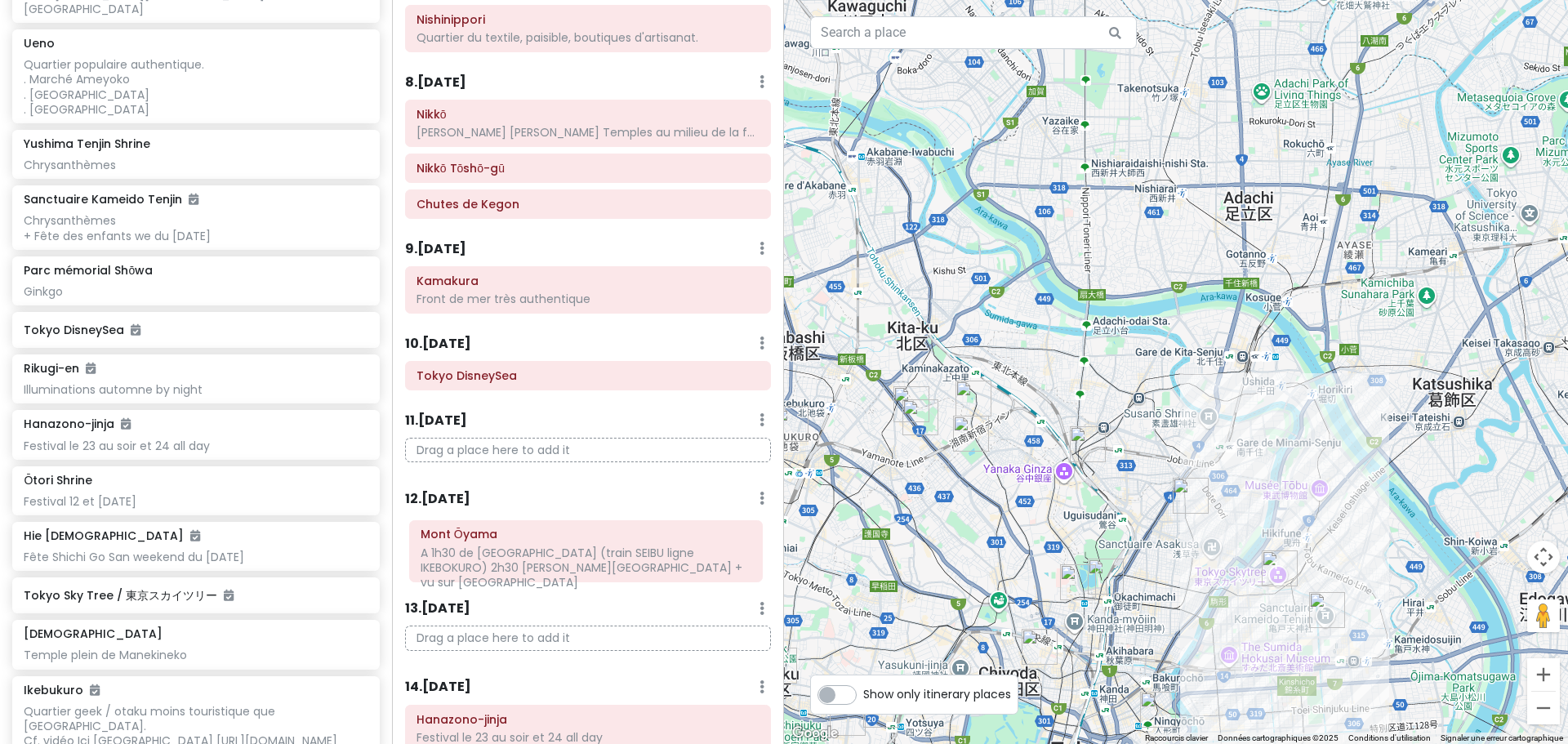
scroll to position [885, 0]
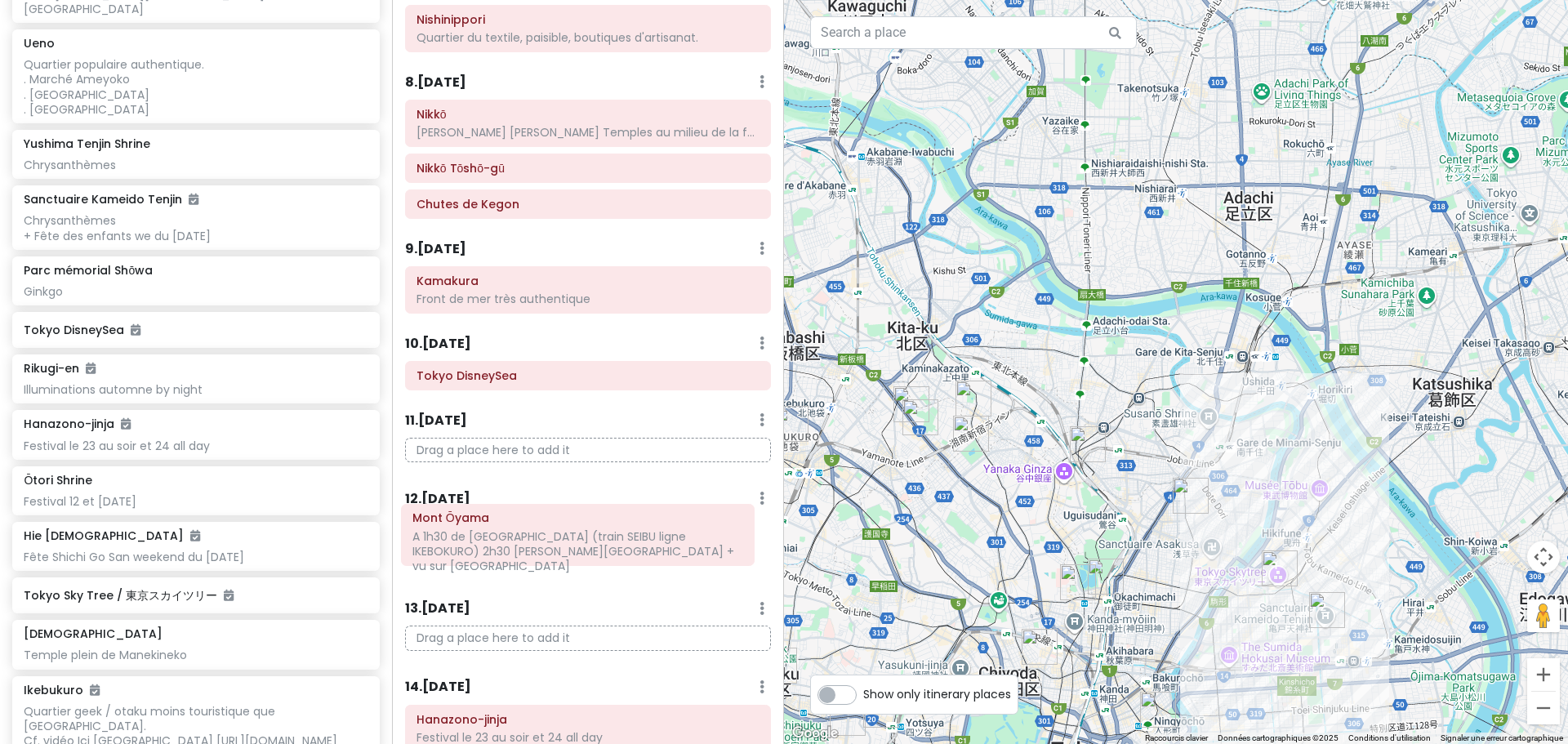
drag, startPoint x: 589, startPoint y: 98, endPoint x: 585, endPoint y: 552, distance: 454.0
click at [585, 552] on div "Itinerary × 1 . [DATE] Edit Day Notes Delete Day Click to add day notes Drag a …" at bounding box center [588, 372] width 392 height 744
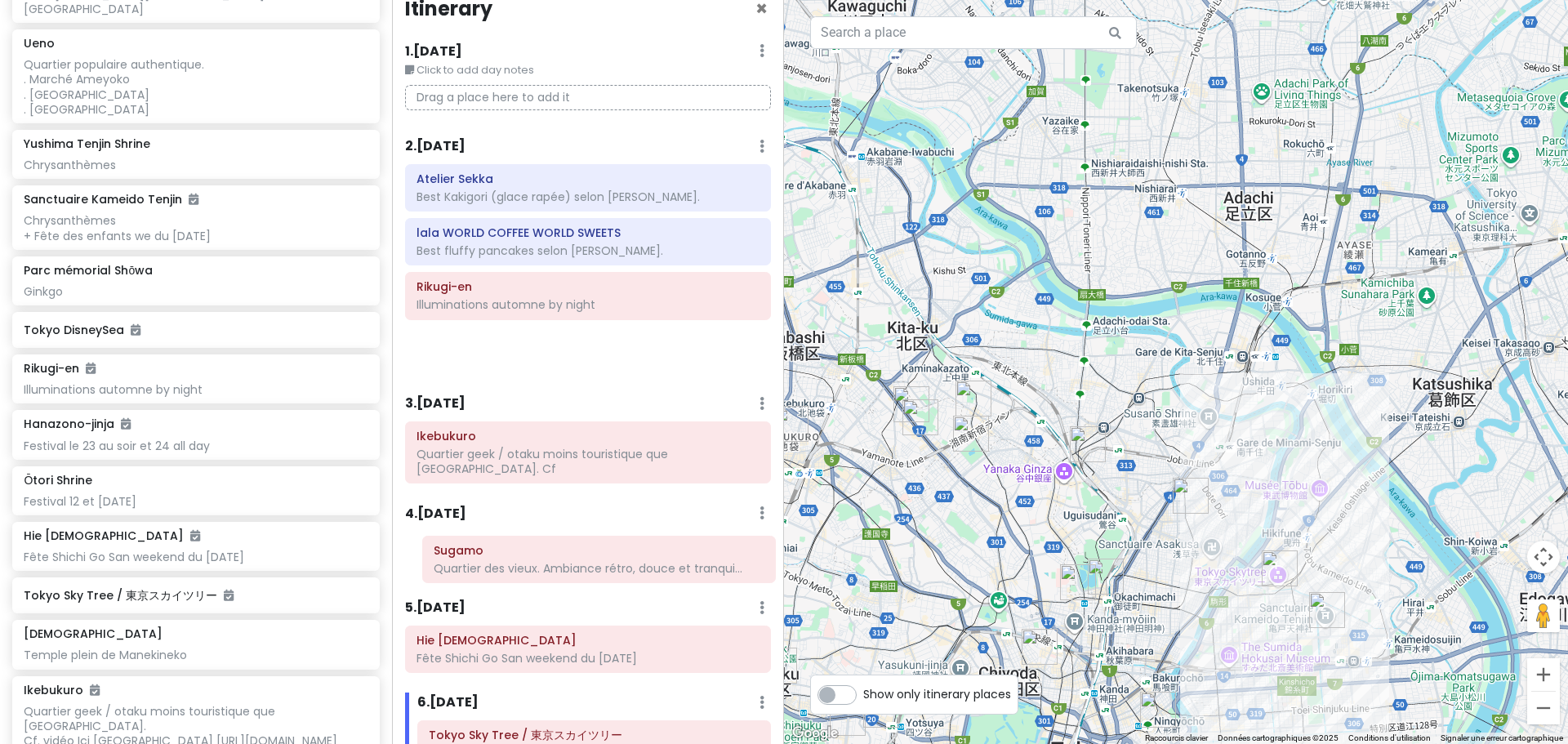
scroll to position [29, 0]
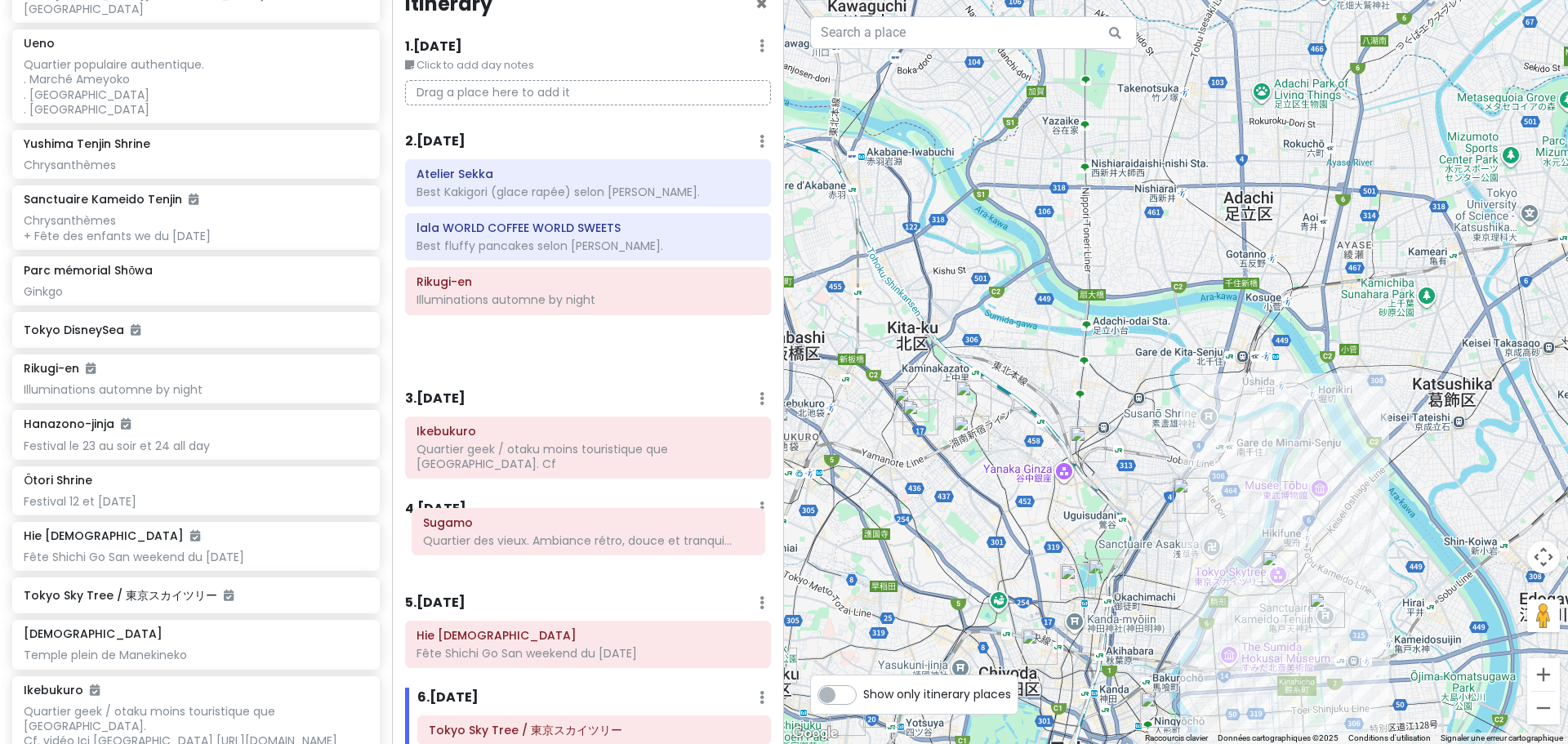
drag, startPoint x: 495, startPoint y: 211, endPoint x: 502, endPoint y: 538, distance: 327.1
click at [502, 538] on div "Itinerary × 1 . [DATE] Edit Day Notes Delete Day Click to add day notes Drag a …" at bounding box center [588, 372] width 392 height 744
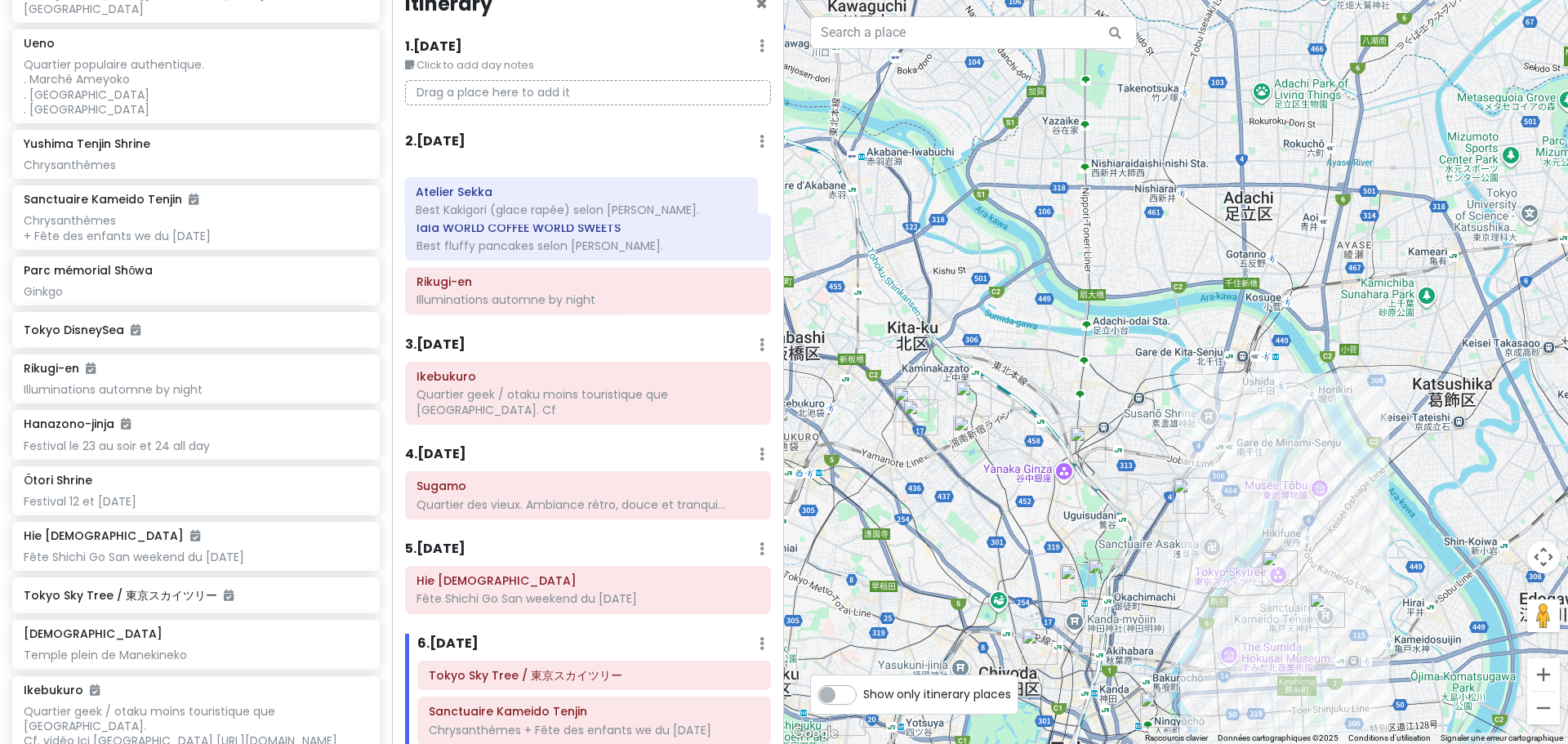
scroll to position [27, 0]
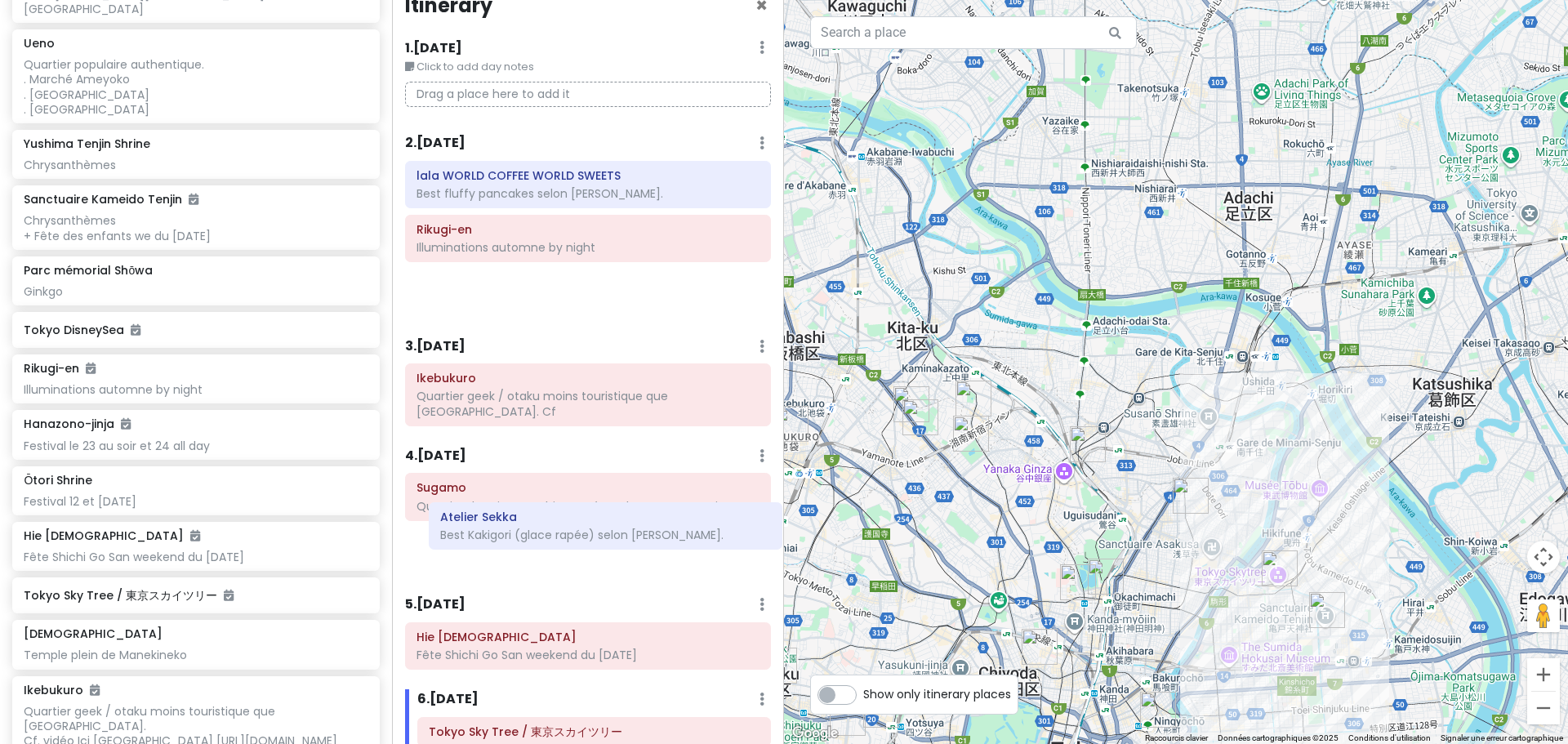
drag, startPoint x: 472, startPoint y: 178, endPoint x: 496, endPoint y: 520, distance: 342.8
click at [496, 520] on div "Itinerary × 1 . [DATE] Edit Day Notes Delete Day Click to add day notes Drag a …" at bounding box center [588, 372] width 392 height 744
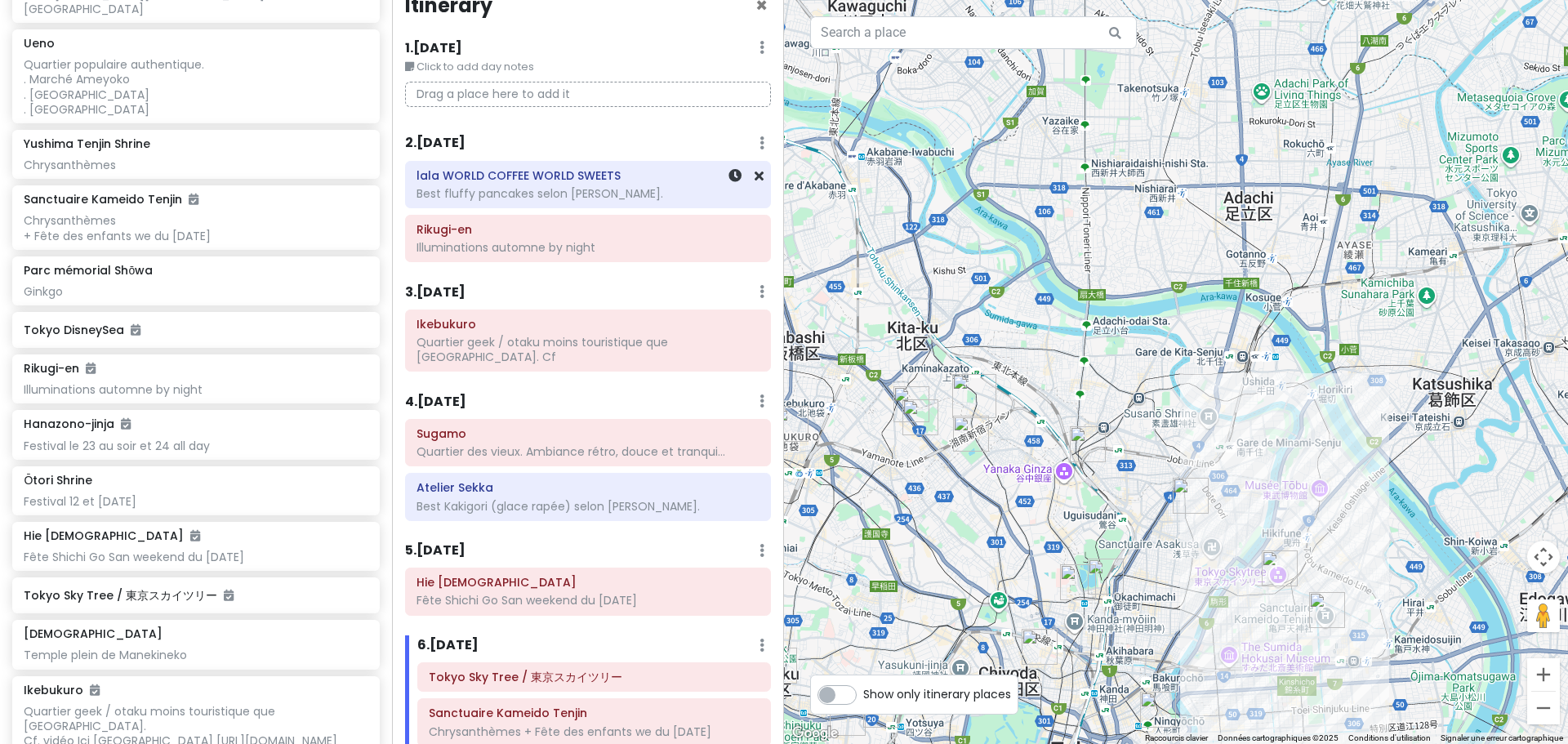
scroll to position [25, 0]
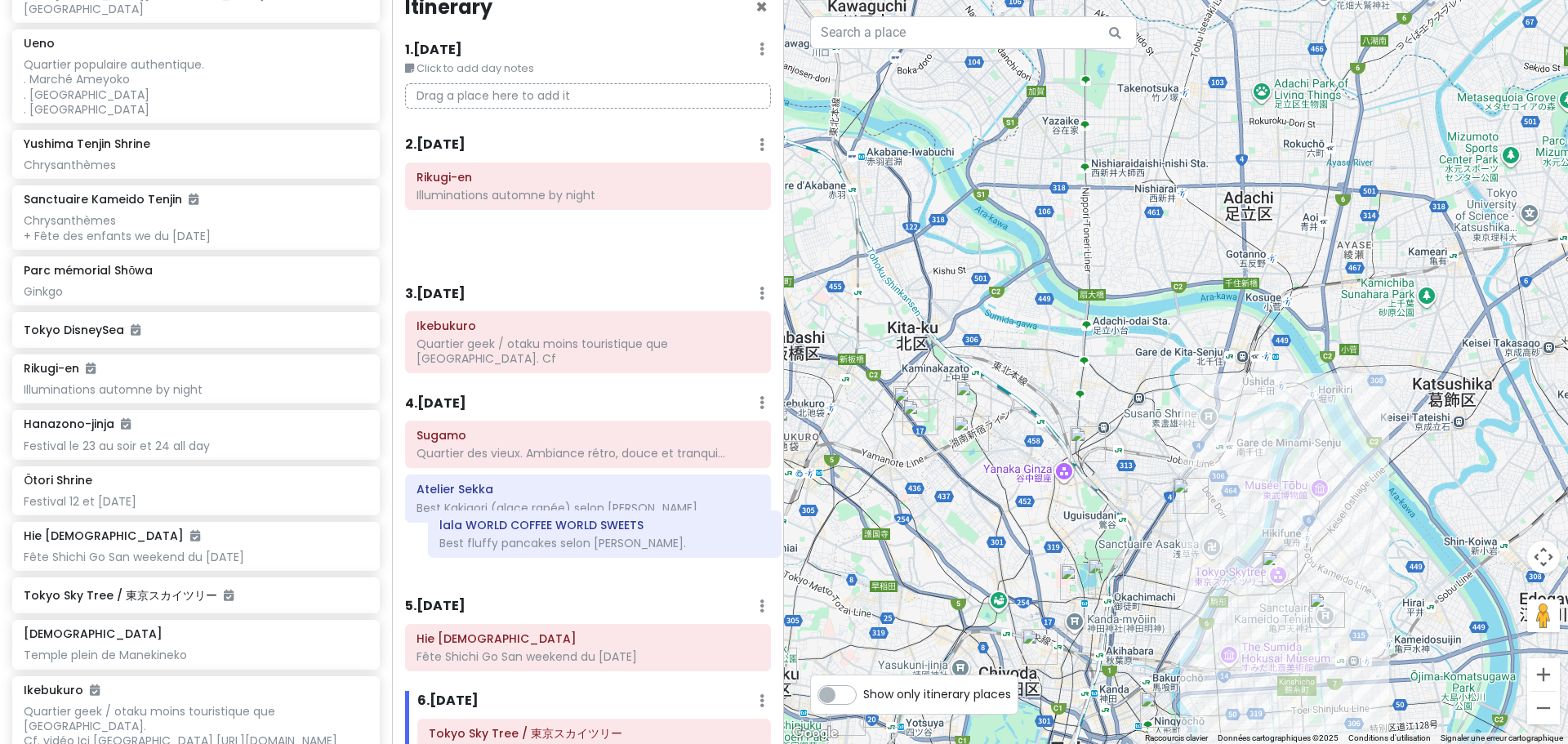
drag, startPoint x: 486, startPoint y: 183, endPoint x: 509, endPoint y: 533, distance: 350.8
click at [509, 533] on div "Itinerary × 1 . [DATE] Edit Day Notes Delete Day Click to add day notes Drag a …" at bounding box center [588, 372] width 392 height 744
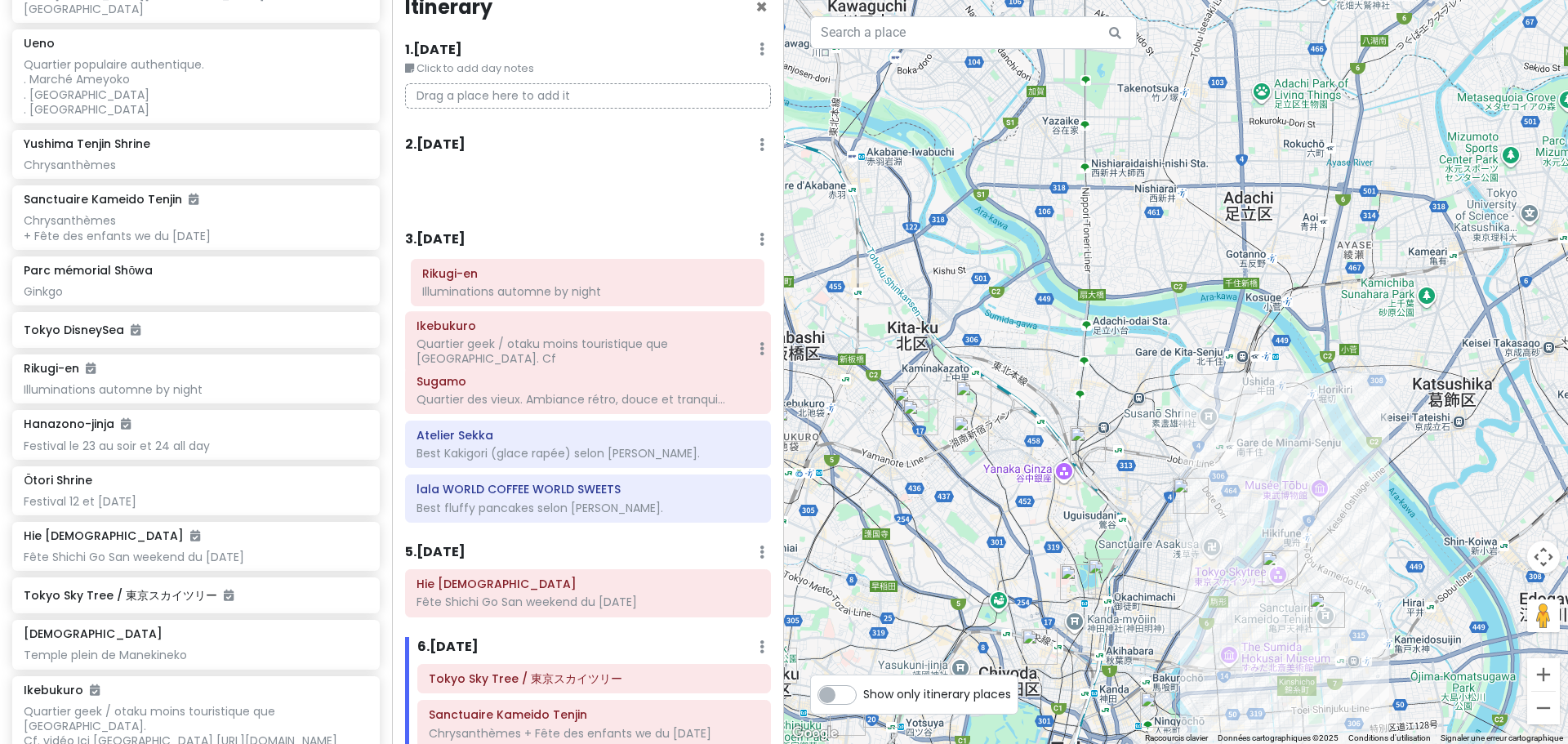
scroll to position [25, 0]
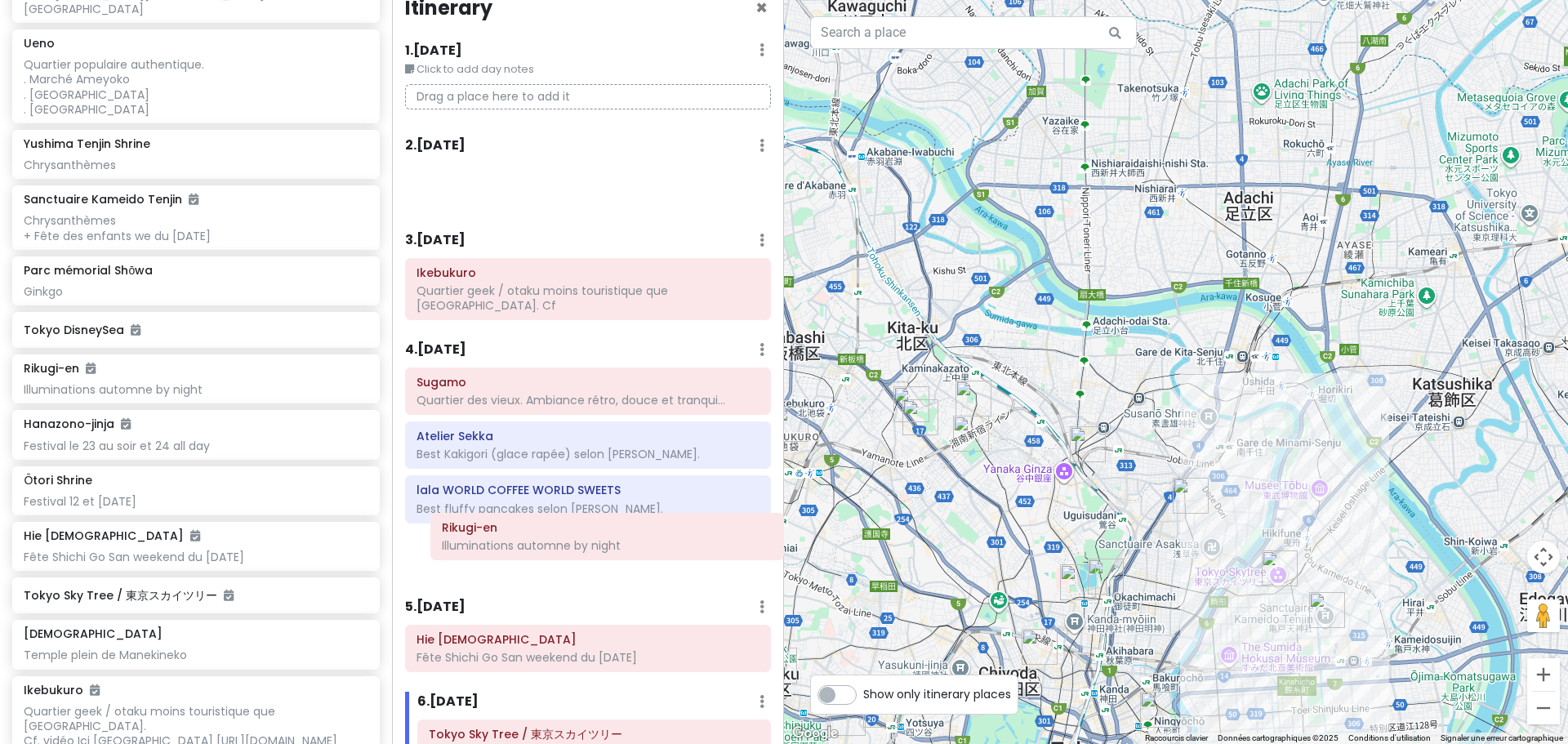
drag, startPoint x: 490, startPoint y: 184, endPoint x: 516, endPoint y: 535, distance: 352.0
click at [516, 535] on div "Itinerary × 1 . [DATE] Edit Day Notes Delete Day Click to add day notes Drag a …" at bounding box center [588, 372] width 392 height 744
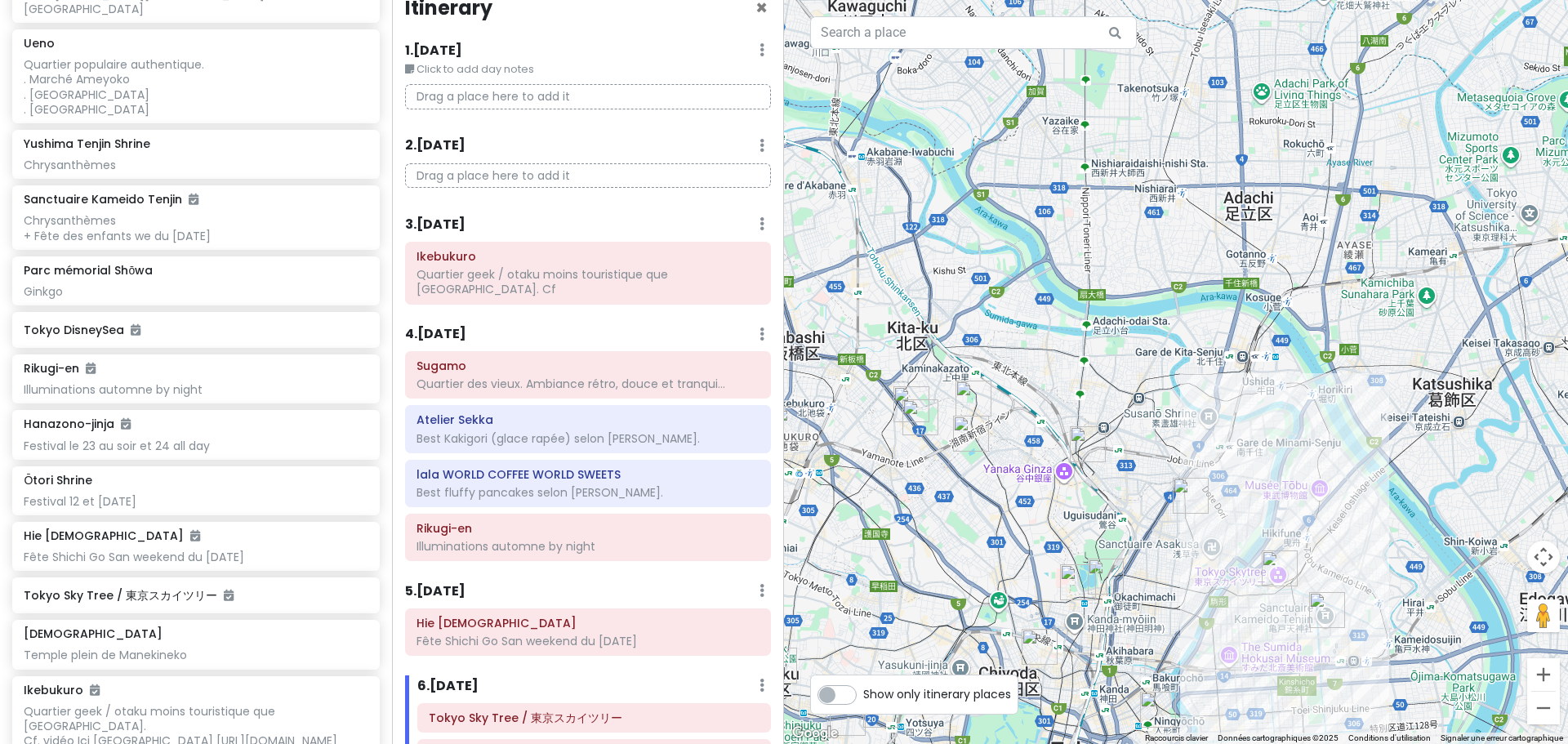
click at [1087, 441] on img "Nishinippori" at bounding box center [1088, 444] width 36 height 36
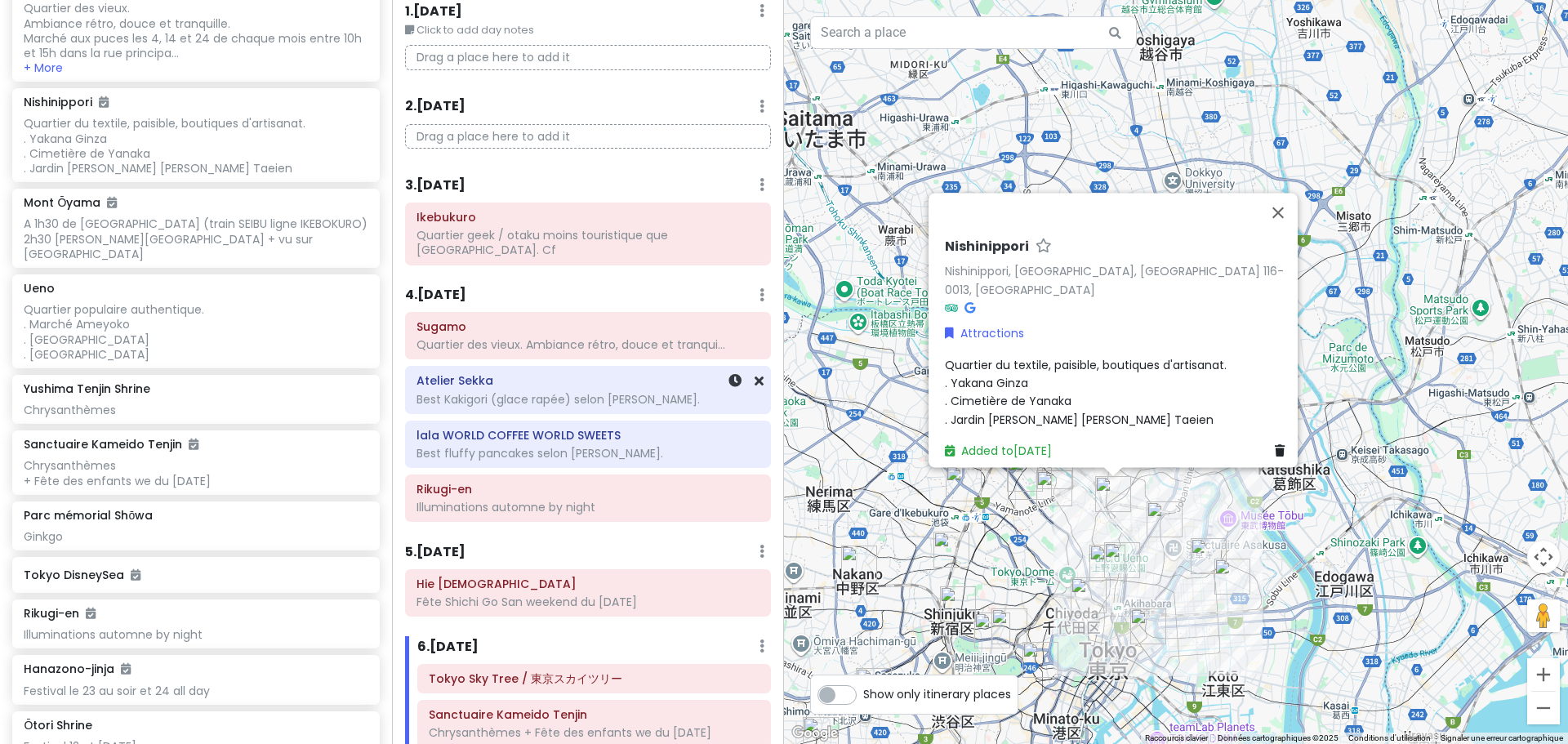
scroll to position [0, 0]
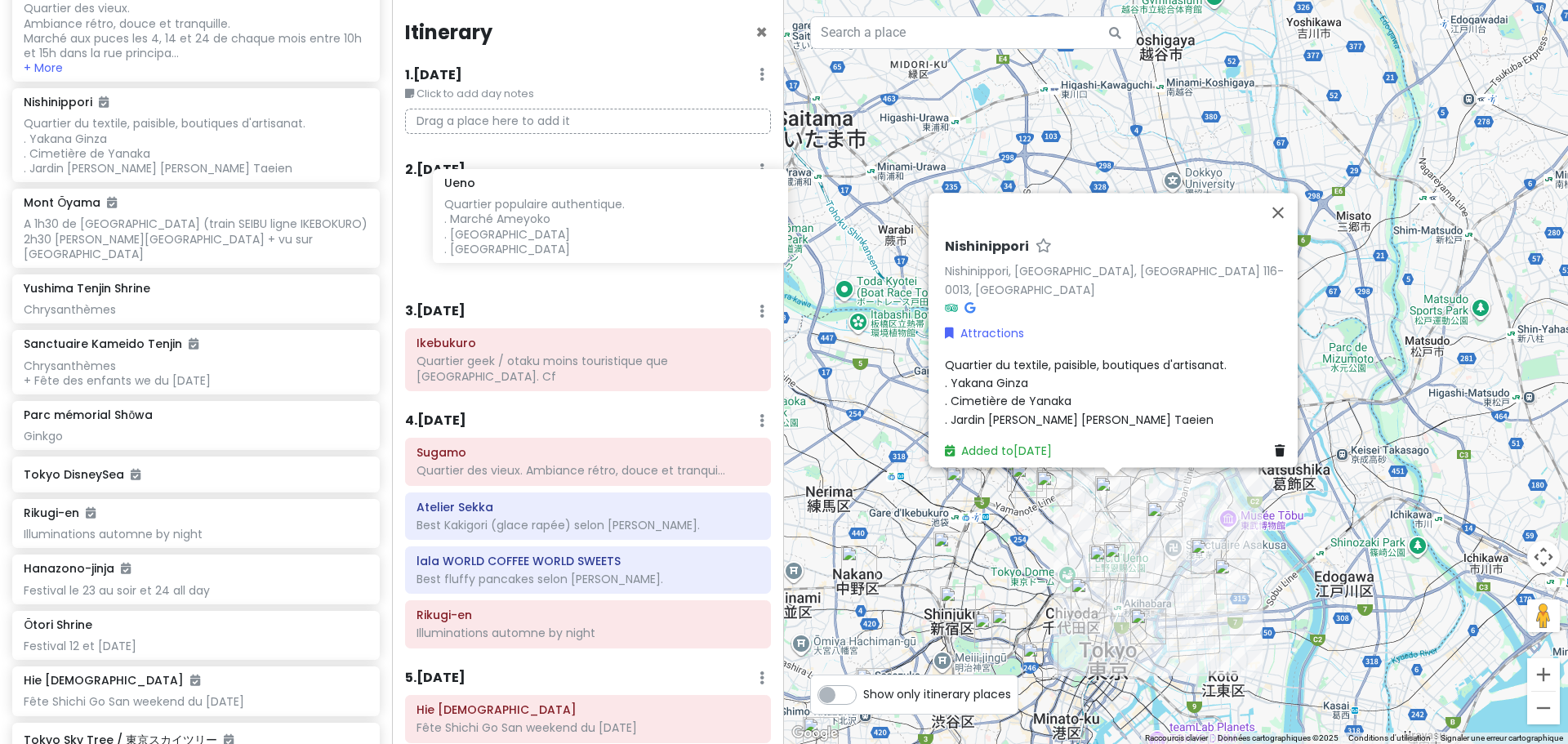
drag, startPoint x: 107, startPoint y: 295, endPoint x: 528, endPoint y: 206, distance: 430.3
click at [528, 206] on div "Tokyo Trip - Return Private Change Dates Make a Copy Delete Trip Go Pro ⚡️ Give…" at bounding box center [784, 372] width 1568 height 744
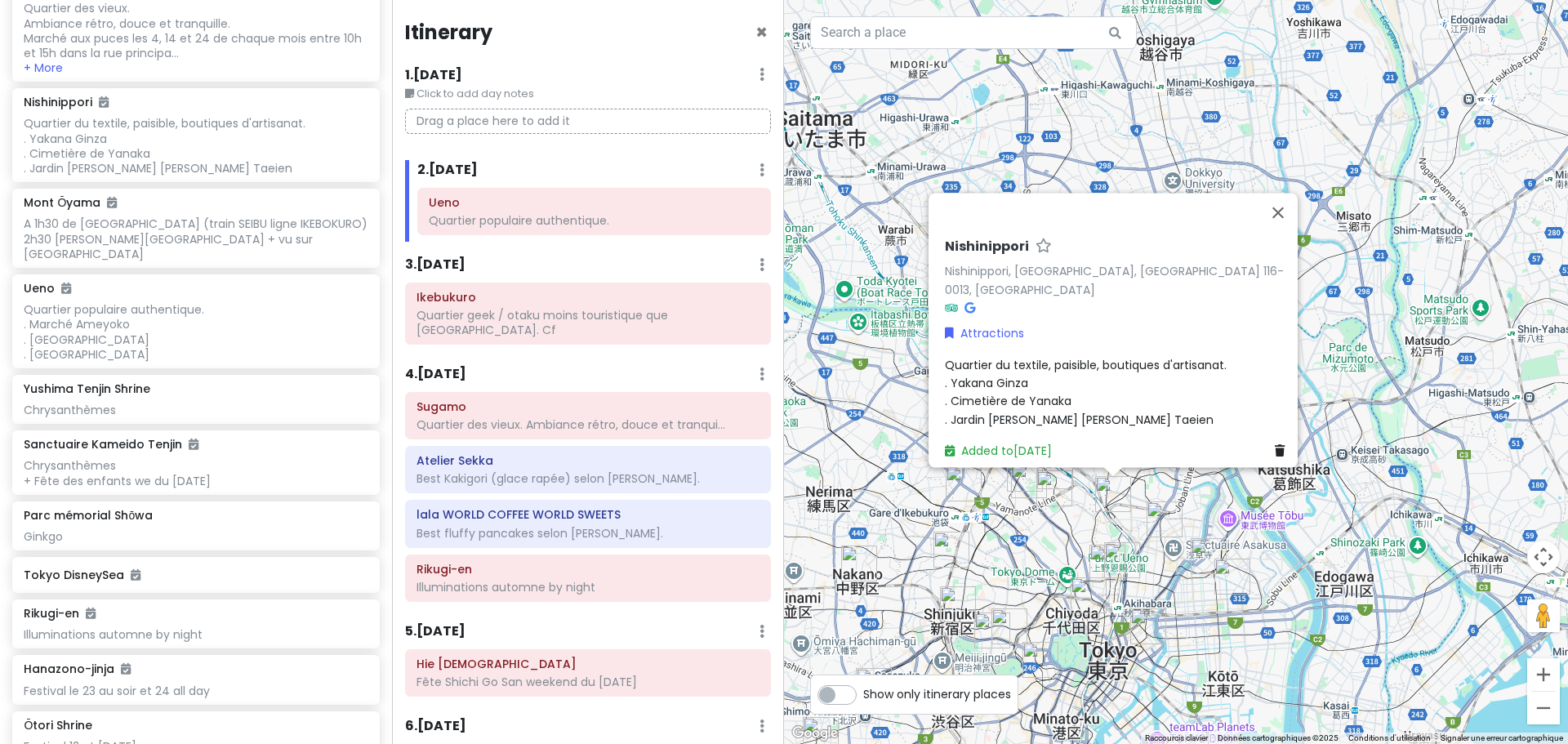
click at [1159, 520] on img "Ōtori Shrine" at bounding box center [1165, 520] width 36 height 36
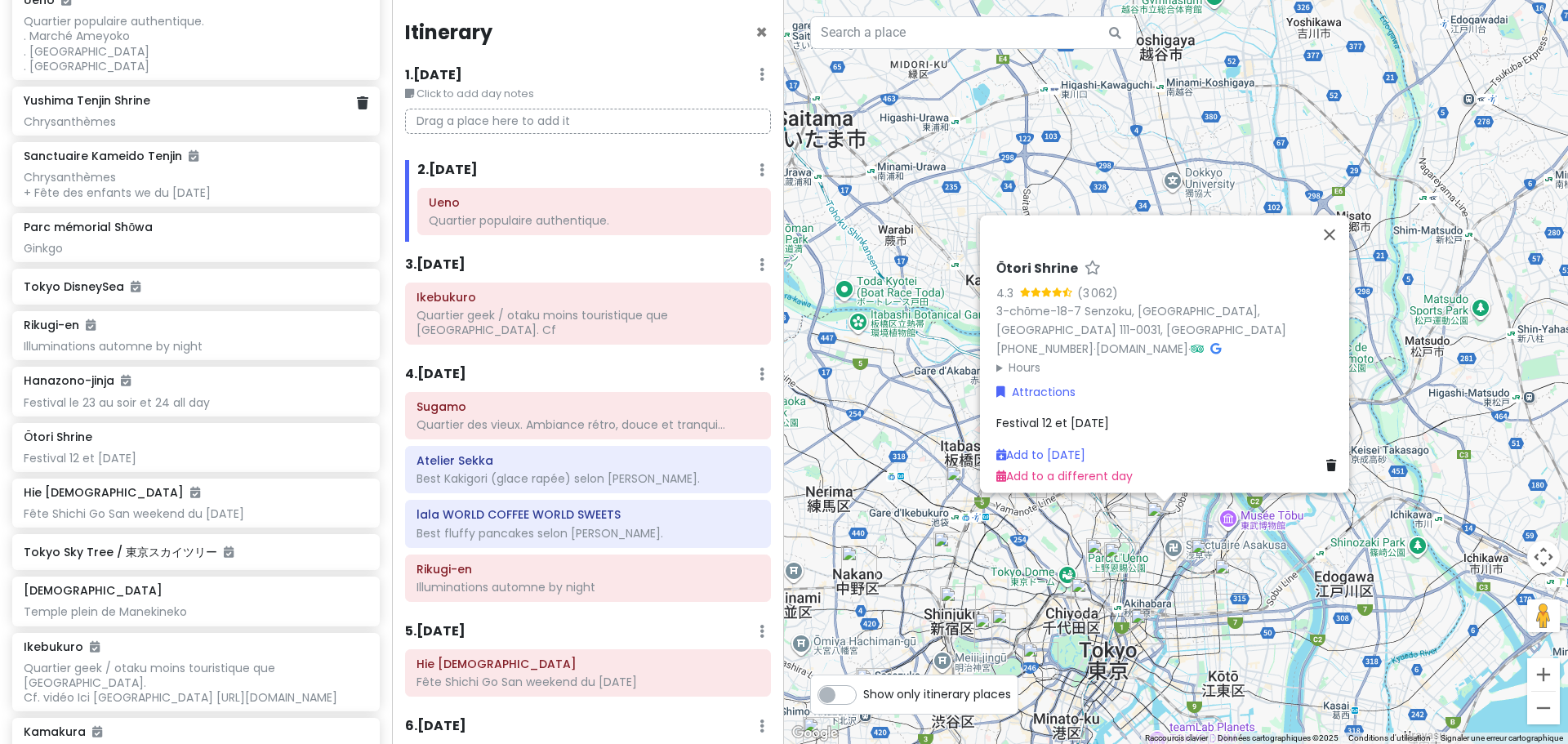
scroll to position [866, 0]
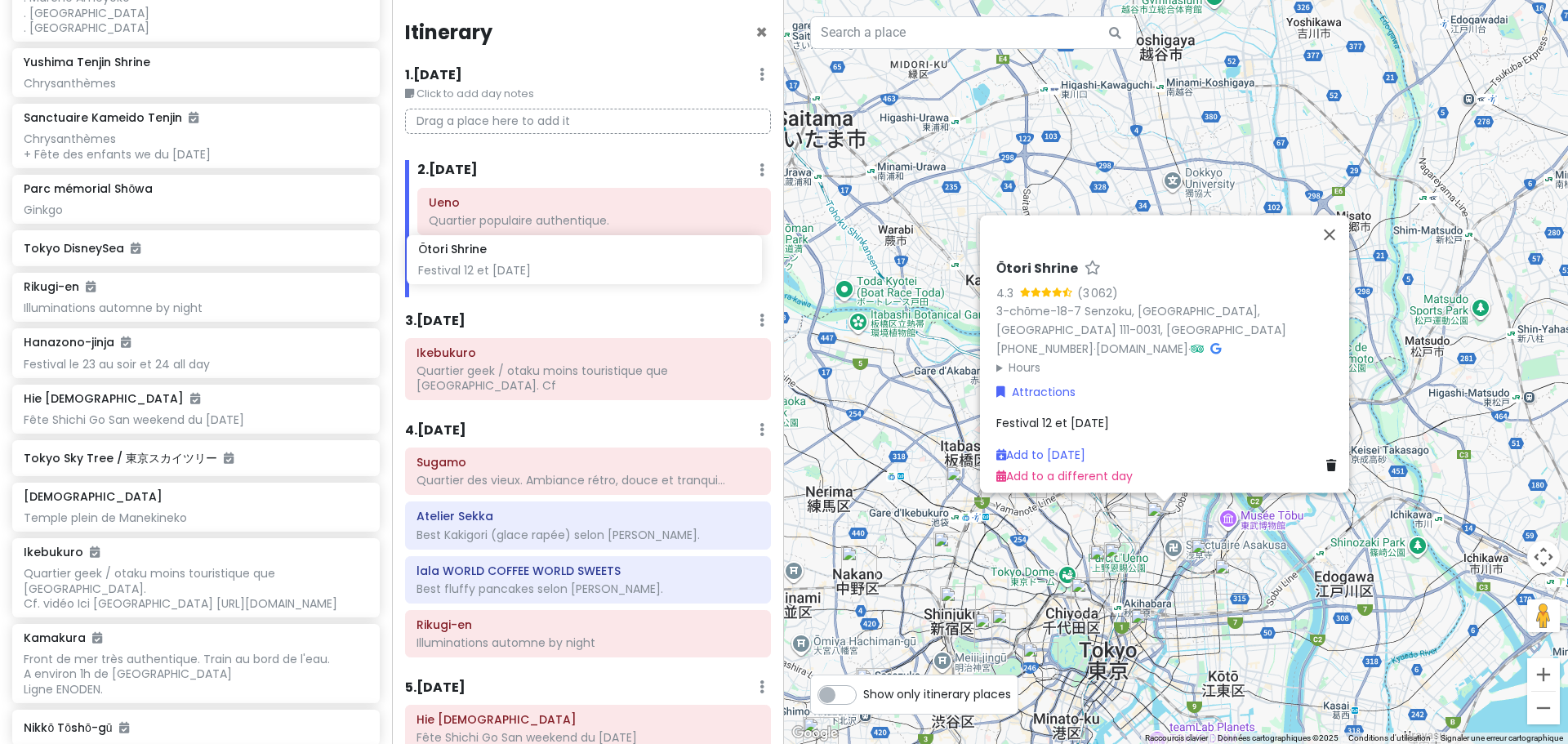
drag, startPoint x: 142, startPoint y: 398, endPoint x: 537, endPoint y: 265, distance: 416.8
click at [537, 265] on div "Tokyo Trip - Return Private Change Dates Make a Copy Delete Trip Go Pro ⚡️ Give…" at bounding box center [784, 372] width 1568 height 744
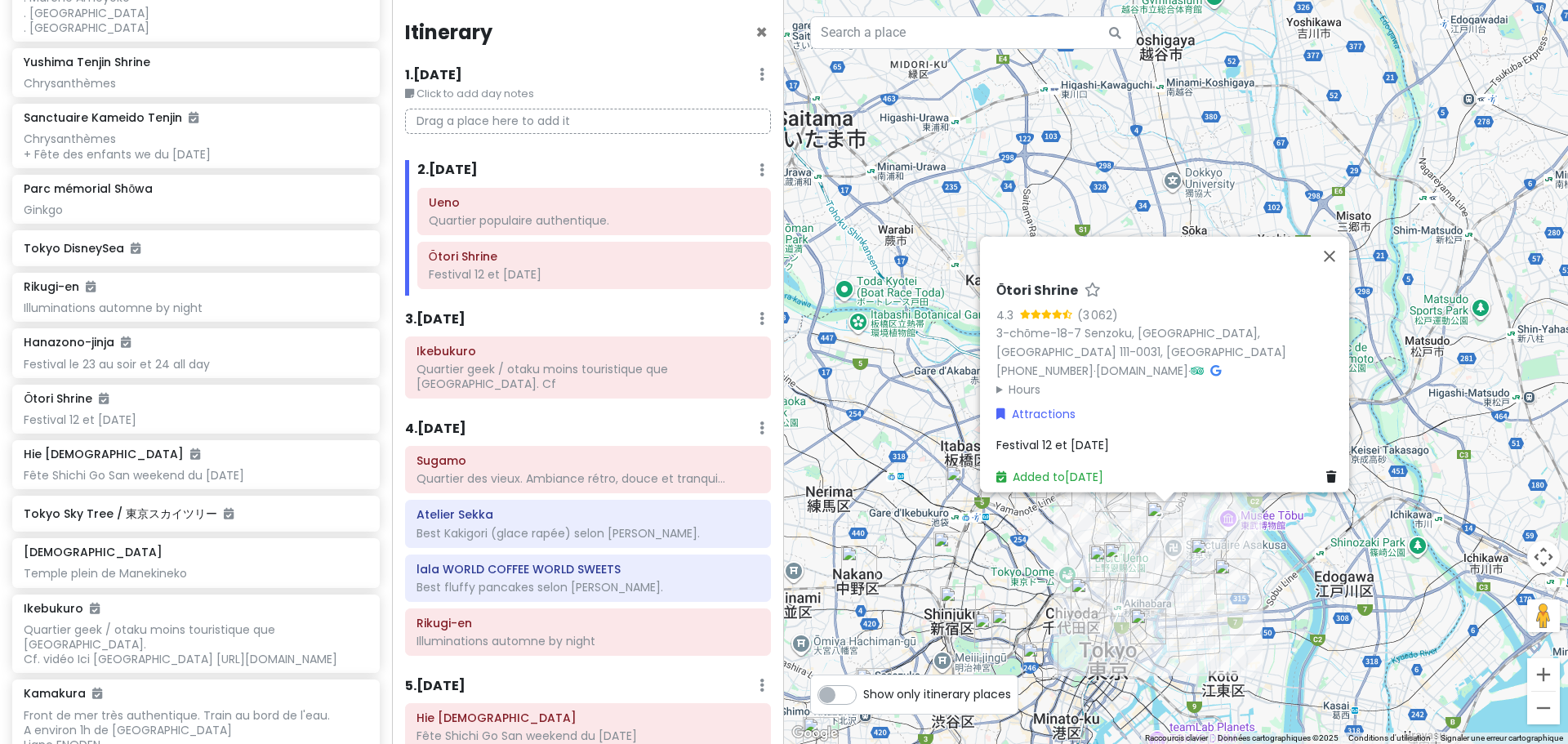
click at [1211, 554] on img "Tokyo Sky Tree / 東京スカイツリー" at bounding box center [1209, 557] width 36 height 36
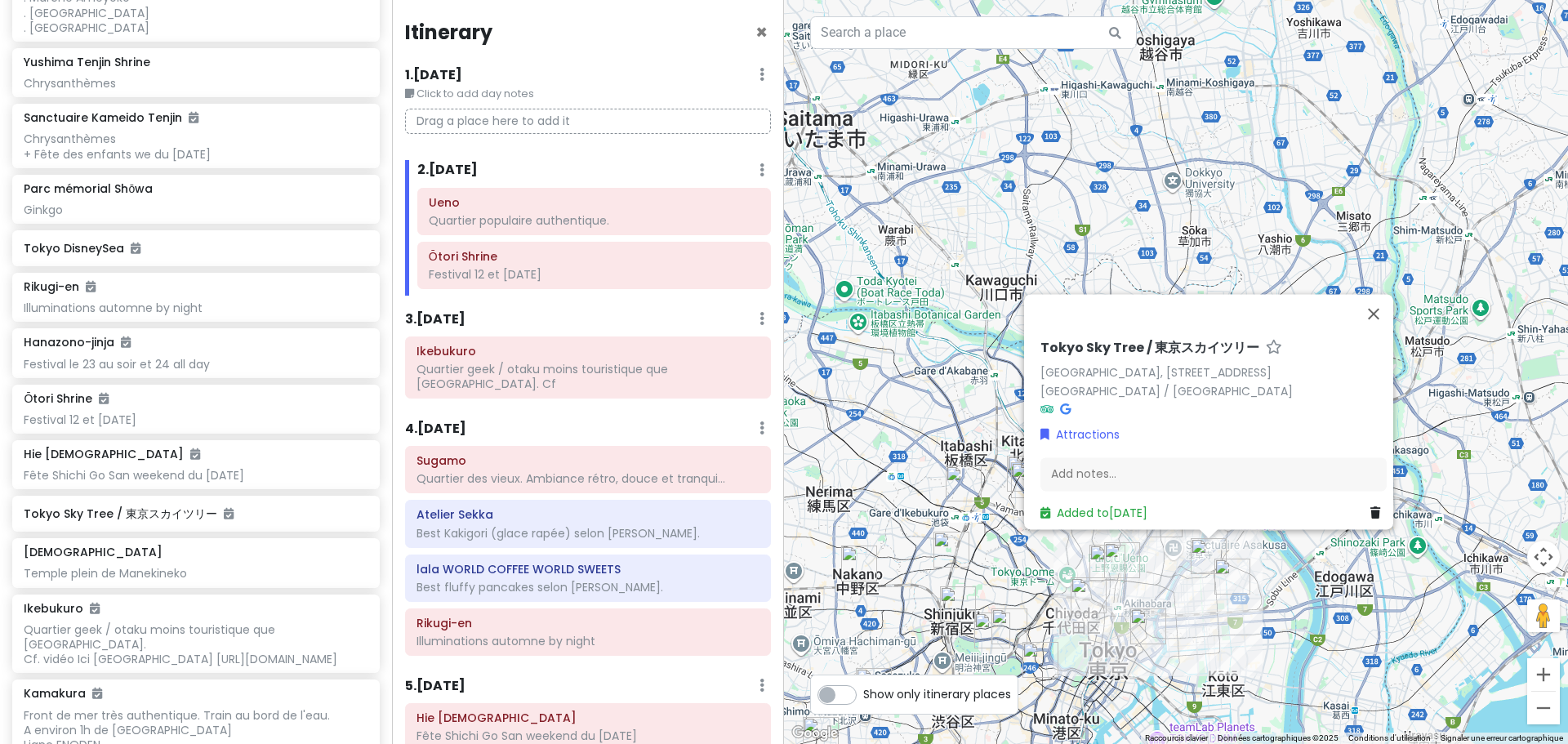
click at [942, 378] on div "Tokyo Sky Tree / [GEOGRAPHIC_DATA], [STREET_ADDRESS]-chōme−1−２ [GEOGRAPHIC_DATA…" at bounding box center [1177, 372] width 784 height 744
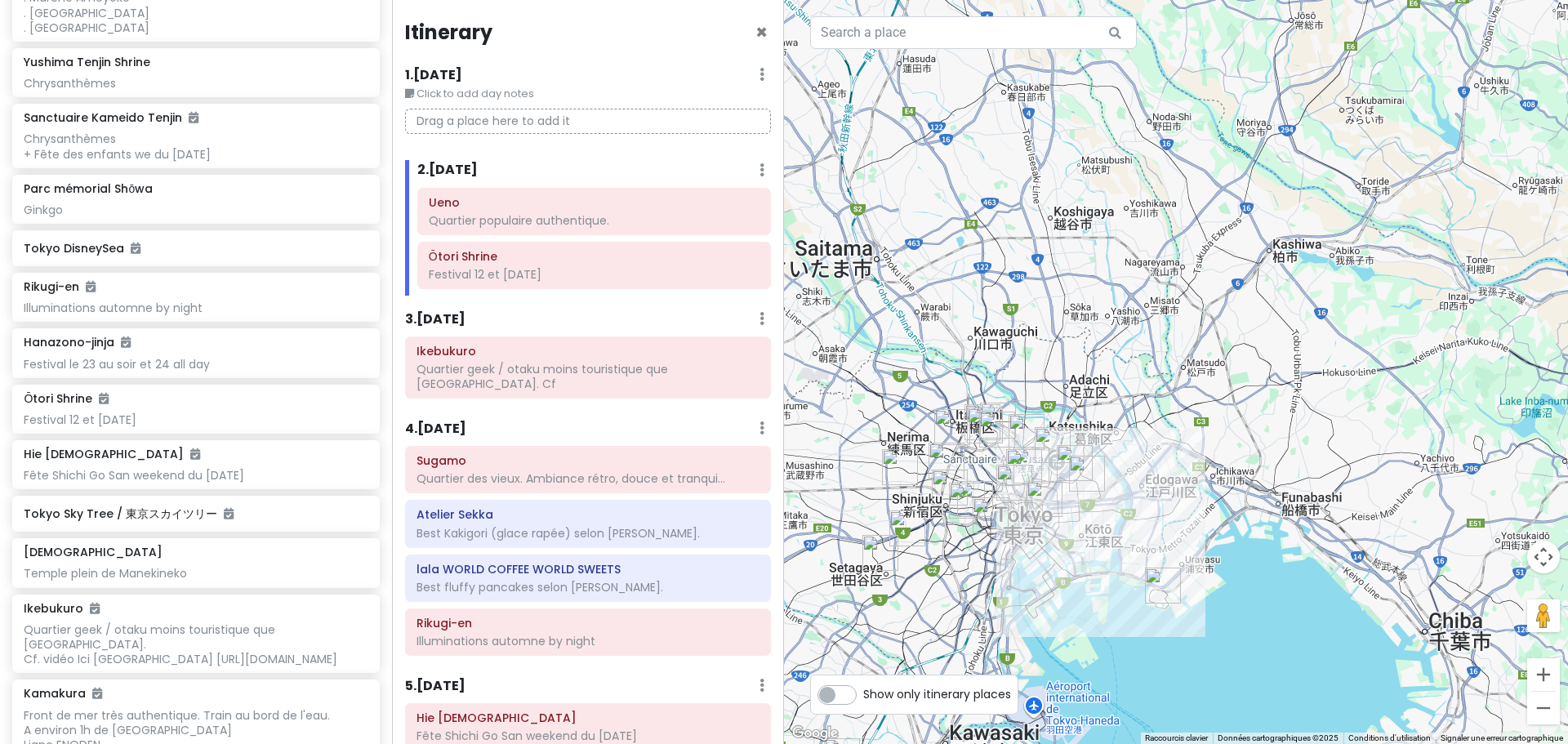
click at [863, 700] on label "Show only itinerary places" at bounding box center [937, 691] width 148 height 20
click at [863, 691] on input "Show only itinerary places" at bounding box center [868, 686] width 11 height 11
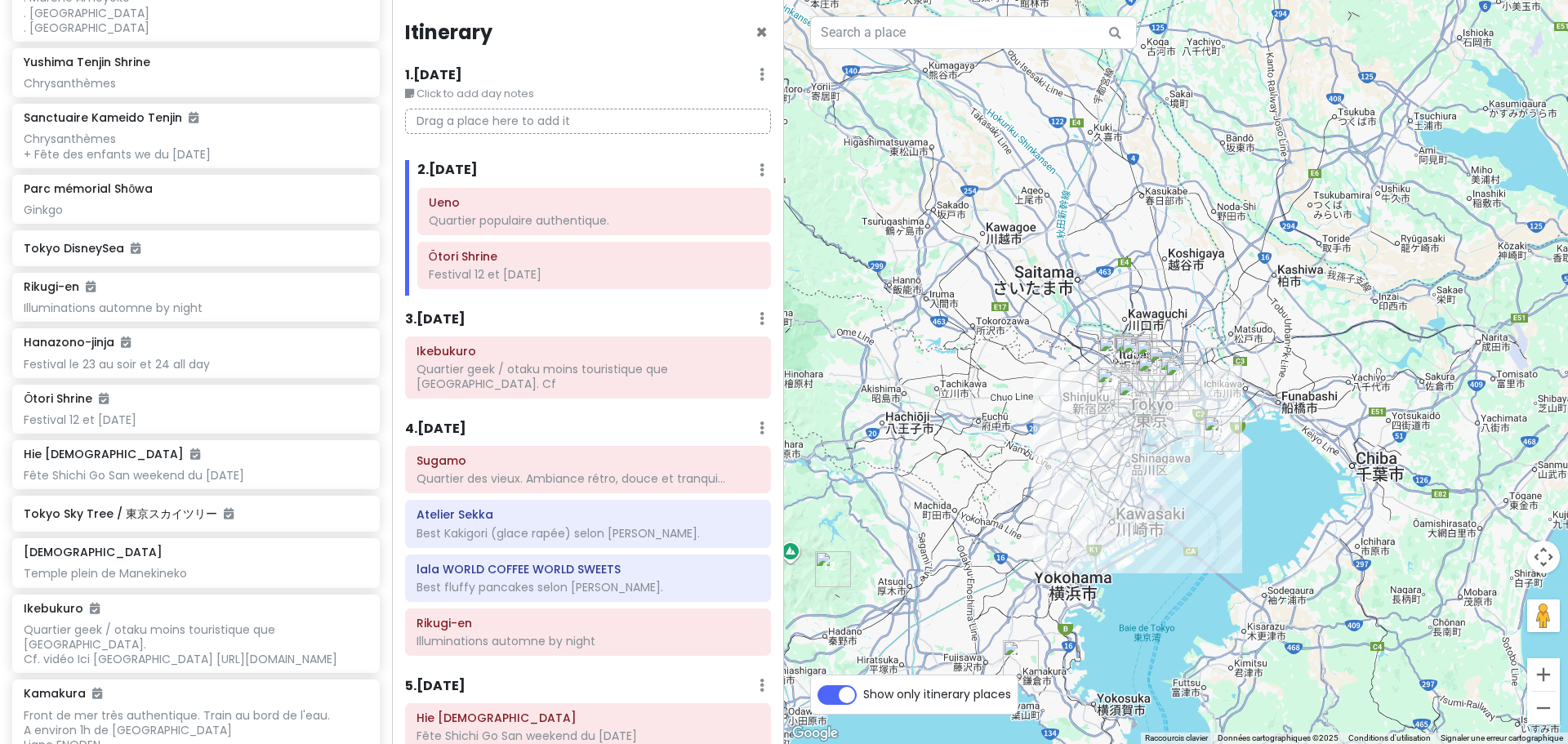
drag, startPoint x: 986, startPoint y: 625, endPoint x: 1132, endPoint y: 453, distance: 225.6
click at [1132, 453] on div at bounding box center [1177, 372] width 784 height 744
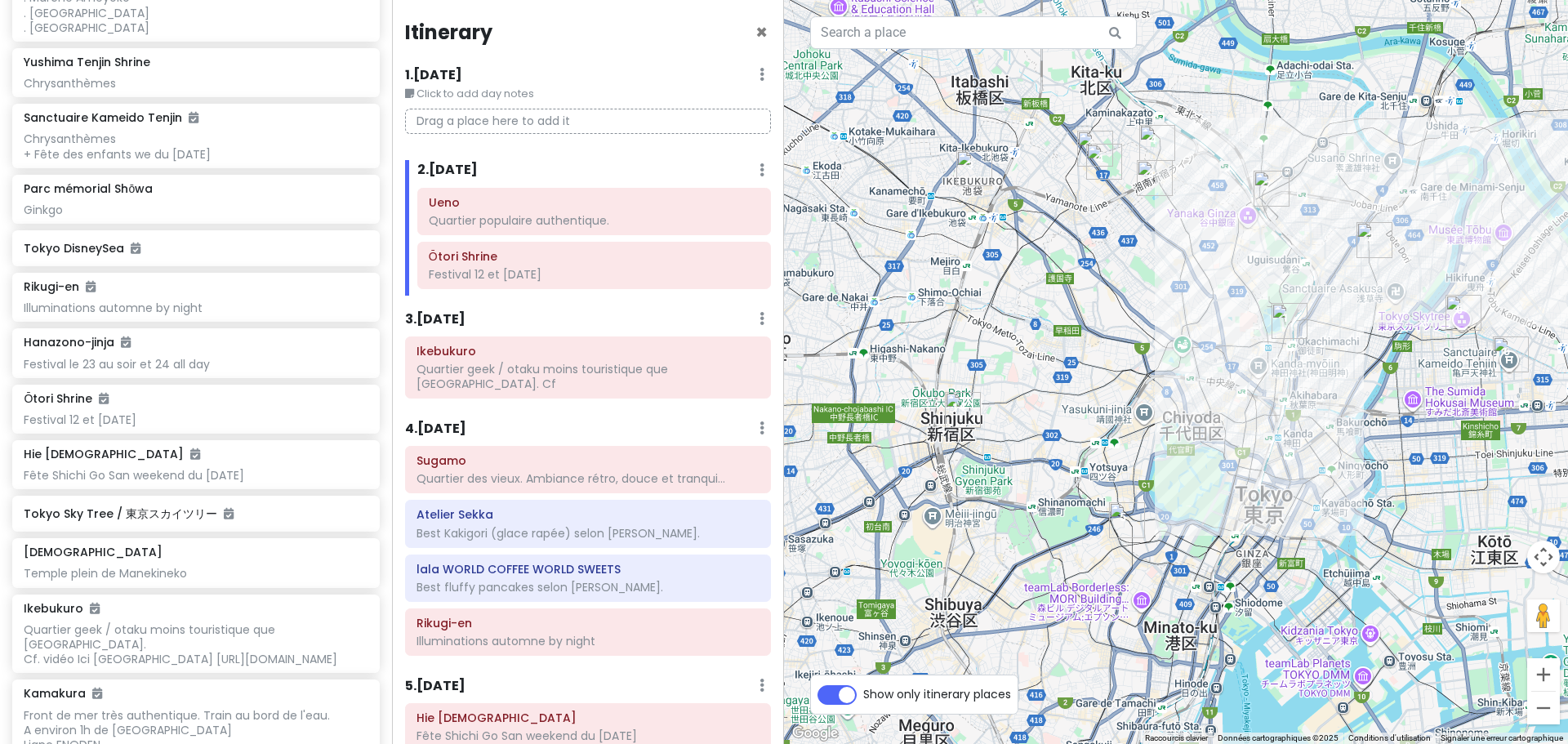
drag, startPoint x: 1148, startPoint y: 243, endPoint x: 1045, endPoint y: 448, distance: 229.4
click at [1045, 448] on div at bounding box center [1177, 372] width 784 height 744
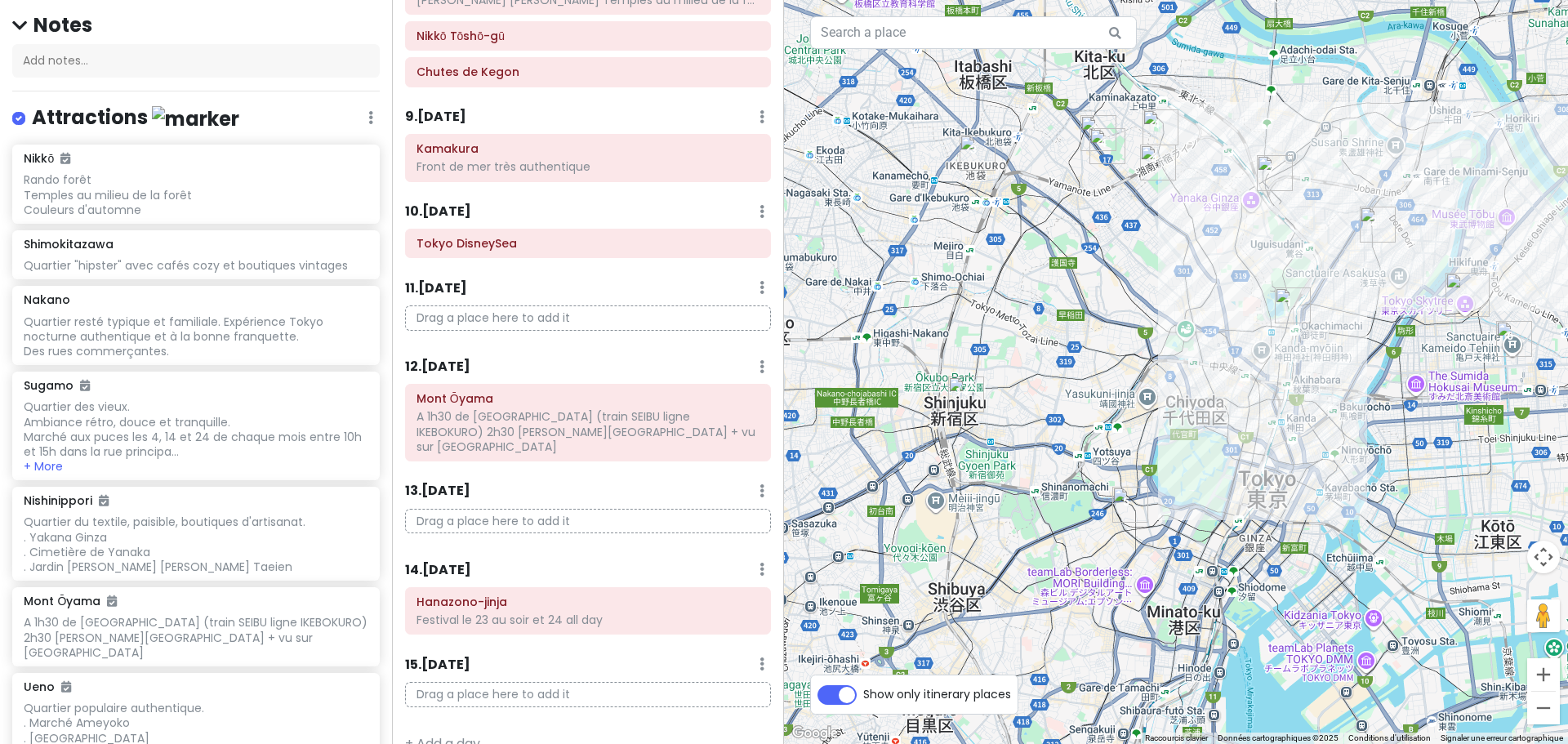
scroll to position [0, 0]
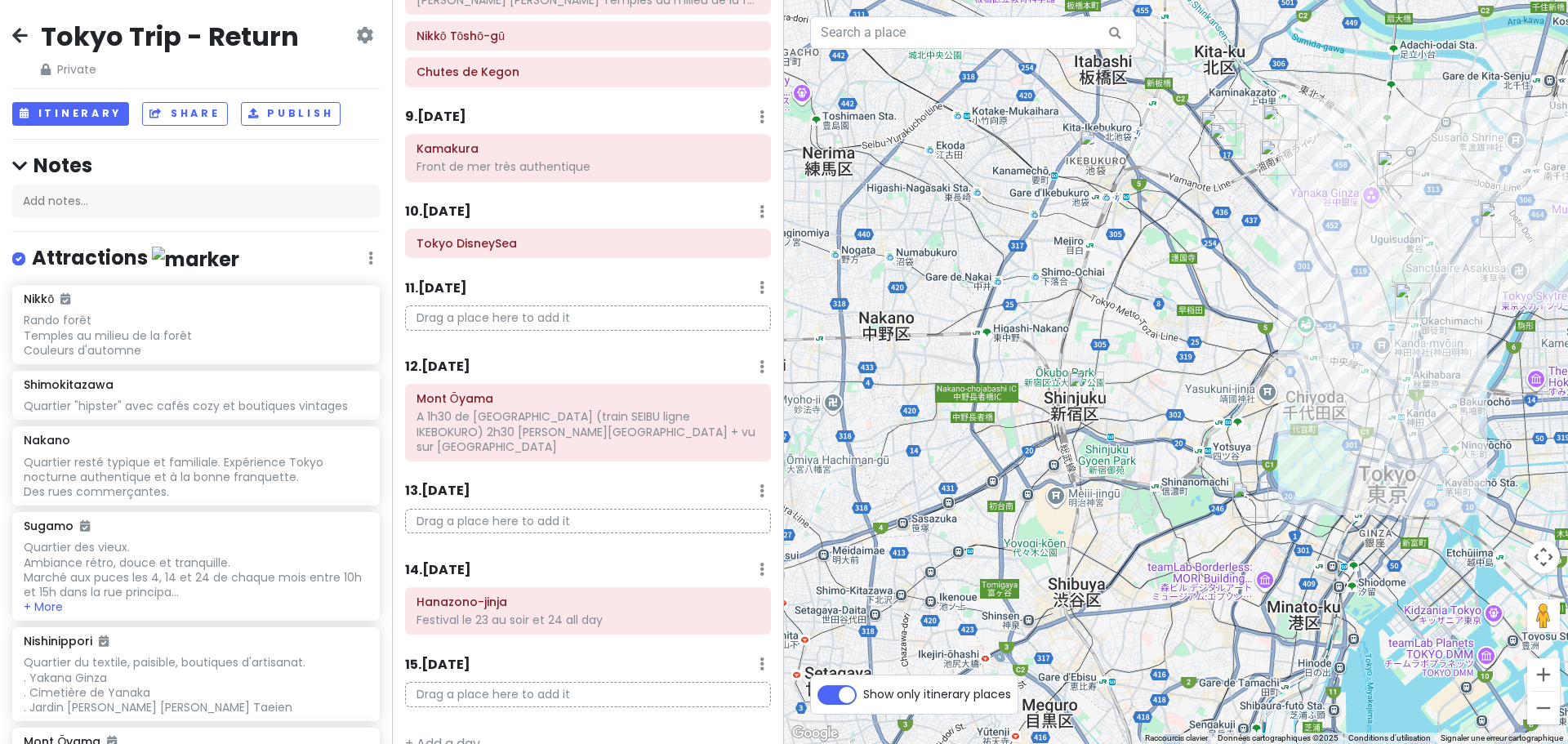
drag, startPoint x: 927, startPoint y: 574, endPoint x: 1052, endPoint y: 568, distance: 125.1
click at [1052, 568] on div at bounding box center [1177, 372] width 784 height 744
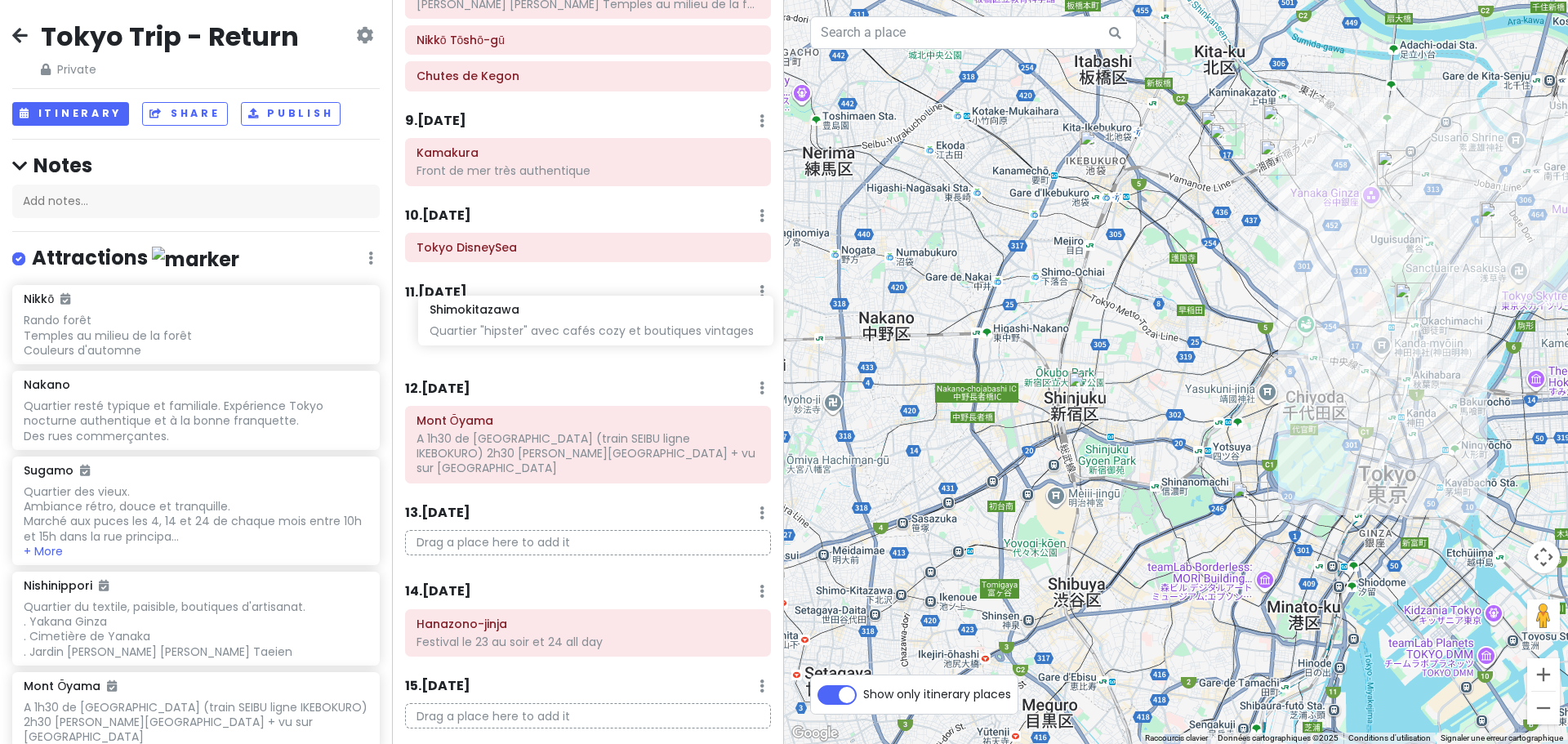
scroll to position [1056, 0]
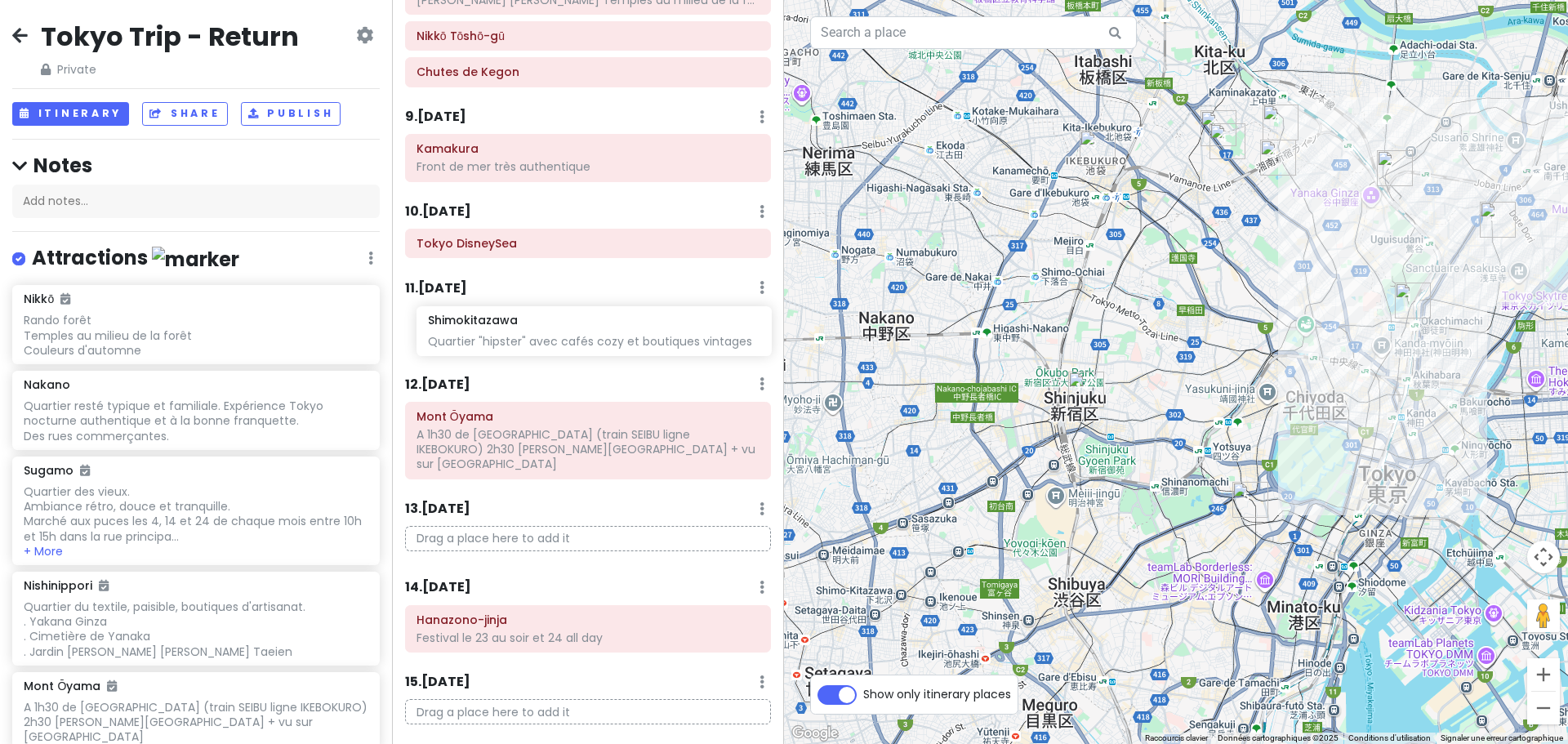
drag, startPoint x: 118, startPoint y: 402, endPoint x: 523, endPoint y: 333, distance: 410.8
click at [523, 333] on div "Tokyo Trip - Return Private Change Dates Make a Copy Delete Trip Go Pro ⚡️ Give…" at bounding box center [784, 372] width 1568 height 744
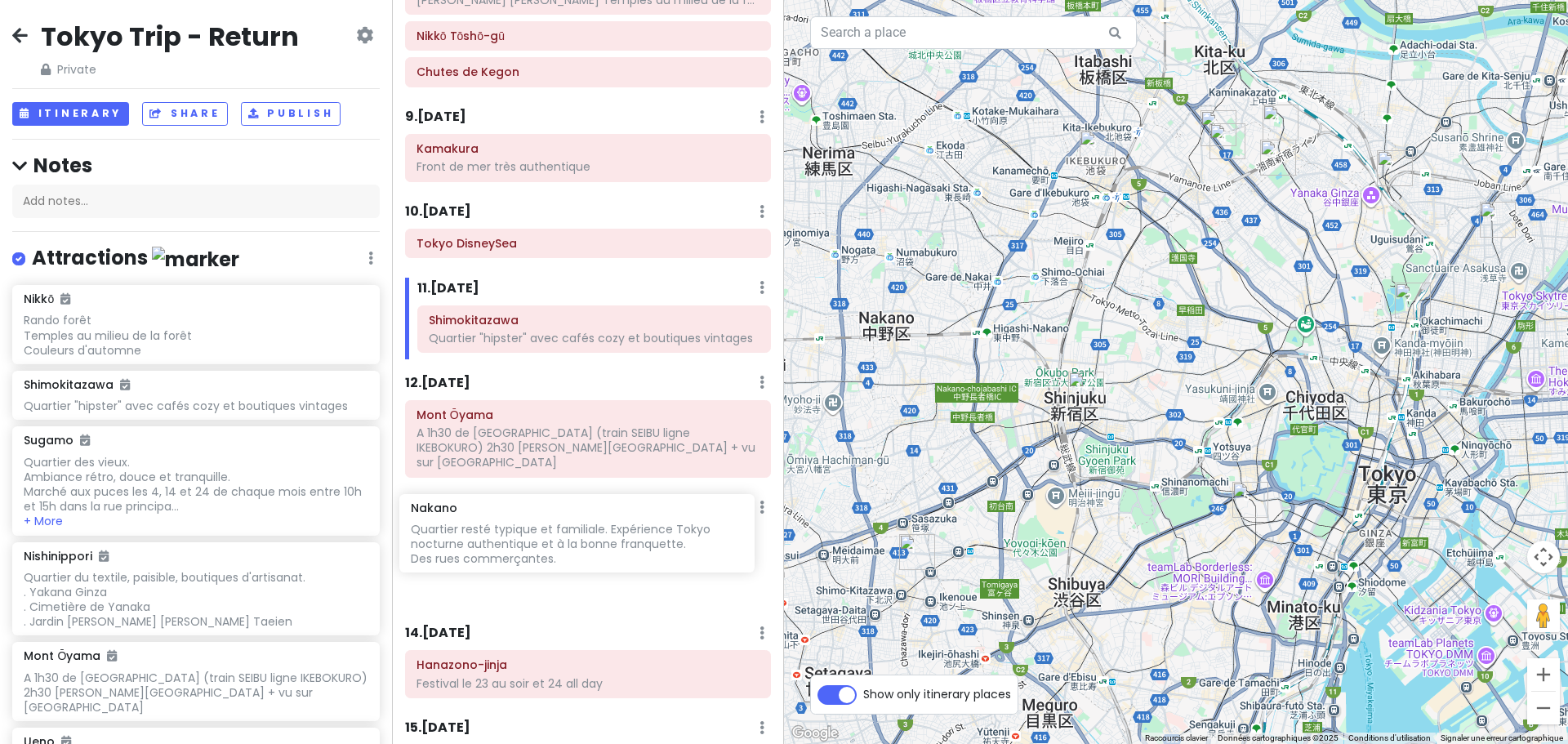
drag, startPoint x: 163, startPoint y: 462, endPoint x: 549, endPoint y: 531, distance: 392.1
click at [549, 531] on div "Tokyo Trip - Return Private Change Dates Make a Copy Delete Trip Go Pro ⚡️ Give…" at bounding box center [784, 372] width 1568 height 744
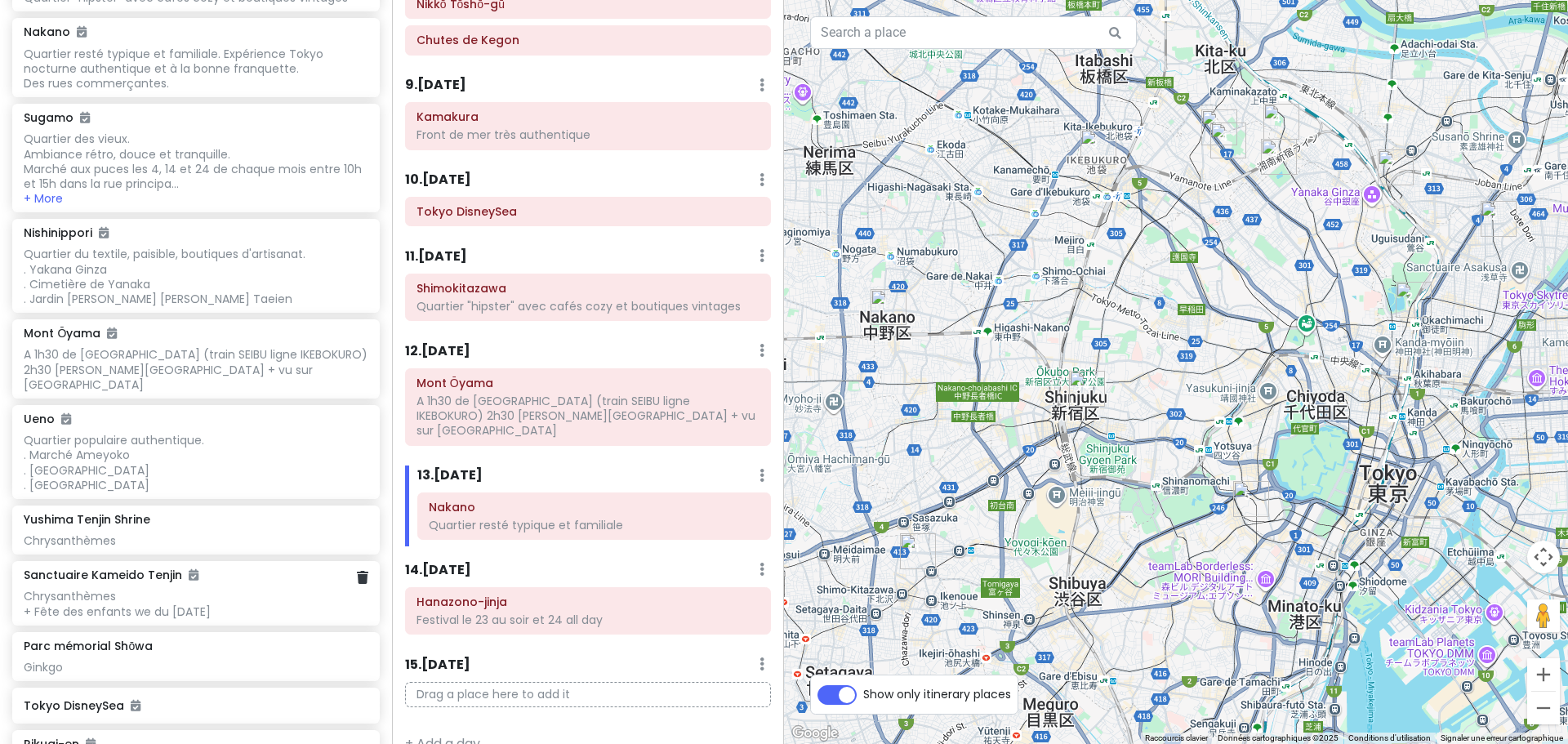
scroll to position [490, 0]
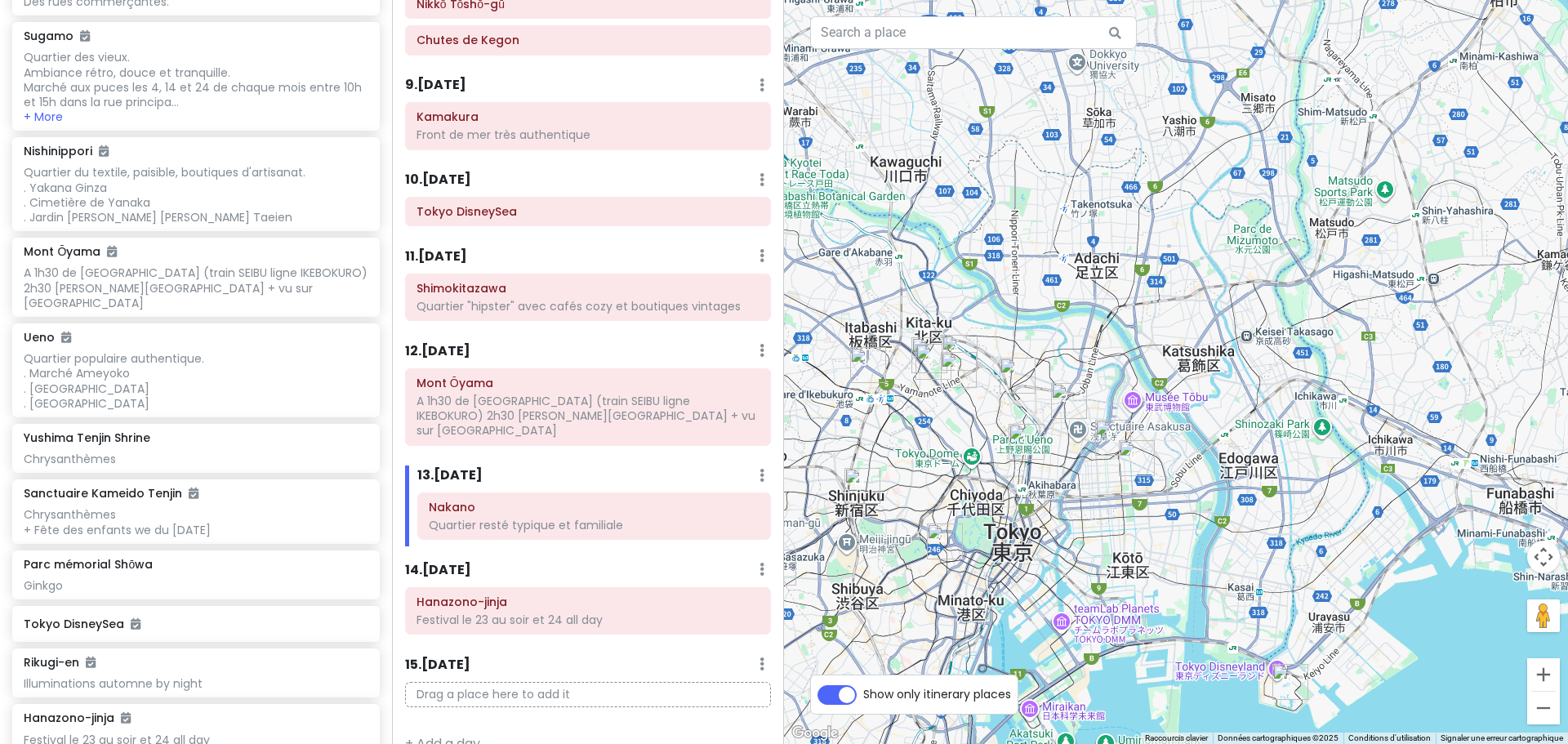
drag, startPoint x: 1210, startPoint y: 371, endPoint x: 941, endPoint y: 423, distance: 274.0
click at [941, 423] on div at bounding box center [1177, 372] width 784 height 744
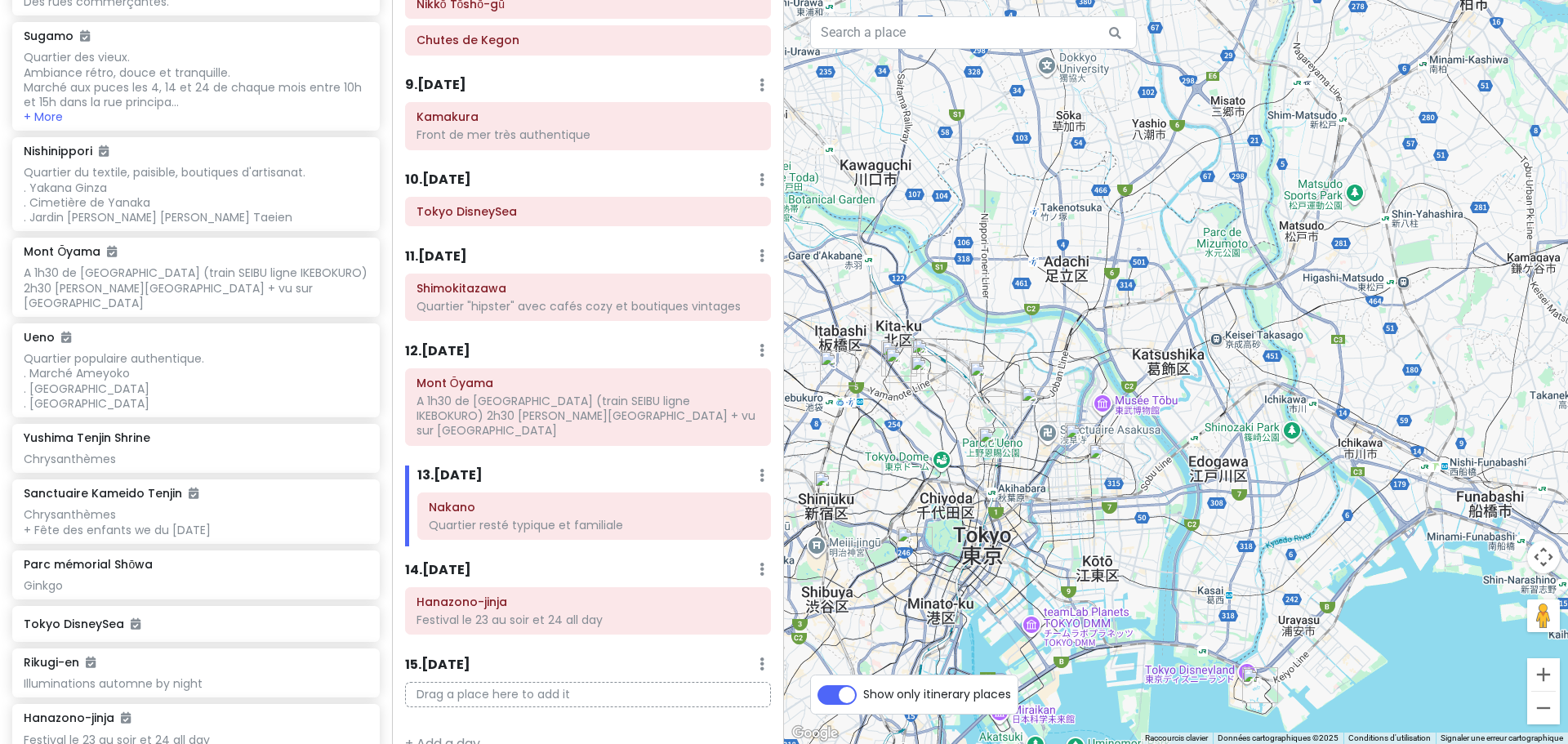
click at [863, 698] on label "Show only itinerary places" at bounding box center [937, 691] width 148 height 20
click at [863, 691] on input "Show only itinerary places" at bounding box center [868, 686] width 11 height 11
checkbox input "false"
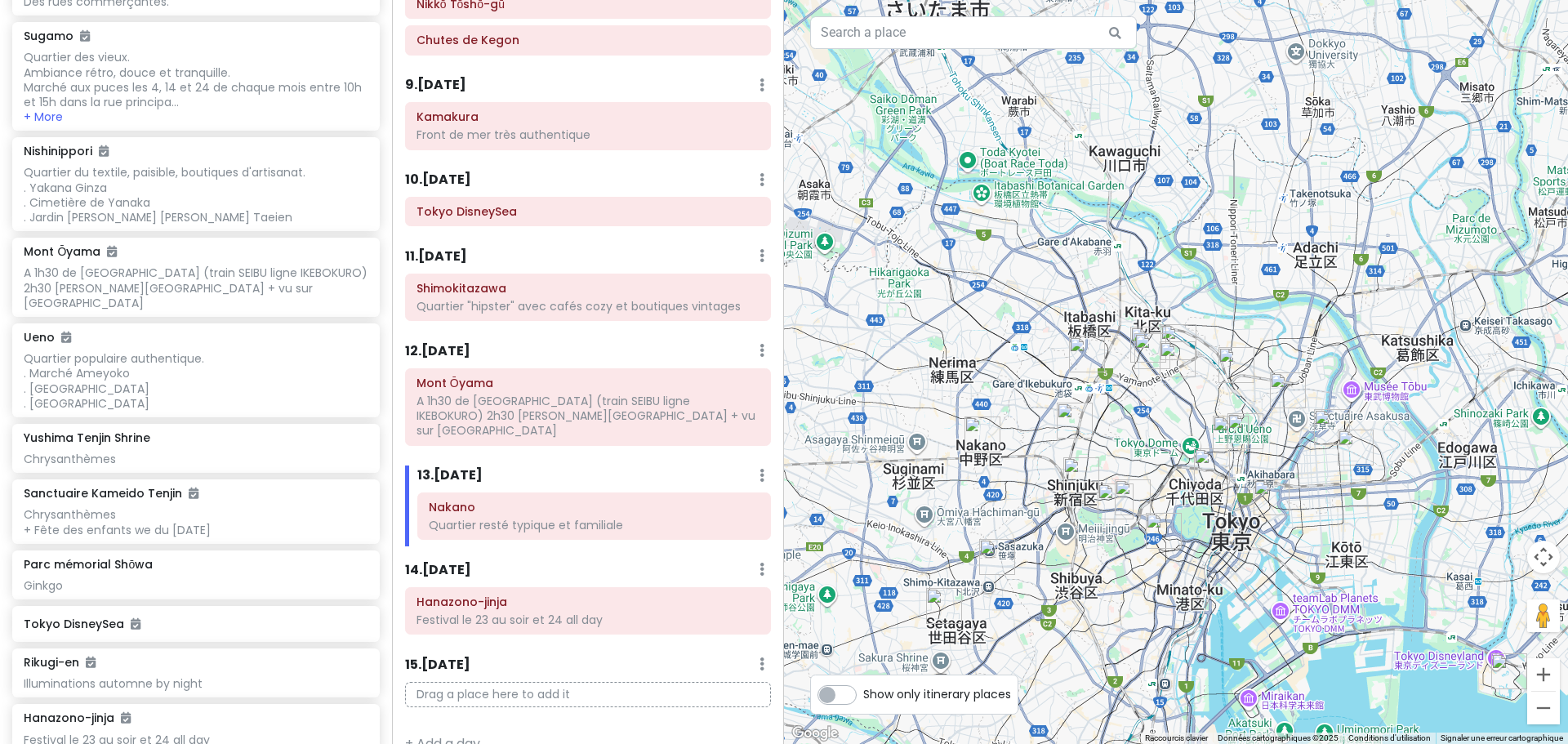
drag, startPoint x: 932, startPoint y: 598, endPoint x: 1240, endPoint y: 571, distance: 309.2
click at [1240, 571] on div at bounding box center [1177, 372] width 784 height 744
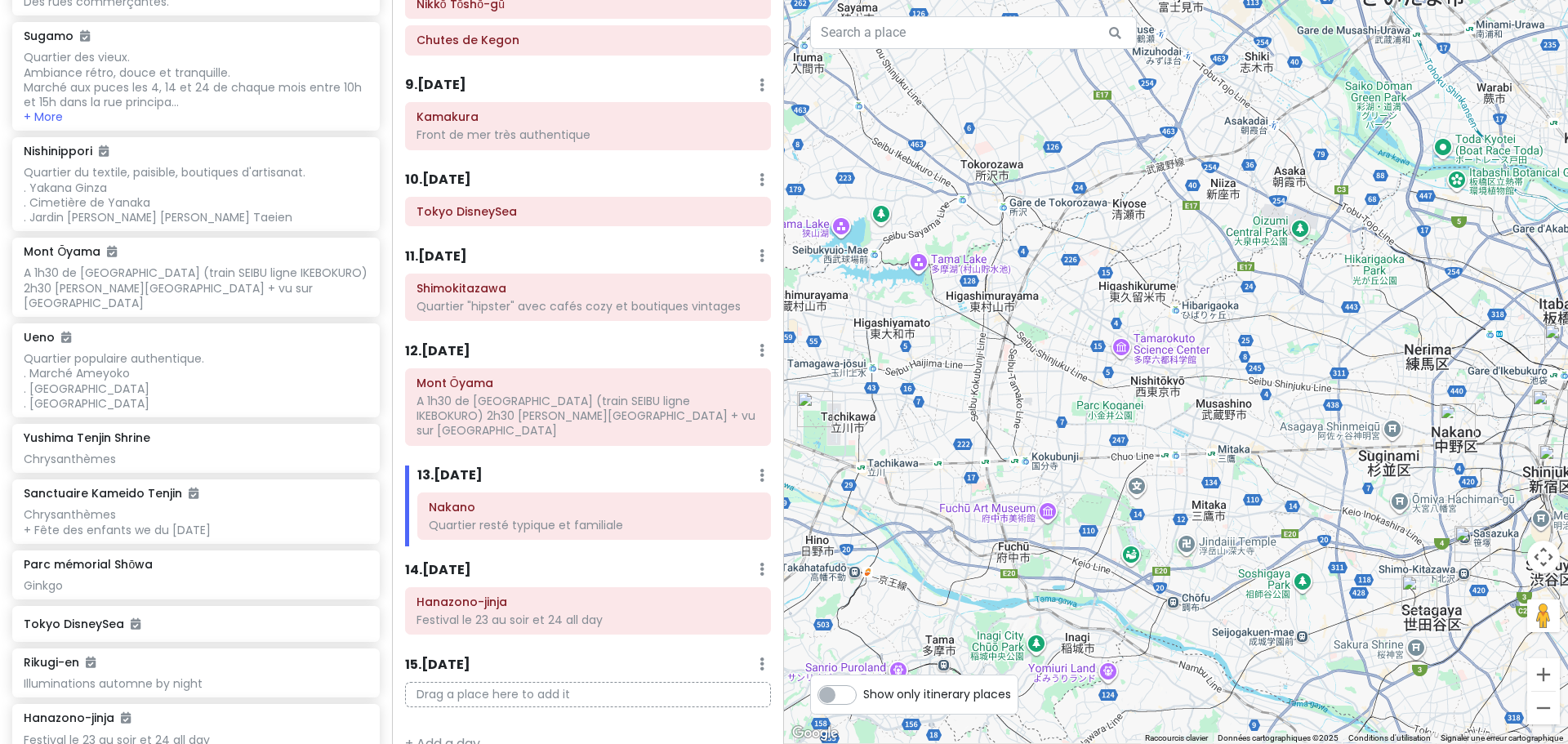
drag, startPoint x: 1149, startPoint y: 608, endPoint x: 826, endPoint y: 395, distance: 386.9
click at [821, 395] on div at bounding box center [1177, 372] width 784 height 744
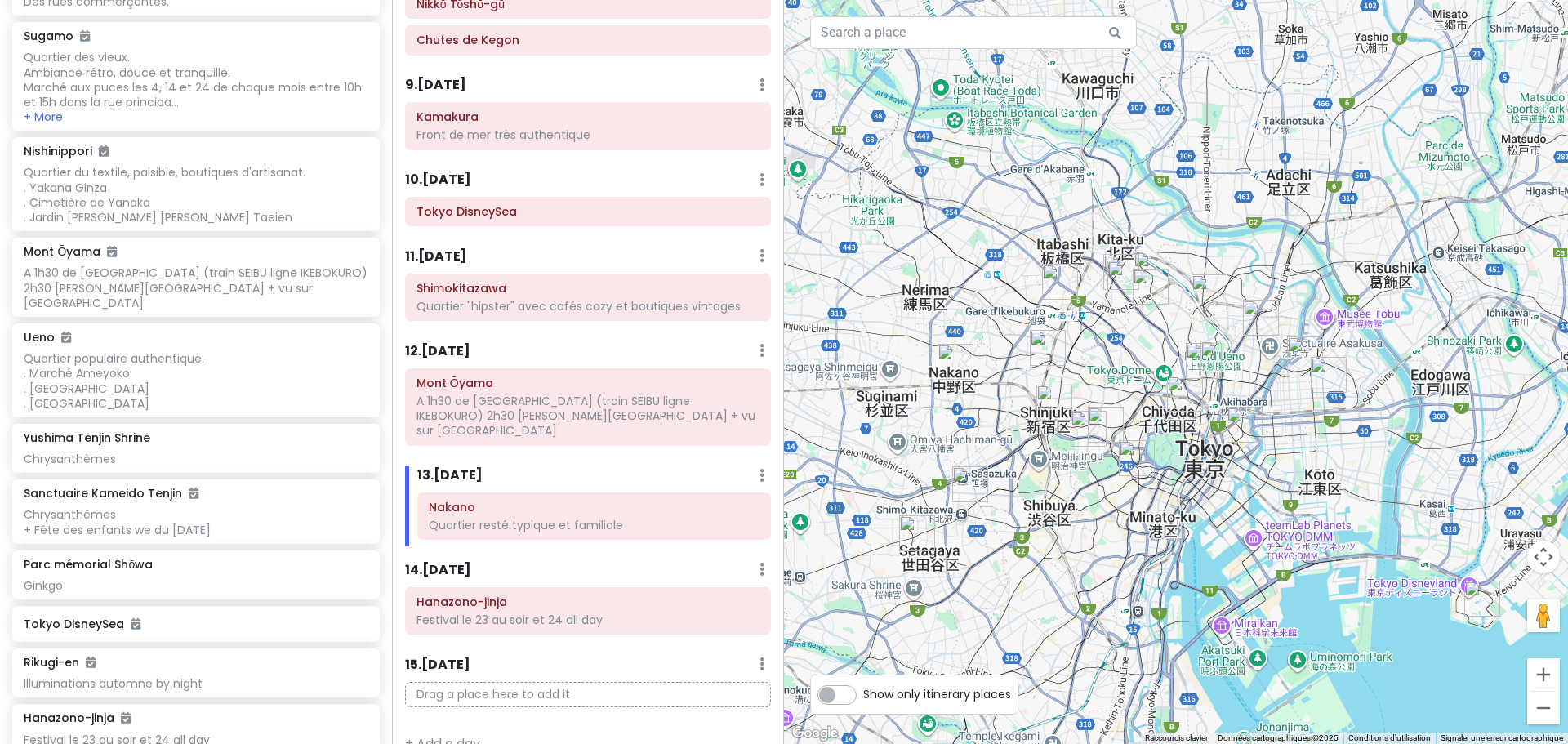
drag, startPoint x: 1272, startPoint y: 445, endPoint x: 1075, endPoint y: 495, distance: 203.2
click at [1075, 495] on div at bounding box center [1177, 372] width 784 height 744
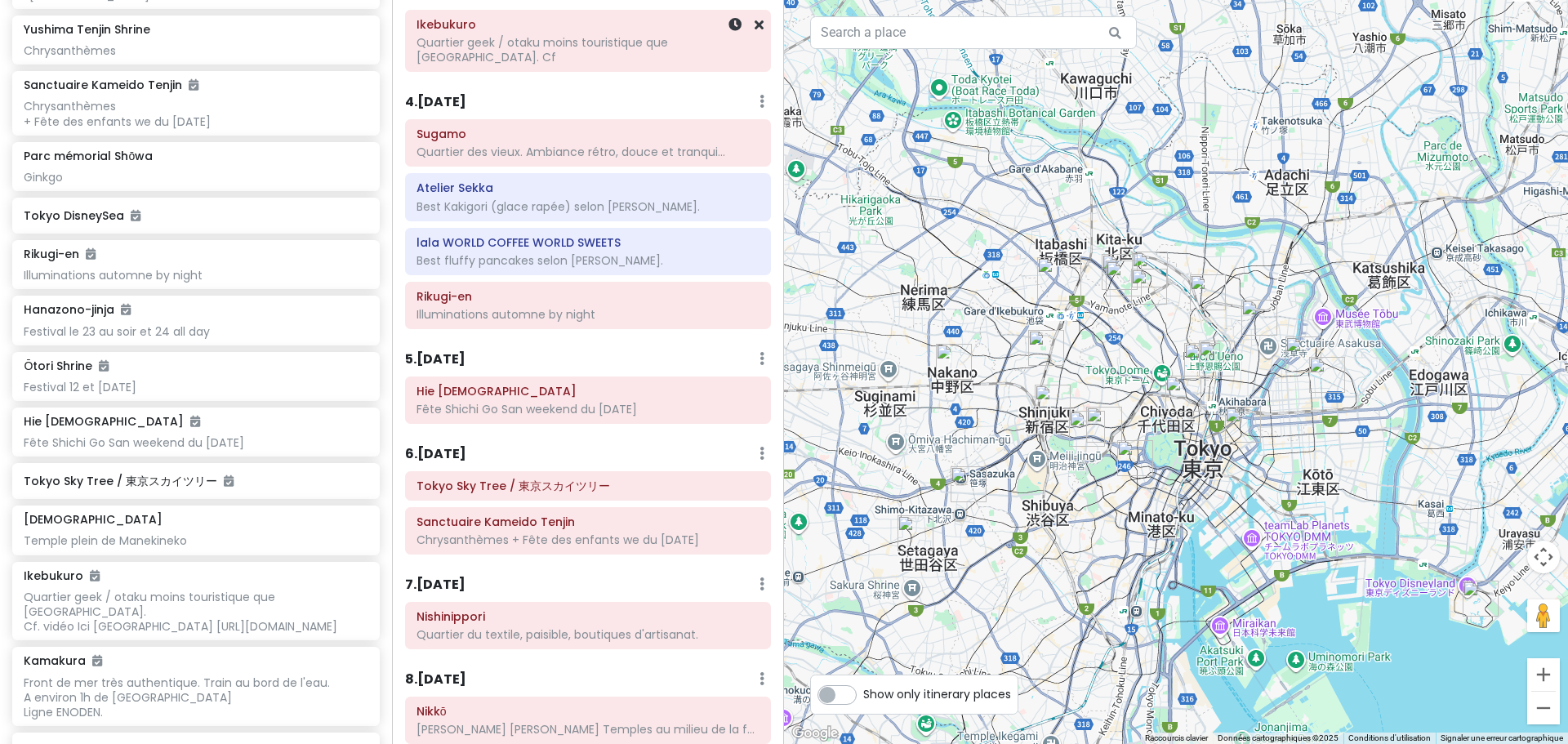
scroll to position [26, 0]
